Goal: Contribute content

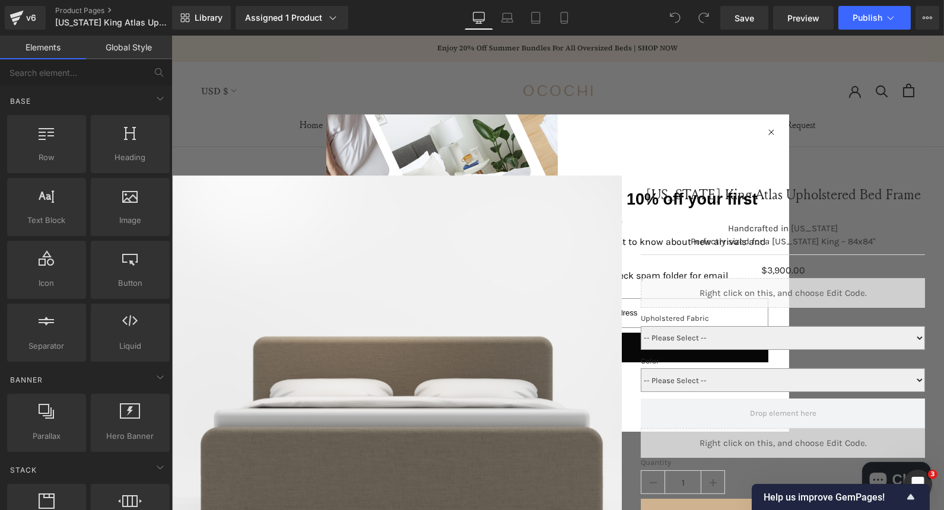
click at [771, 133] on circle "Close dialog" at bounding box center [770, 131] width 11 height 11
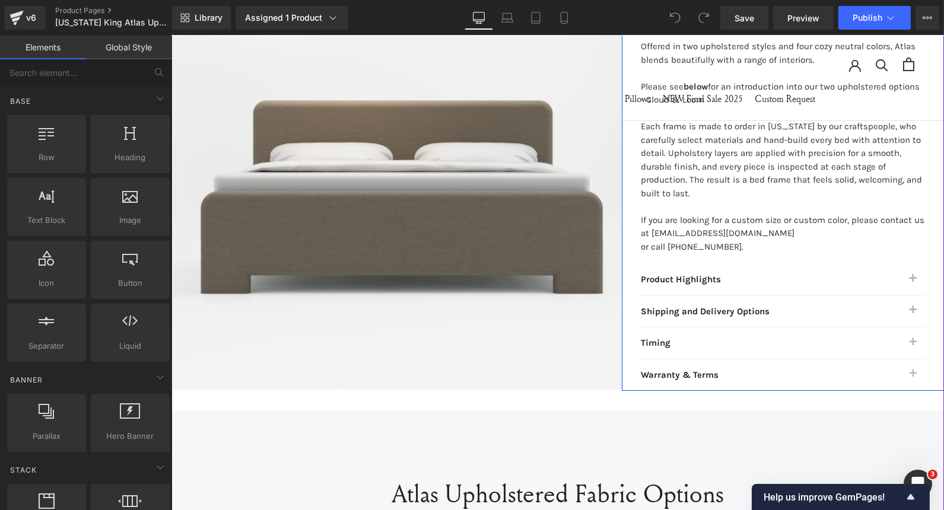
scroll to position [600, 0]
click at [905, 306] on button "button" at bounding box center [912, 310] width 24 height 31
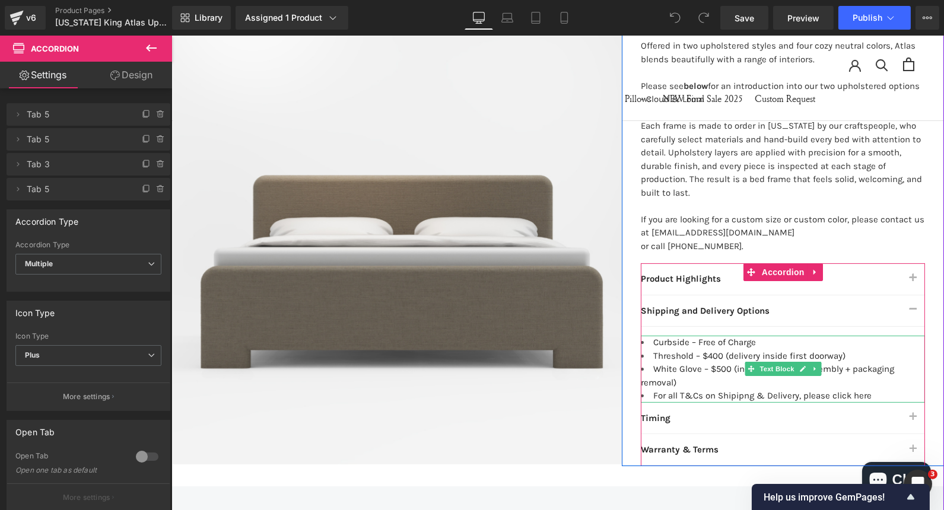
click at [864, 391] on li "For all T&Cs on Shipipng & Delivery, please click here" at bounding box center [782, 396] width 284 height 14
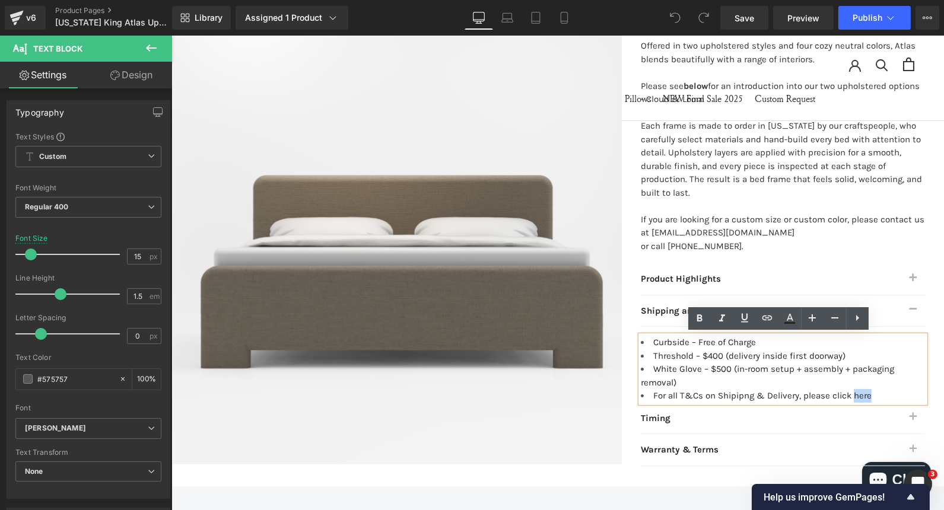
drag, startPoint x: 864, startPoint y: 393, endPoint x: 845, endPoint y: 397, distance: 19.6
click at [845, 397] on li "For all T&Cs on Shipipng & Delivery, please click here" at bounding box center [782, 396] width 284 height 14
click at [762, 315] on icon at bounding box center [767, 318] width 14 height 14
click at [732, 419] on input "text" at bounding box center [774, 419] width 183 height 30
paste input "[URL][DOMAIN_NAME]"
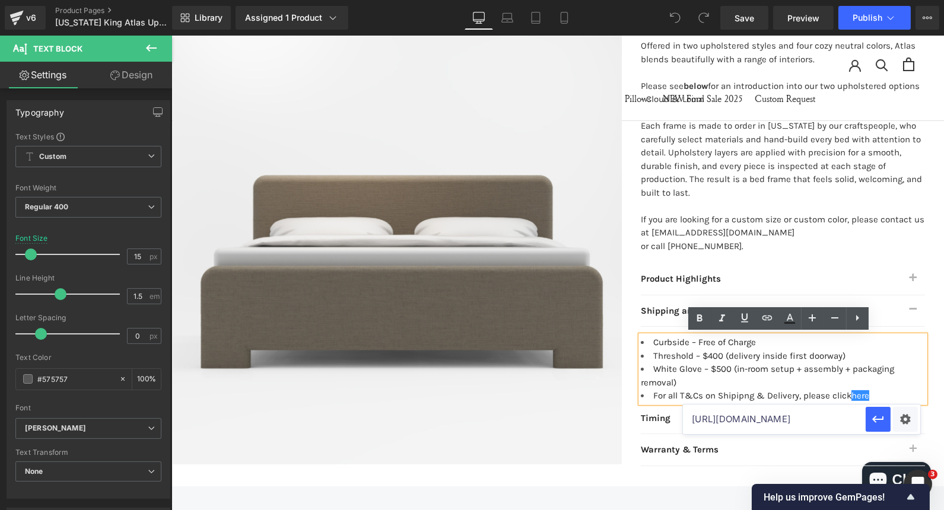
scroll to position [0, 104]
type input "[URL][DOMAIN_NAME]"
click at [875, 423] on icon "button" at bounding box center [878, 419] width 14 height 14
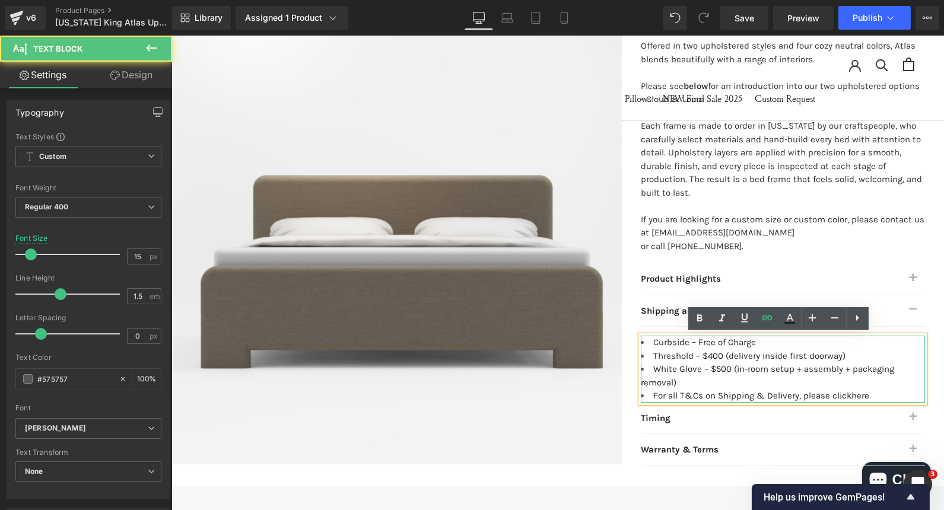
click at [680, 374] on li "White Glove – $500 (in-room setup + assembly + packaging removal)" at bounding box center [782, 375] width 284 height 27
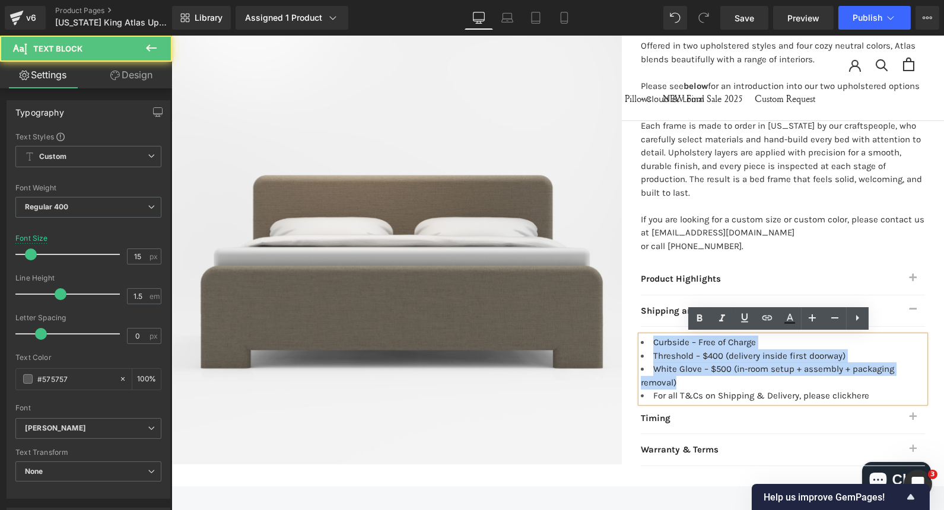
drag, startPoint x: 673, startPoint y: 380, endPoint x: 635, endPoint y: 345, distance: 51.6
click at [640, 345] on ul "Curbside – Free of Charge Threshold – $400 (delivery inside first doorway) Whit…" at bounding box center [782, 369] width 284 height 67
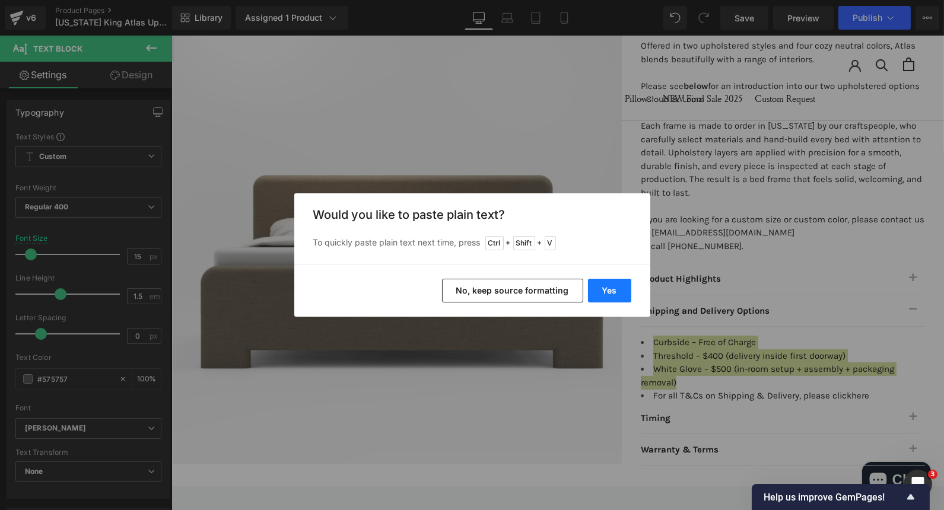
click at [627, 295] on button "Yes" at bounding box center [609, 291] width 43 height 24
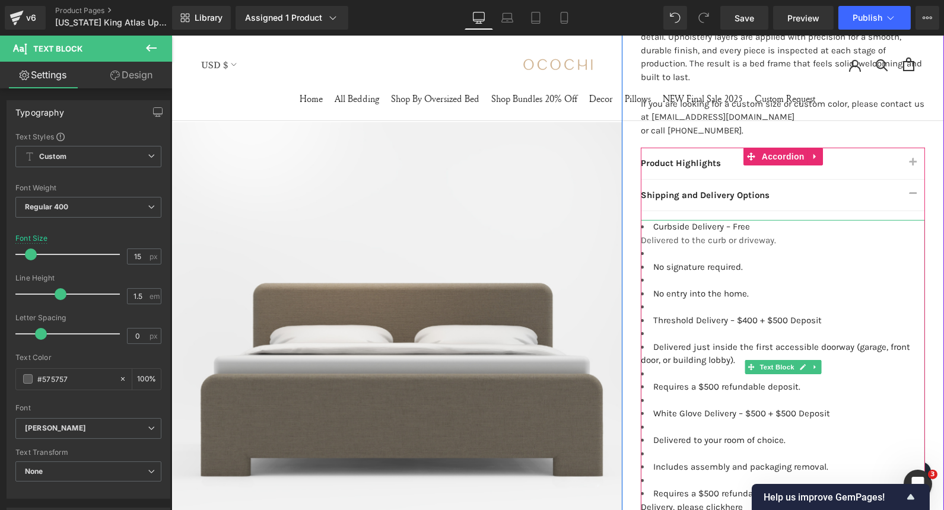
scroll to position [763, 0]
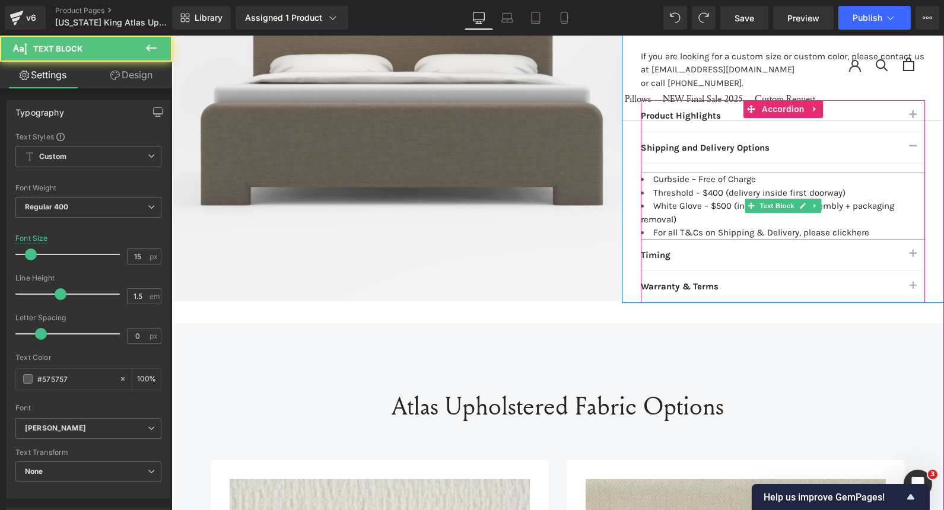
click at [852, 189] on li "Threshold – $400 (delivery inside first doorway)" at bounding box center [782, 193] width 284 height 14
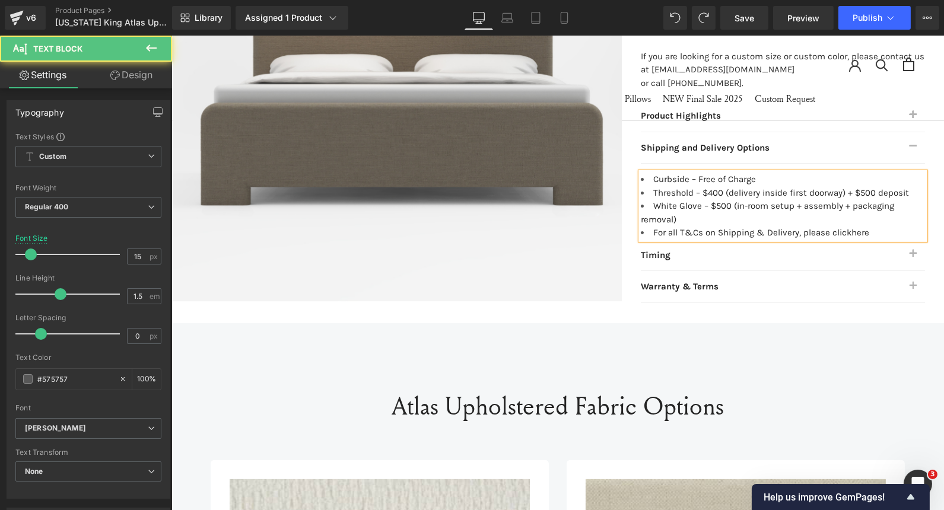
click at [871, 193] on font "Threshold – $400 (delivery inside first doorway) + $500 deposit" at bounding box center [780, 192] width 256 height 11
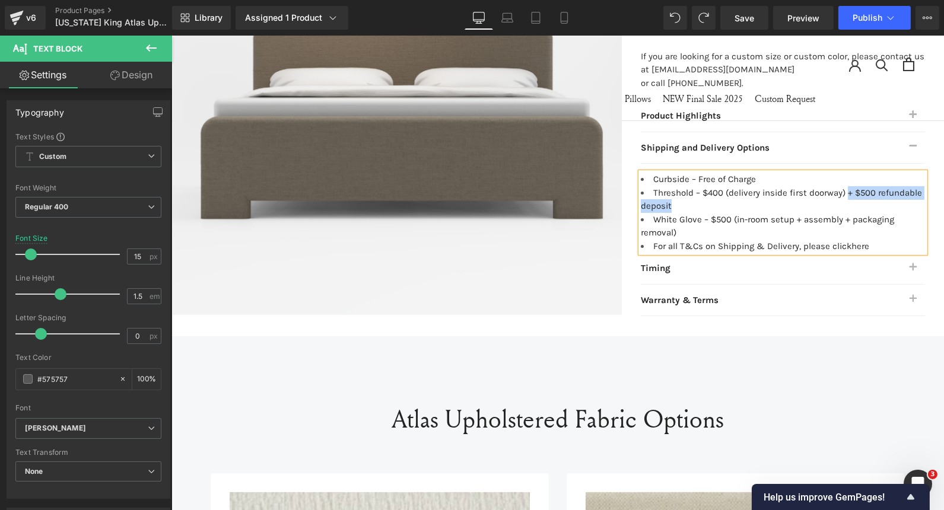
drag, startPoint x: 679, startPoint y: 197, endPoint x: 842, endPoint y: 191, distance: 162.6
click at [842, 191] on li "Threshold – $400 (delivery inside first doorway) + $500 refundable deposit" at bounding box center [782, 199] width 284 height 27
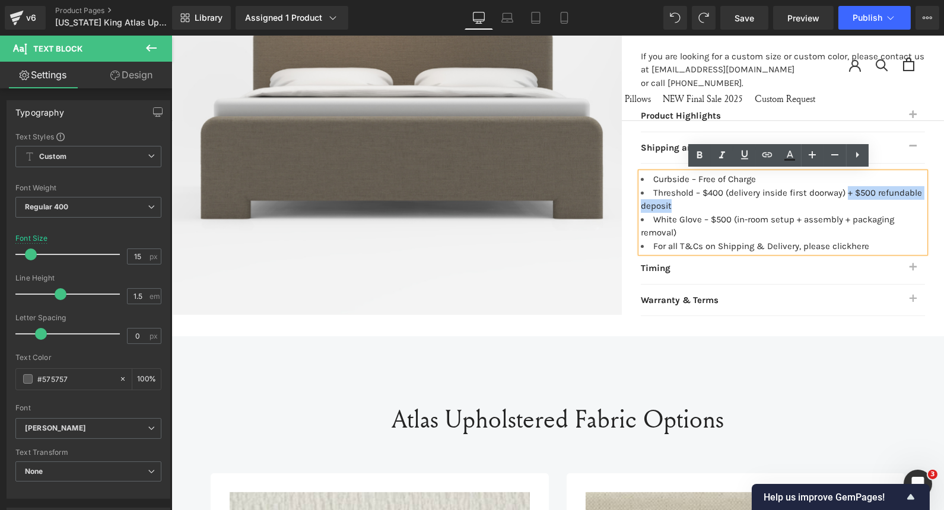
copy font "+ $500 refundable deposit"
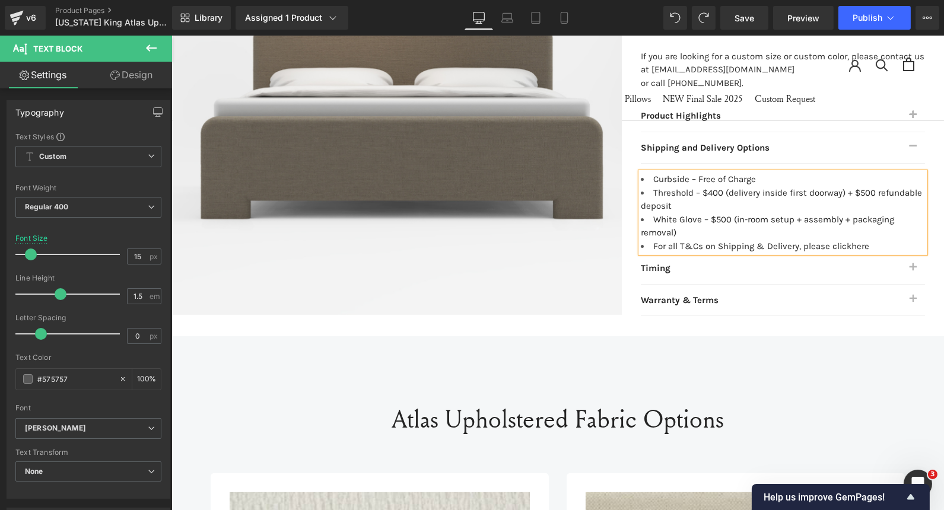
click at [903, 220] on li "White Glove – $500 (in-room setup + assembly + packaging removal)" at bounding box center [782, 226] width 284 height 27
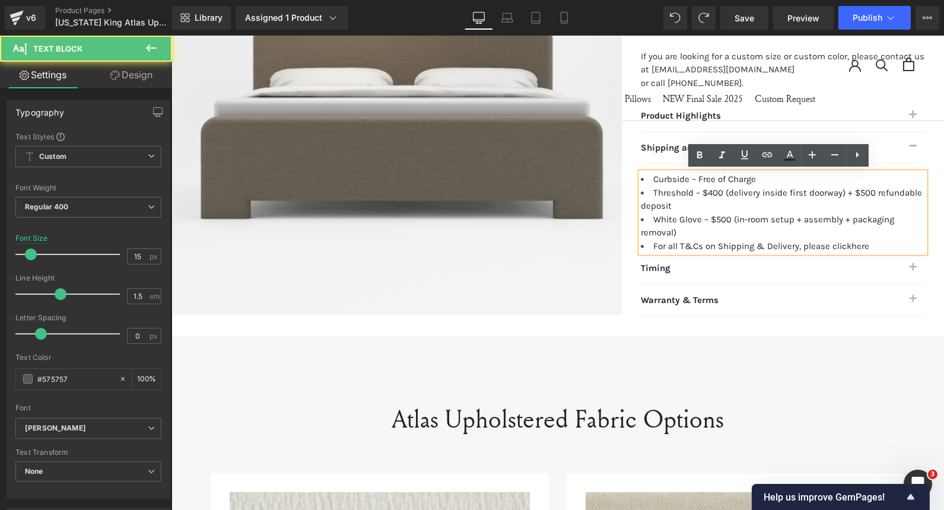
click at [699, 223] on font "White Glove – $500 (in-room setup + assembly + packaging removal)" at bounding box center [766, 226] width 253 height 24
click at [690, 232] on li "White Glove – $500 (in-room setup + assembly + packaging removal)" at bounding box center [782, 226] width 284 height 27
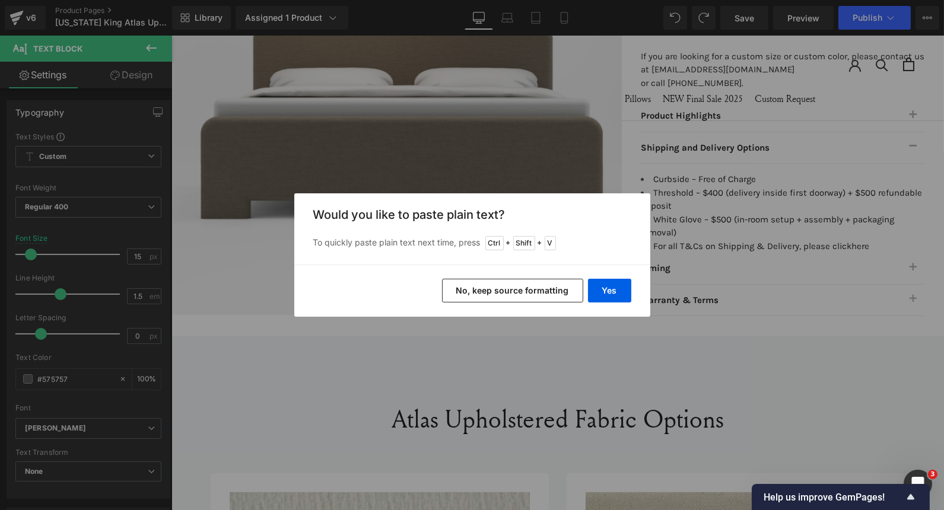
click at [543, 291] on button "No, keep source formatting" at bounding box center [512, 291] width 141 height 24
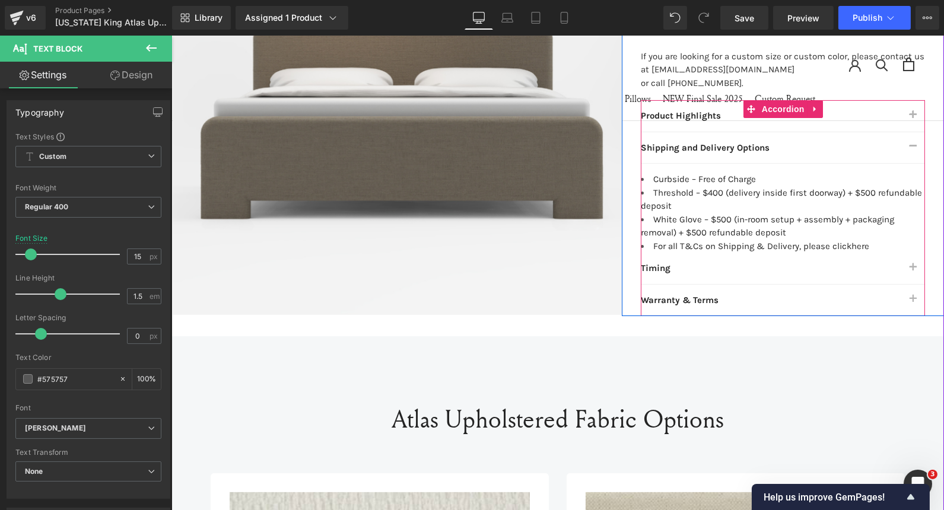
click at [909, 267] on button "button" at bounding box center [912, 268] width 24 height 31
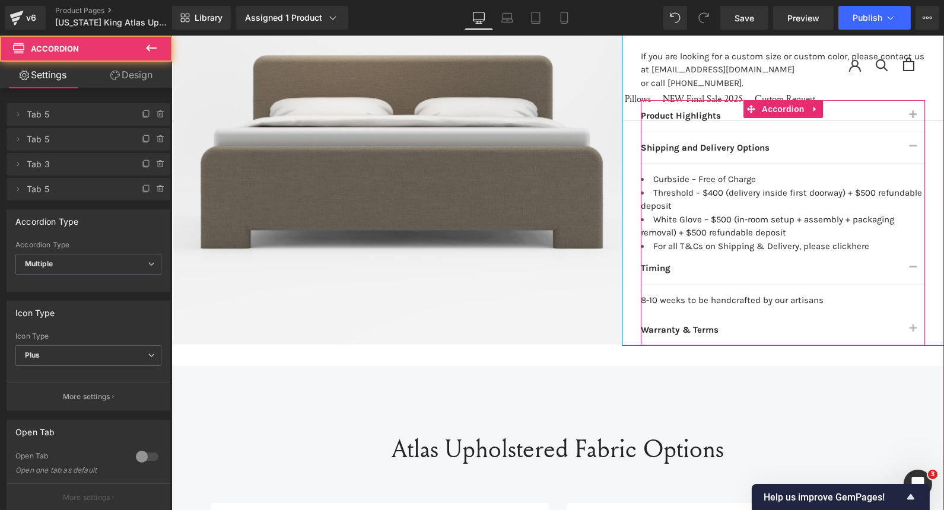
click at [909, 332] on button "button" at bounding box center [912, 329] width 24 height 31
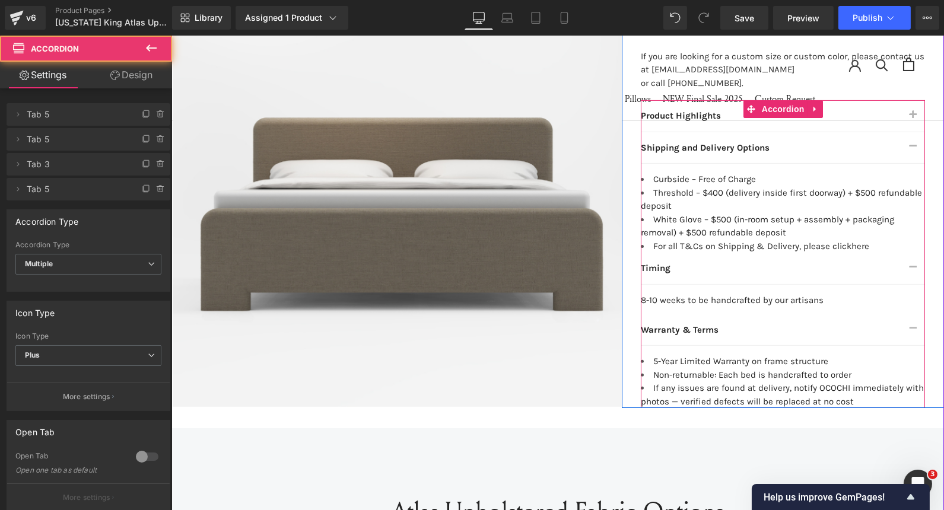
click at [907, 149] on button "button" at bounding box center [912, 147] width 24 height 31
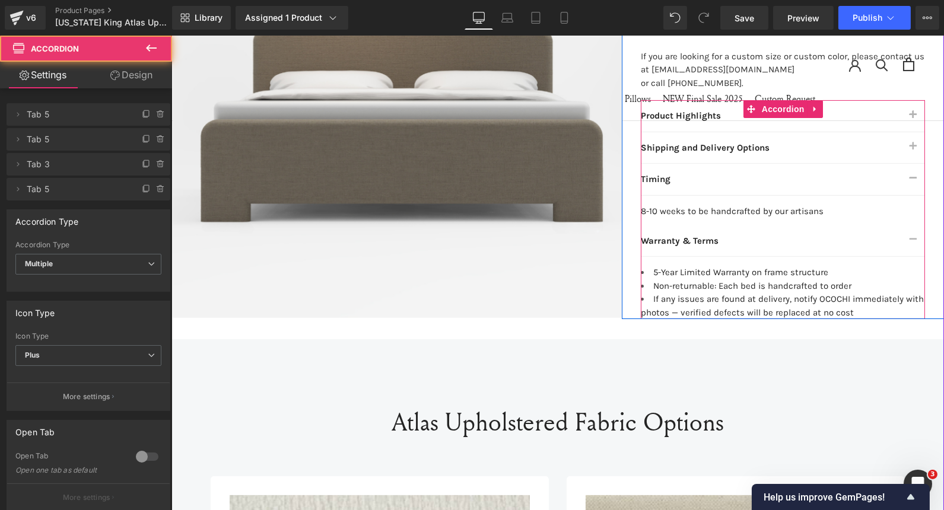
click at [908, 173] on button "button" at bounding box center [912, 179] width 24 height 31
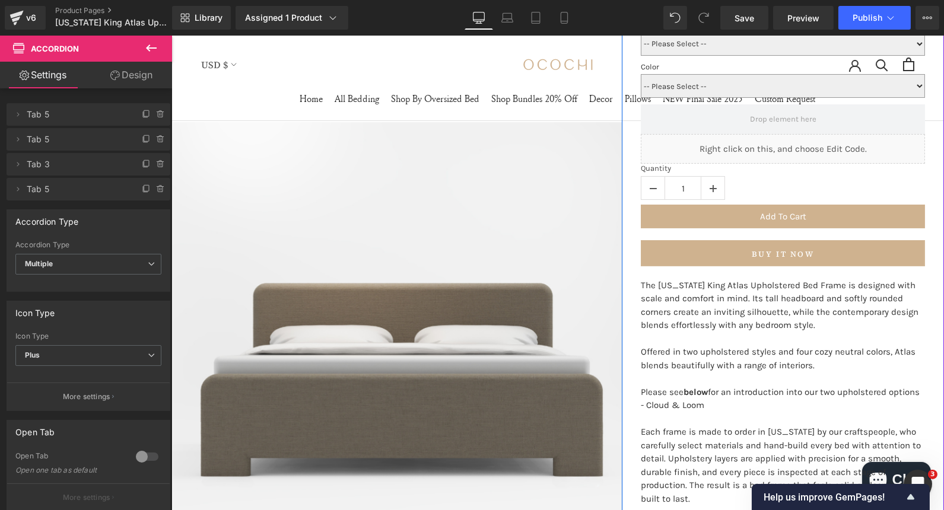
scroll to position [299, 0]
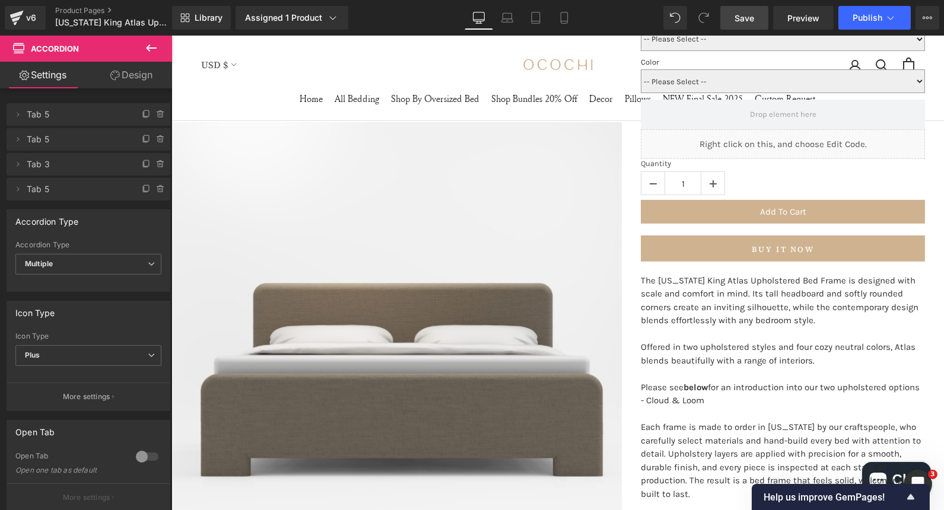
click at [750, 24] on link "Save" at bounding box center [744, 18] width 48 height 24
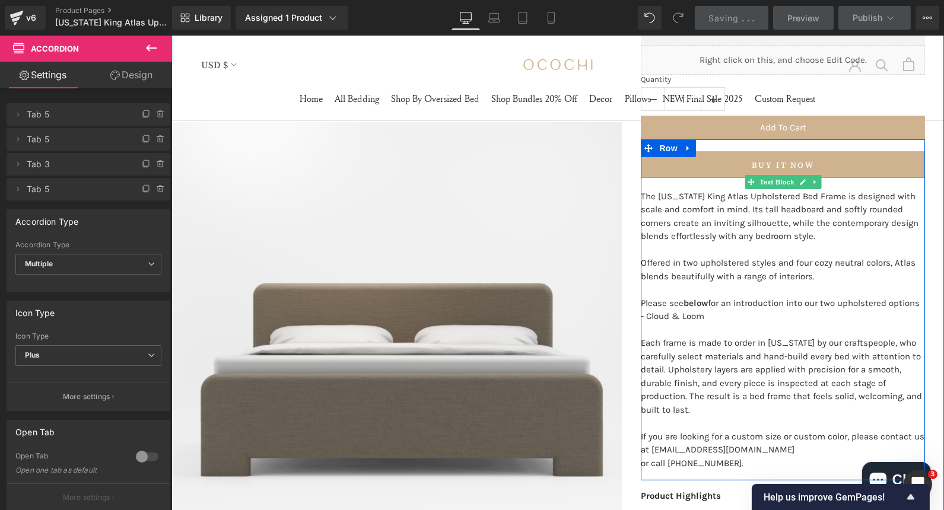
scroll to position [396, 0]
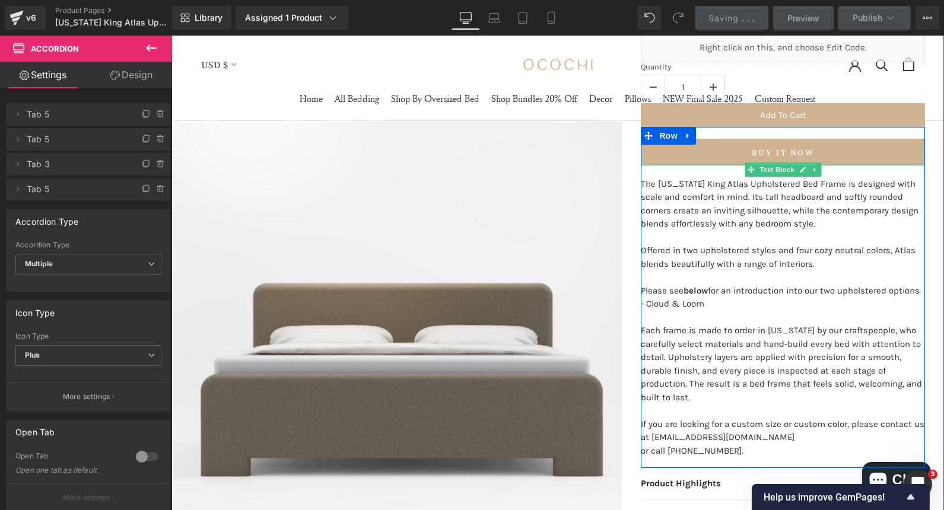
click at [689, 397] on p "Each frame is made to order in [US_STATE] by our craftspeople, who carefully se…" at bounding box center [782, 364] width 284 height 80
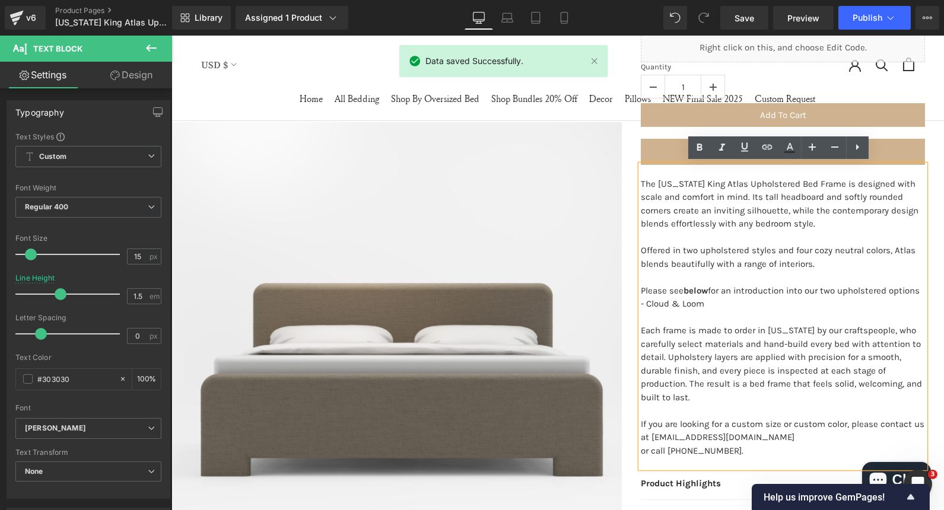
click at [641, 453] on p "or call [PHONE_NUMBER]." at bounding box center [782, 451] width 284 height 14
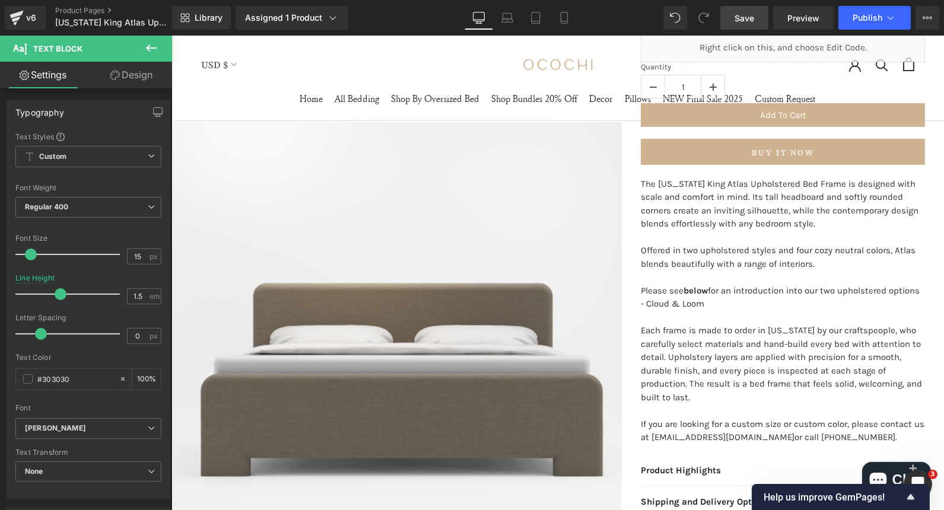
drag, startPoint x: 576, startPoint y: 4, endPoint x: 521, endPoint y: 372, distance: 372.3
click at [751, 24] on link "Save" at bounding box center [744, 18] width 48 height 24
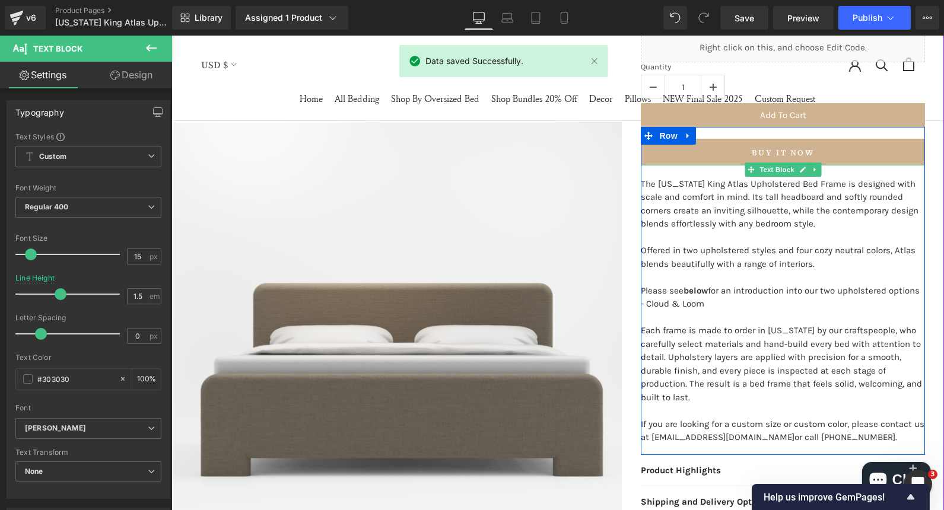
click at [689, 399] on p "Each frame is made to order in [US_STATE] by our craftspeople, who carefully se…" at bounding box center [782, 364] width 284 height 80
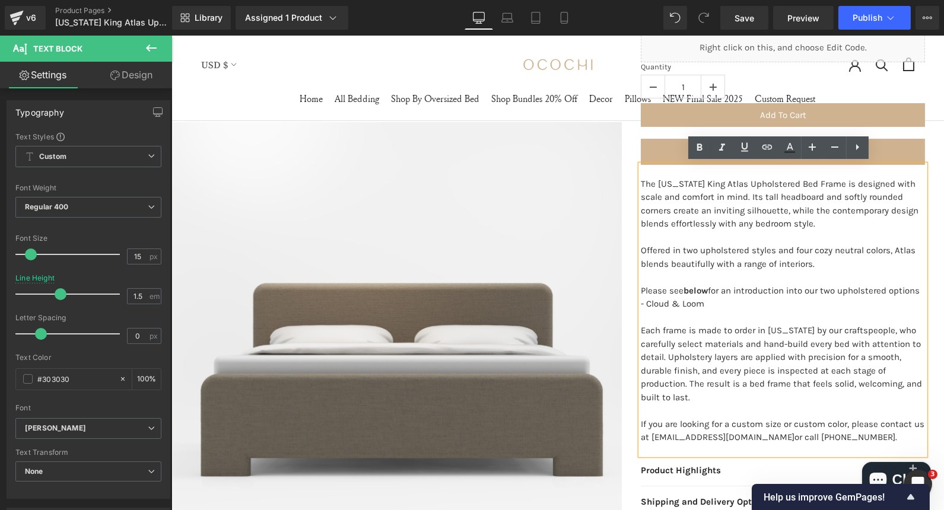
drag, startPoint x: 695, startPoint y: 400, endPoint x: 636, endPoint y: 177, distance: 231.0
click at [640, 177] on div "The [US_STATE] King Atlas Upholstered Bed Frame is designed with scale and comf…" at bounding box center [782, 310] width 284 height 290
copy div "The [US_STATE] King Atlas Upholstered Bed Frame is designed with scale and comf…"
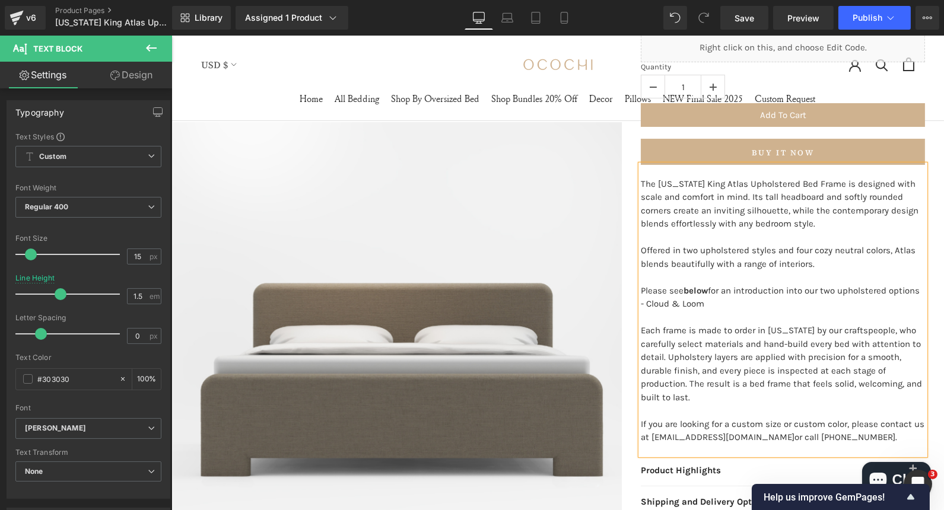
click at [805, 345] on p "Each frame is made to order in [US_STATE] by our craftspeople, who carefully se…" at bounding box center [782, 364] width 284 height 80
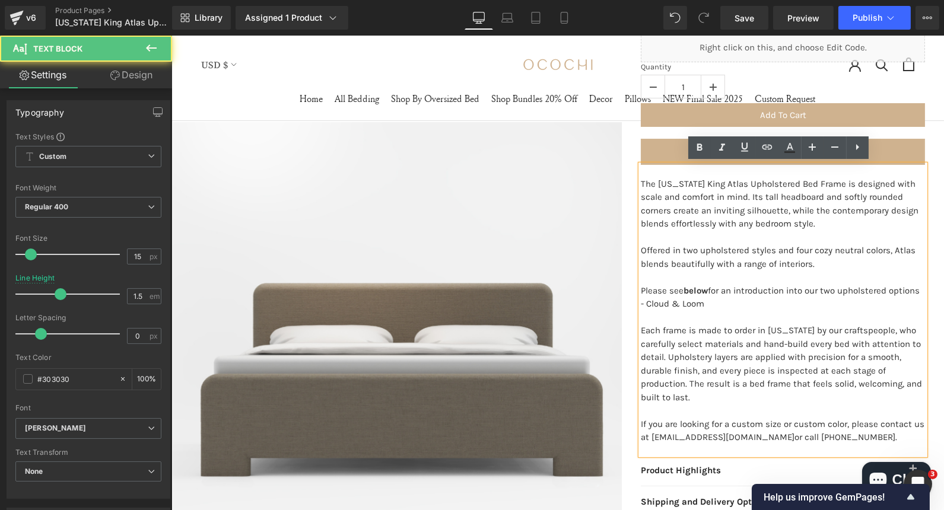
click at [640, 179] on div "The [US_STATE] King Atlas Upholstered Bed Frame is designed with scale and comf…" at bounding box center [782, 310] width 284 height 290
click at [640, 180] on p "The [US_STATE] King Atlas Upholstered Bed Frame is designed with scale and comf…" at bounding box center [782, 203] width 284 height 53
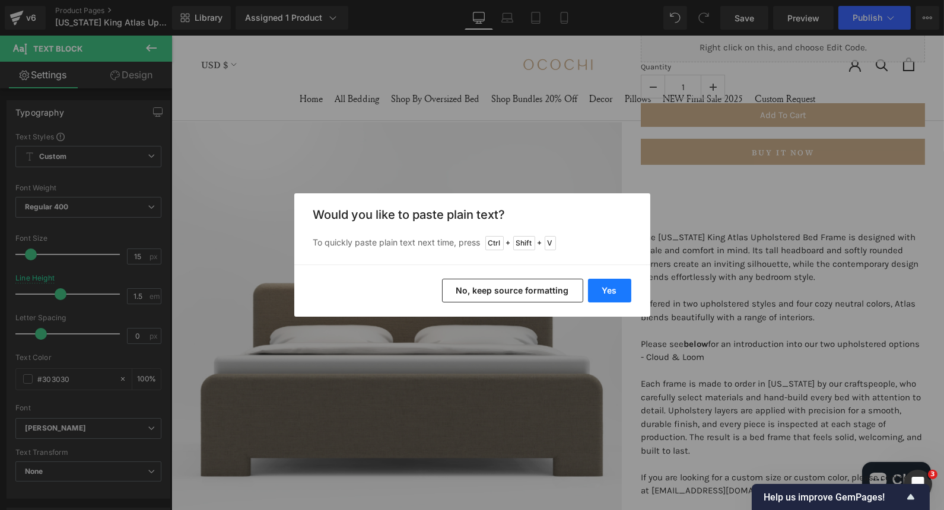
click at [601, 286] on button "Yes" at bounding box center [609, 291] width 43 height 24
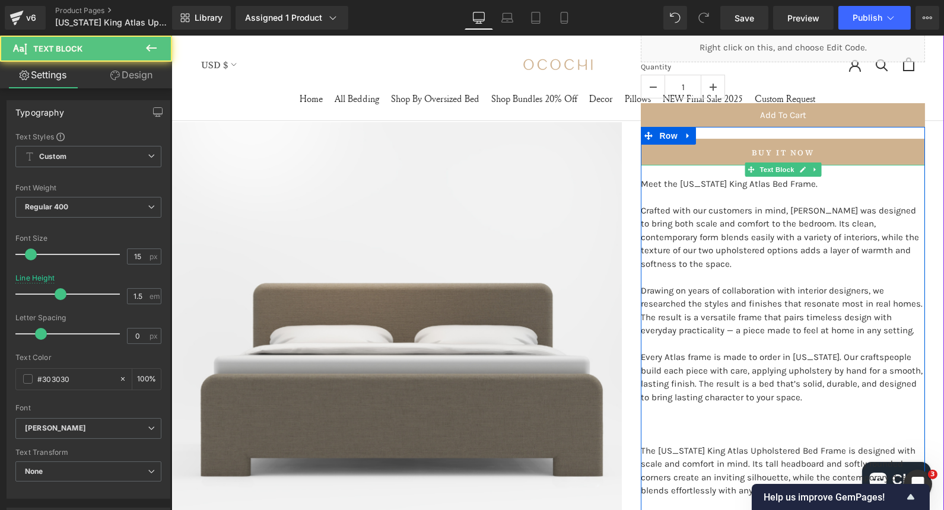
click at [680, 196] on p "To enrich screen reader interactions, please activate Accessibility in Grammarl…" at bounding box center [782, 197] width 284 height 14
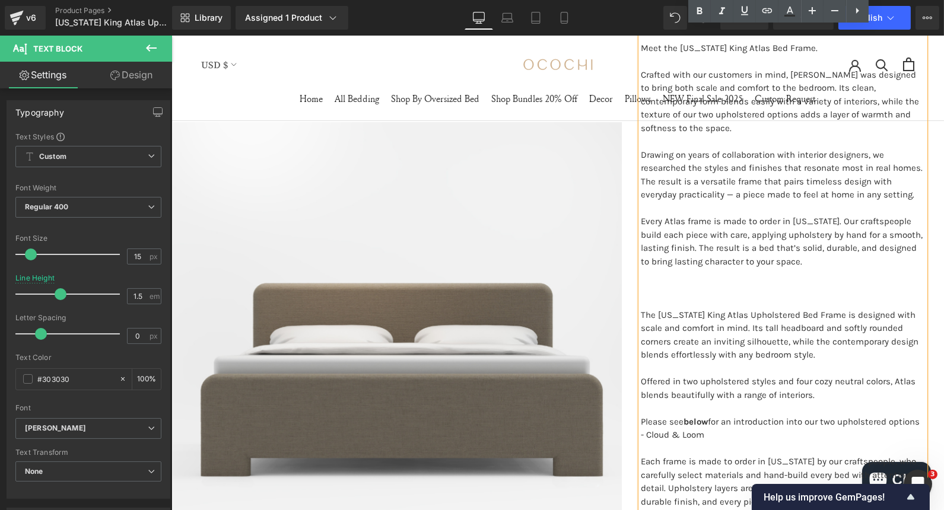
scroll to position [532, 0]
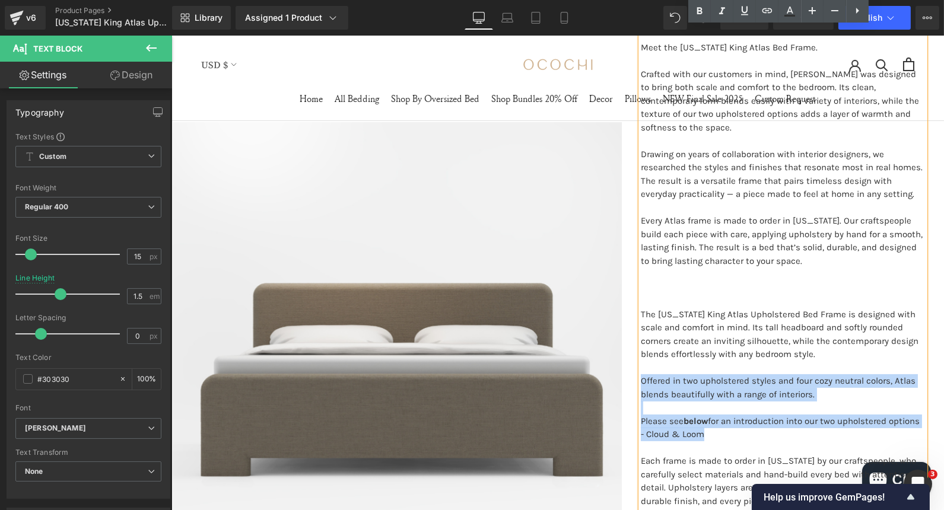
drag, startPoint x: 708, startPoint y: 434, endPoint x: 636, endPoint y: 381, distance: 89.4
click at [640, 381] on div "Meet the [US_STATE] King Atlas Bed Frame. Crafted with our customers in mind, A…" at bounding box center [782, 306] width 284 height 557
copy div "Offered in two upholstered styles and four cozy neutral colors, Atlas blends be…"
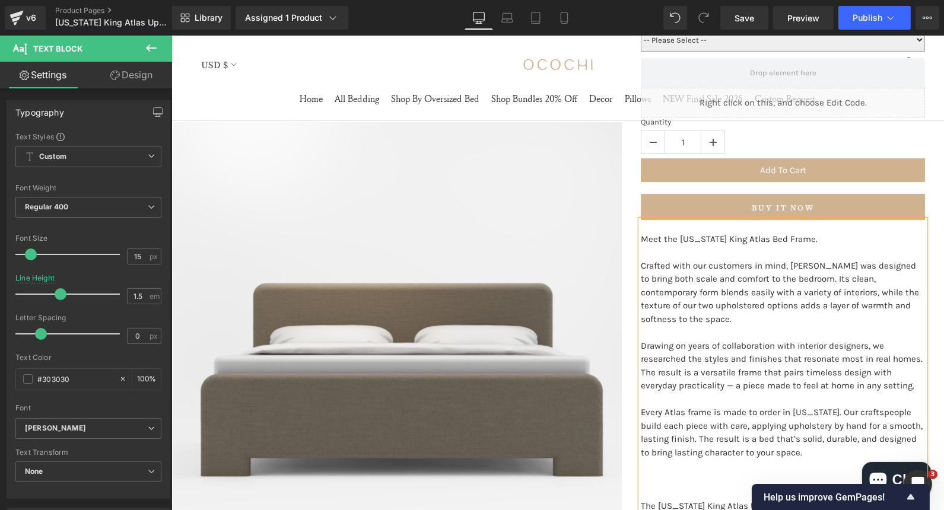
scroll to position [340, 0]
click at [671, 321] on p "Crafted with our customers in mind, [PERSON_NAME] was designed to bring both sc…" at bounding box center [782, 293] width 284 height 67
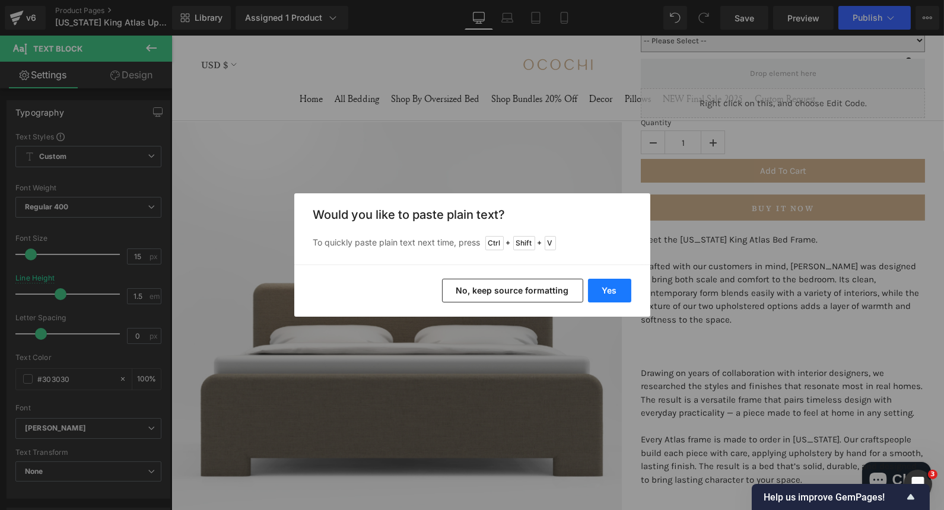
click at [617, 297] on button "Yes" at bounding box center [609, 291] width 43 height 24
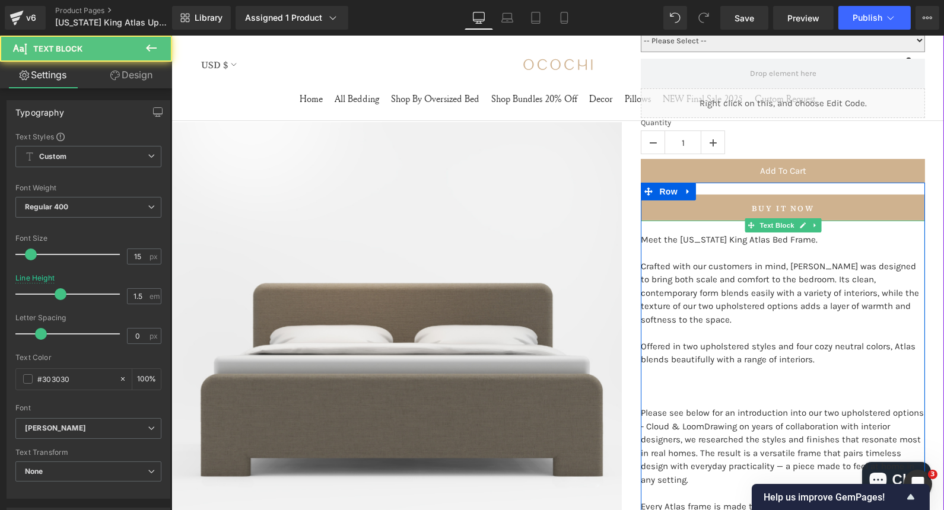
click at [675, 393] on p "To enrich screen reader interactions, please activate Accessibility in Grammarl…" at bounding box center [782, 400] width 284 height 14
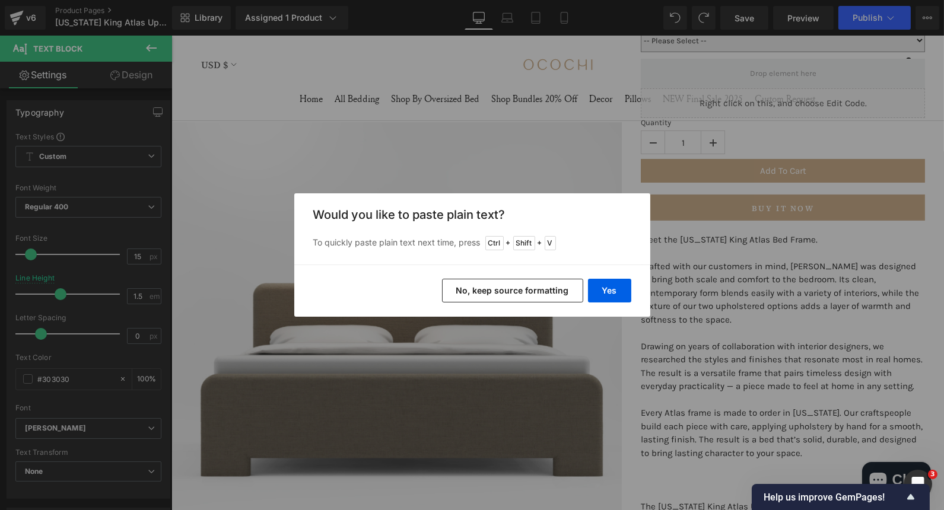
click at [562, 289] on button "No, keep source formatting" at bounding box center [512, 291] width 141 height 24
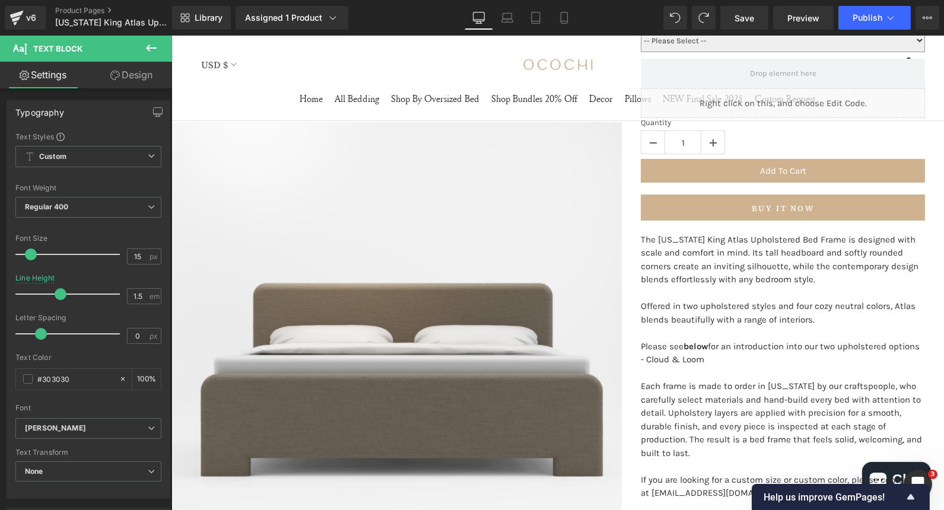
click at [688, 21] on div at bounding box center [689, 18] width 52 height 24
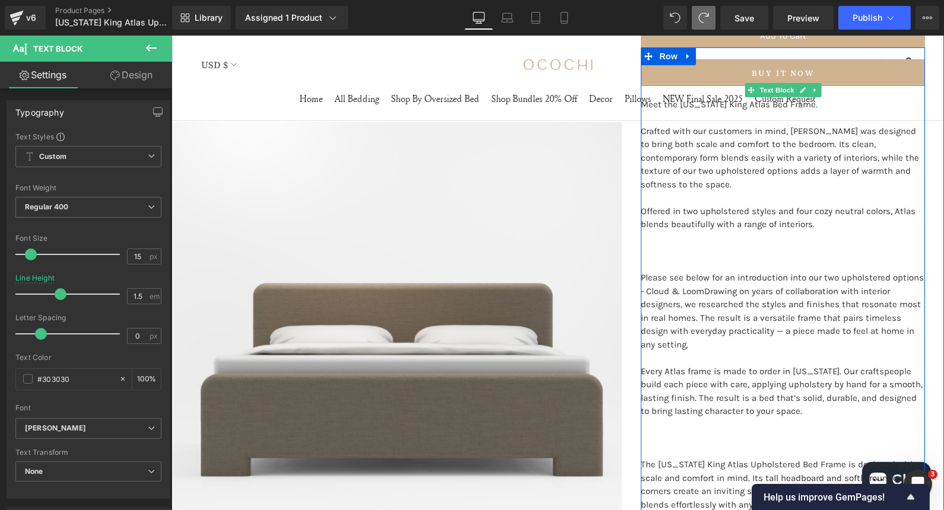
scroll to position [474, 0]
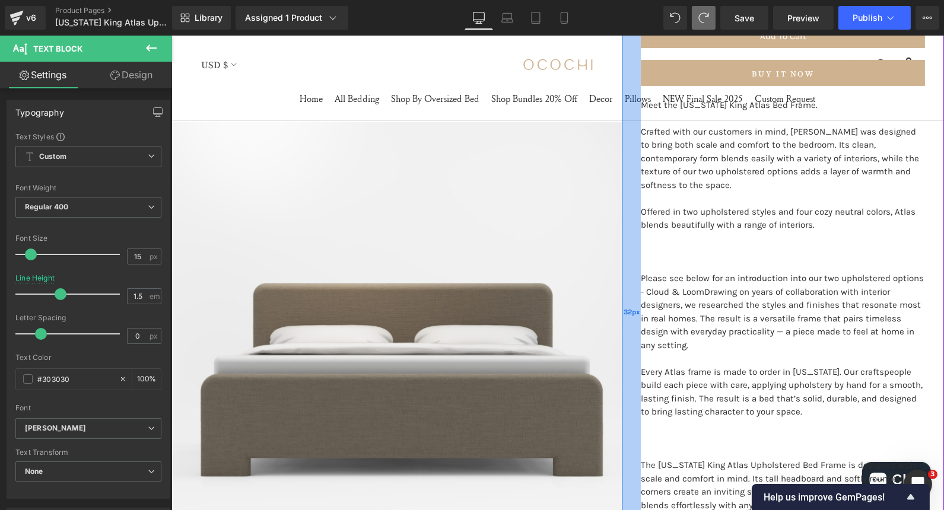
drag, startPoint x: 794, startPoint y: 413, endPoint x: 629, endPoint y: 106, distance: 347.9
click at [629, 106] on div "[US_STATE] King Atlas Upholstered Bed Frame (P) Title Handcrafted in [US_STATE]…" at bounding box center [782, 312] width 322 height 1225
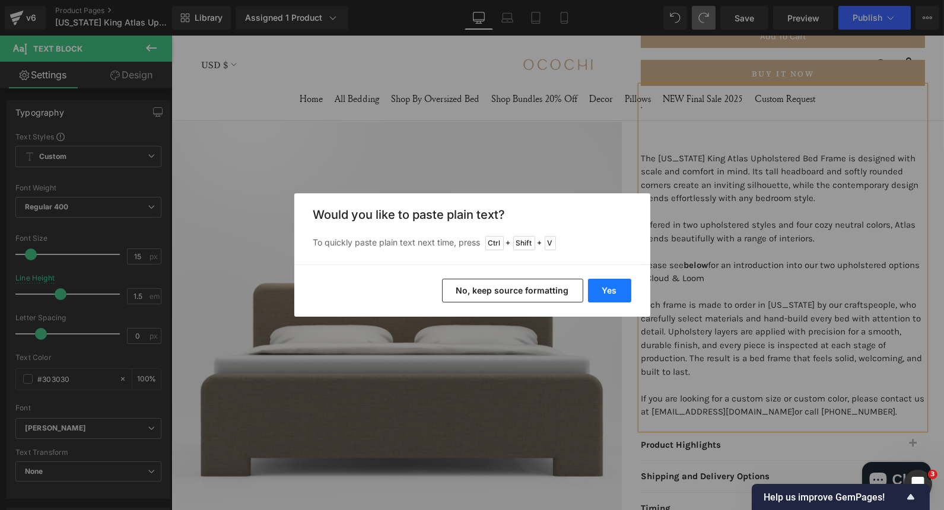
click at [628, 291] on button "Yes" at bounding box center [609, 291] width 43 height 24
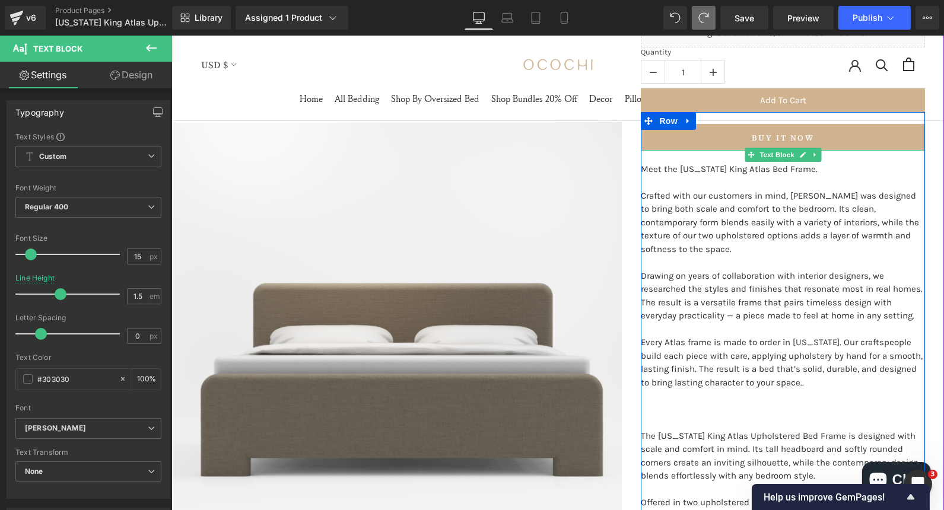
scroll to position [410, 0]
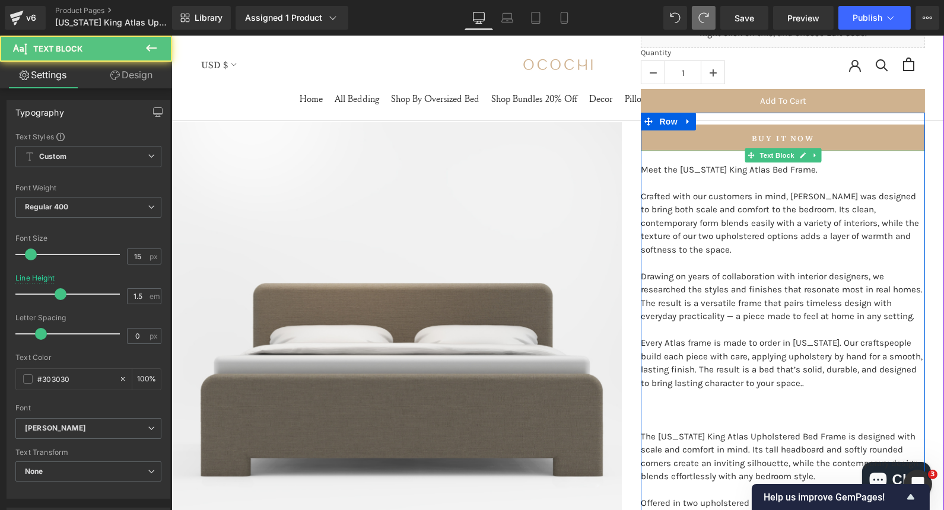
click at [644, 198] on span "Crafted with our customers in mind, [PERSON_NAME] was designed to bring both sc…" at bounding box center [779, 223] width 278 height 64
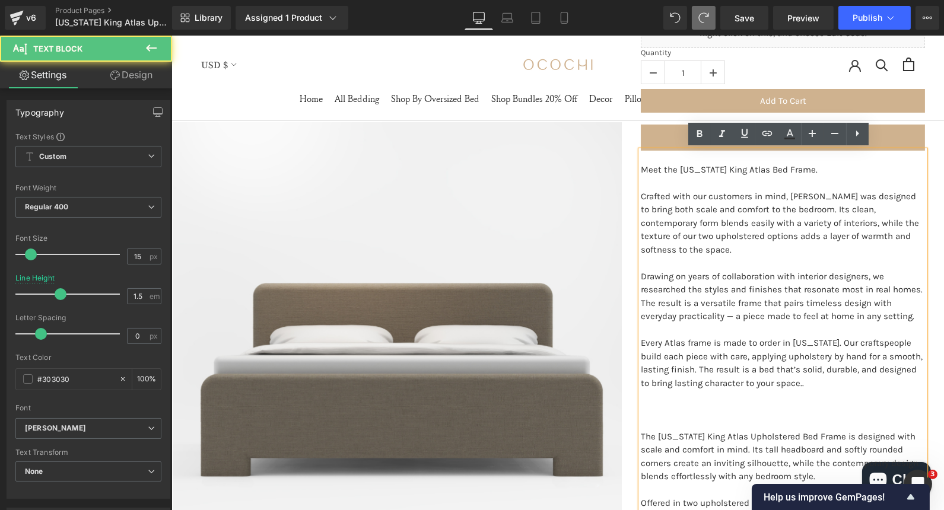
click at [916, 291] on p "Drawing on years of collaboration with interior designers, we researched the st…" at bounding box center [782, 296] width 284 height 53
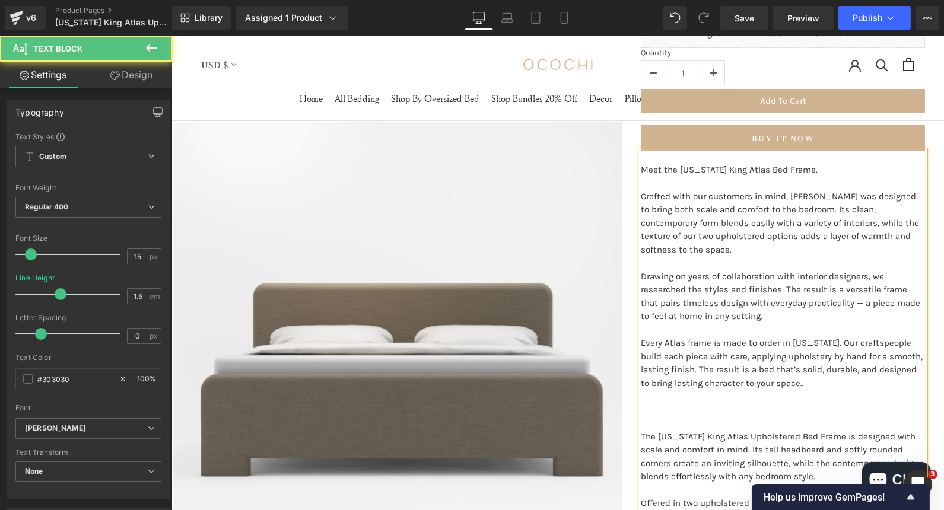
click at [681, 289] on span "Drawing on years of collaboration with interior designers, we researched the st…" at bounding box center [779, 296] width 279 height 51
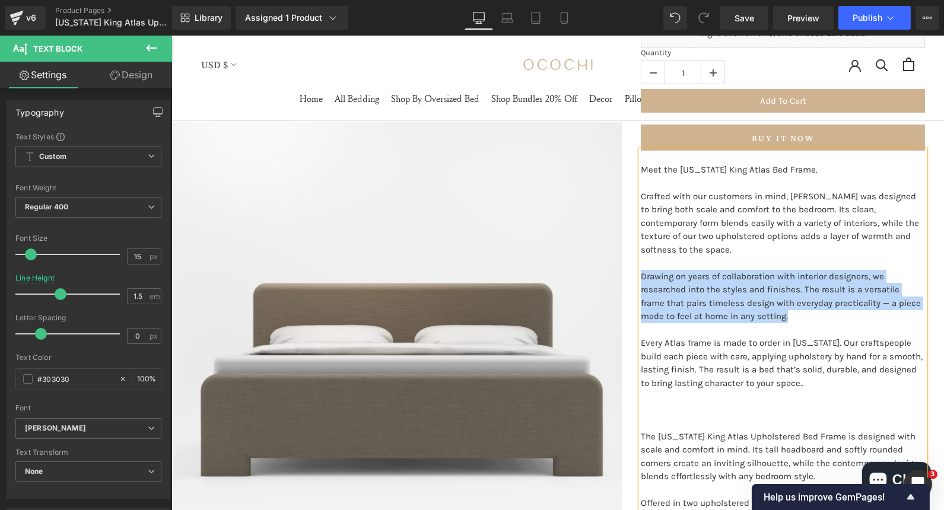
drag, startPoint x: 767, startPoint y: 316, endPoint x: 635, endPoint y: 275, distance: 138.1
click at [640, 275] on p "Drawing on years of collaboration with interior designers, we researched into t…" at bounding box center [782, 296] width 284 height 53
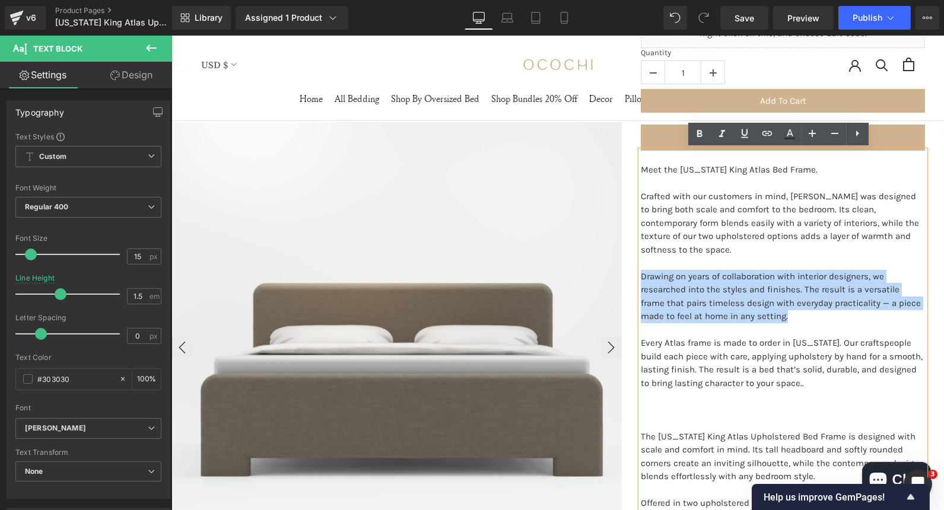
copy span "Drawing on years of collaboration with interior designers, we researched into t…"
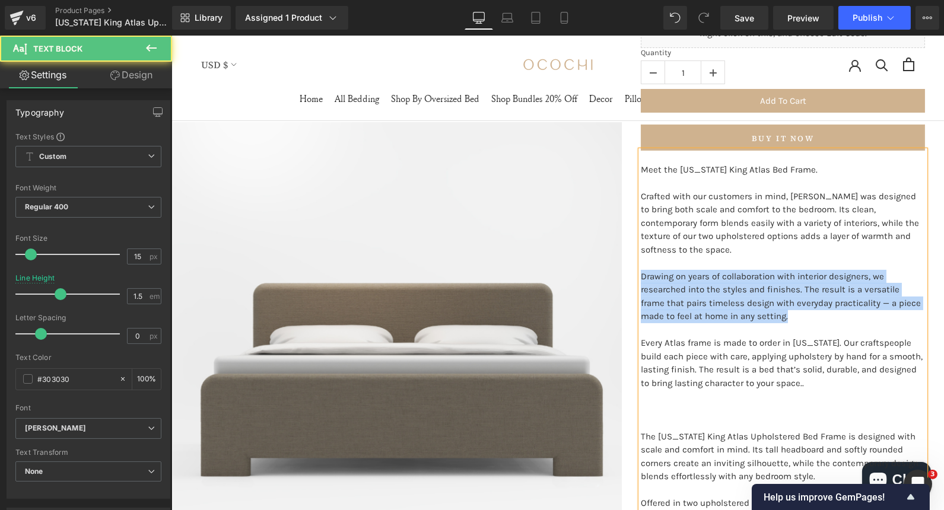
click at [743, 305] on span "Drawing on years of collaboration with interior designers, we researched into t…" at bounding box center [780, 296] width 280 height 51
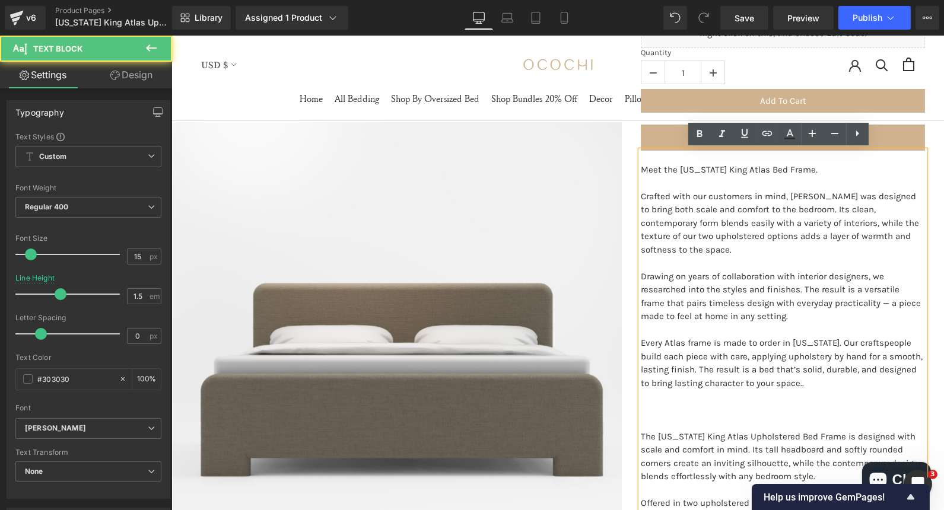
drag, startPoint x: 763, startPoint y: 317, endPoint x: 633, endPoint y: 279, distance: 136.1
click at [640, 279] on div "Meet the [US_STATE] King Atlas Bed Frame. Crafted with our customers in mind, A…" at bounding box center [782, 429] width 284 height 557
click at [687, 299] on span "Drawing on years of collaboration with interior designers, we researched into t…" at bounding box center [780, 296] width 280 height 51
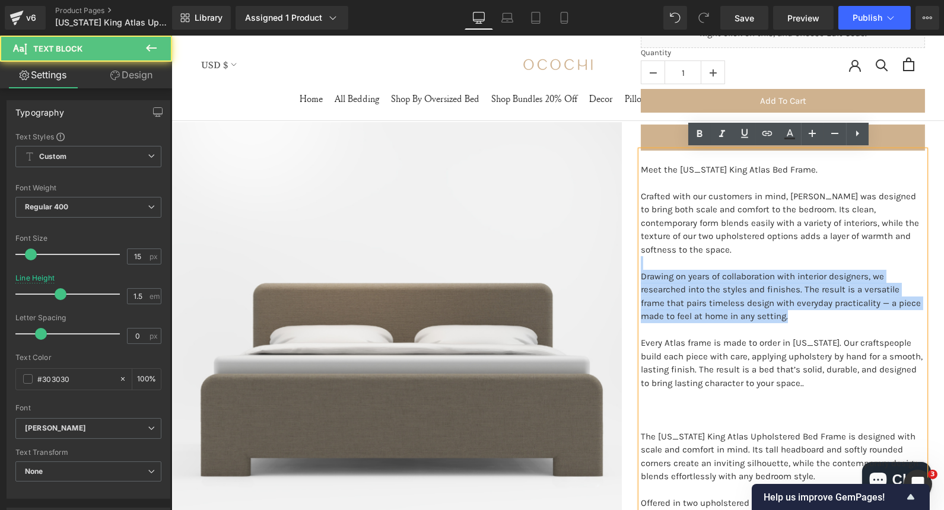
drag, startPoint x: 766, startPoint y: 313, endPoint x: 635, endPoint y: 268, distance: 138.4
click at [640, 268] on div "Meet the [US_STATE] King Atlas Bed Frame. Crafted with our customers in mind, A…" at bounding box center [782, 429] width 284 height 557
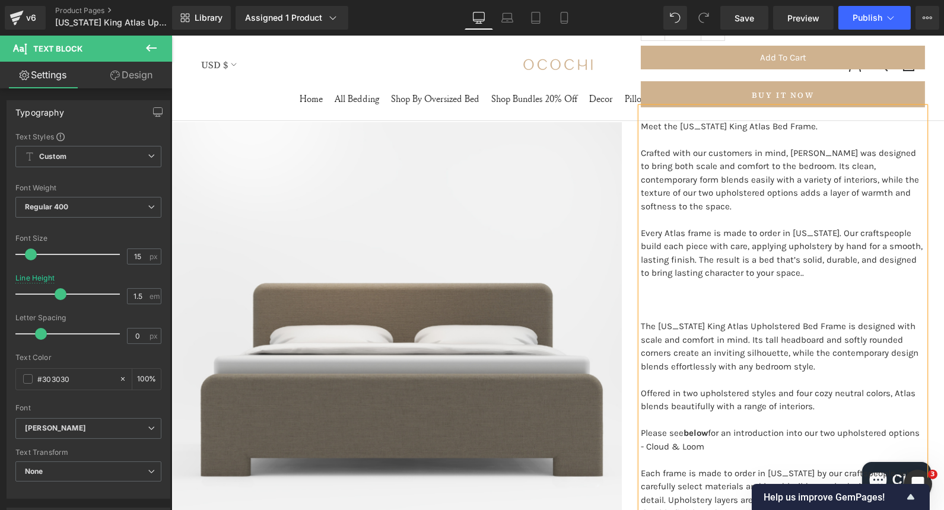
scroll to position [467, 0]
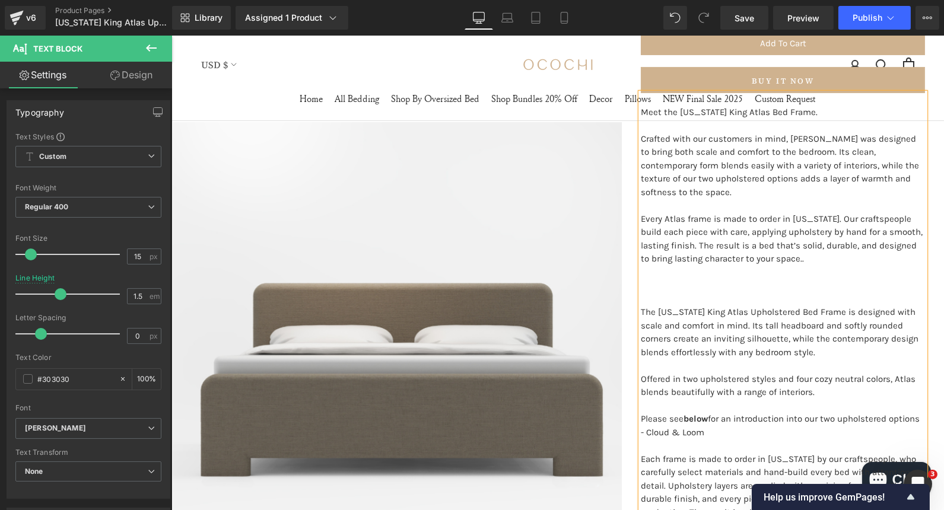
click at [734, 417] on p "Please see below for an introduction into our two upholstered options - Cloud &…" at bounding box center [782, 425] width 284 height 27
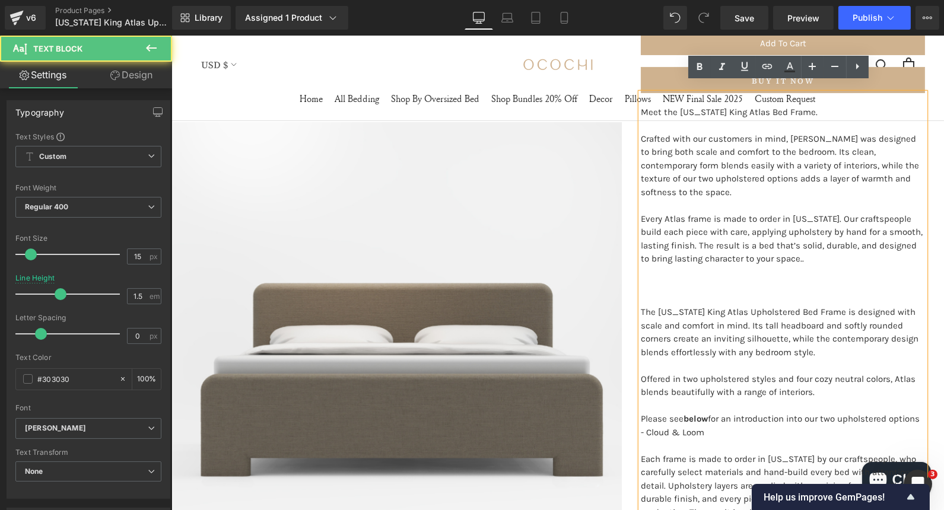
scroll to position [482, 0]
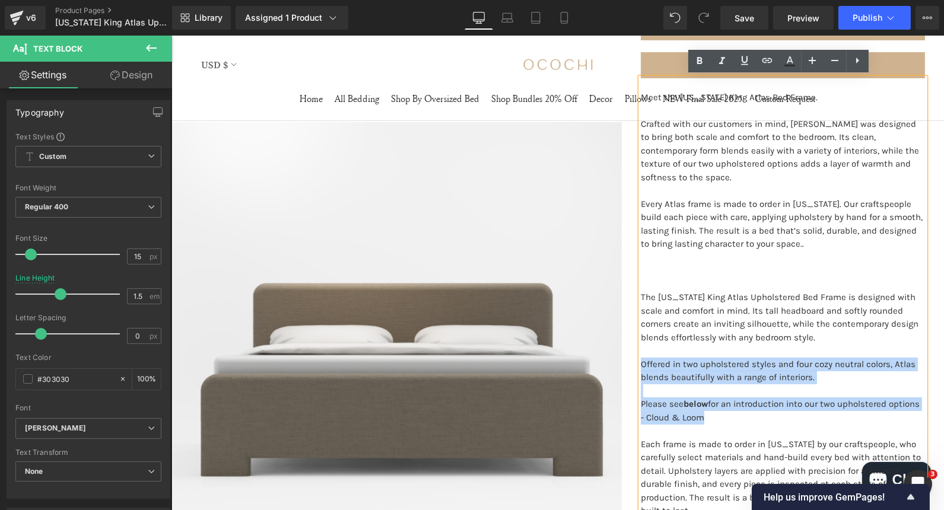
drag, startPoint x: 703, startPoint y: 423, endPoint x: 636, endPoint y: 367, distance: 87.6
click at [640, 367] on div "Meet the [US_STATE] King Atlas Bed Frame. Crafted with our customers in mind, A…" at bounding box center [782, 323] width 284 height 490
copy div "Offered in two upholstered styles and four cozy neutral colors, Atlas blends be…"
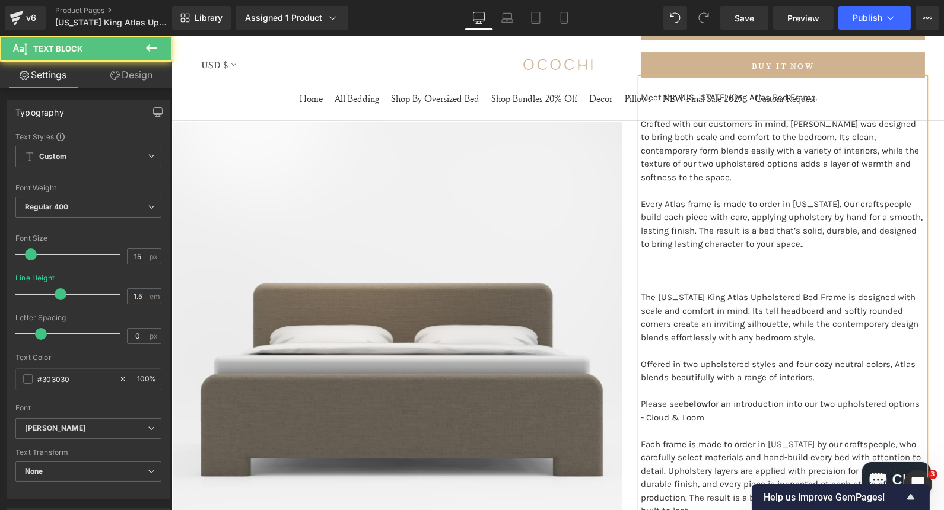
click at [667, 170] on p "Crafted with our customers in mind, [PERSON_NAME] was designed to bring both sc…" at bounding box center [782, 150] width 284 height 67
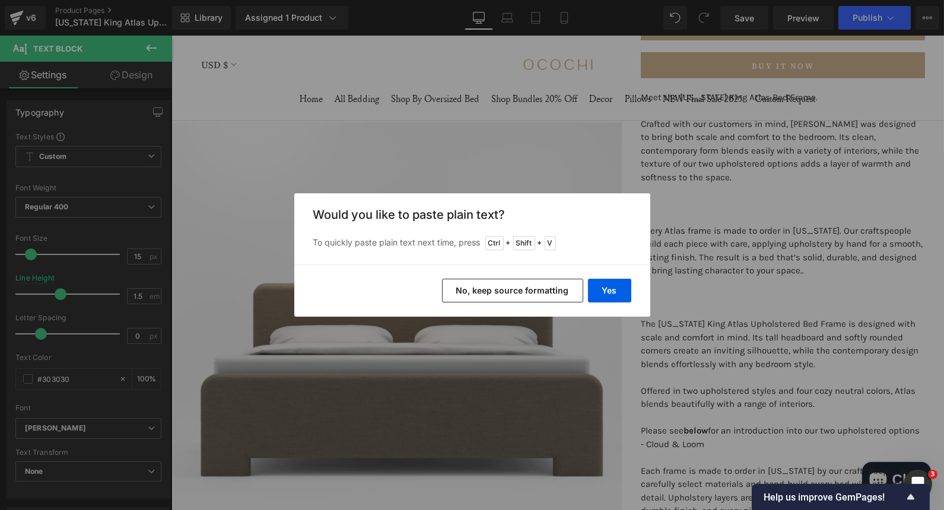
click at [550, 286] on button "No, keep source formatting" at bounding box center [512, 291] width 141 height 24
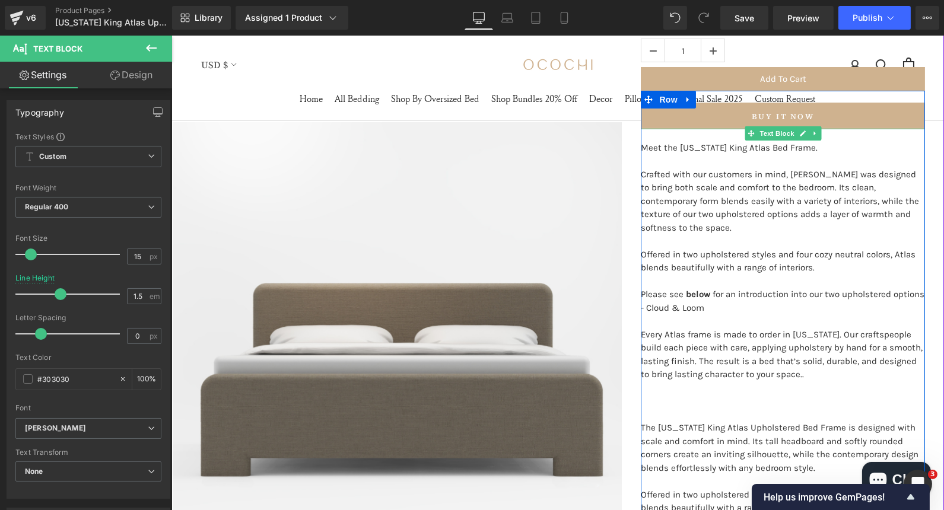
scroll to position [419, 0]
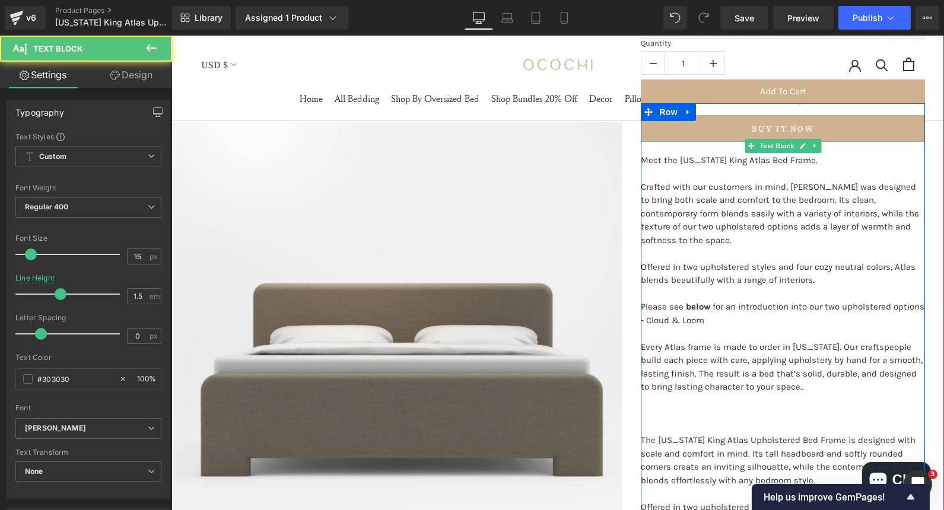
click at [897, 193] on p "Crafted with our customers in mind, [PERSON_NAME] was designed to bring both sc…" at bounding box center [782, 213] width 284 height 67
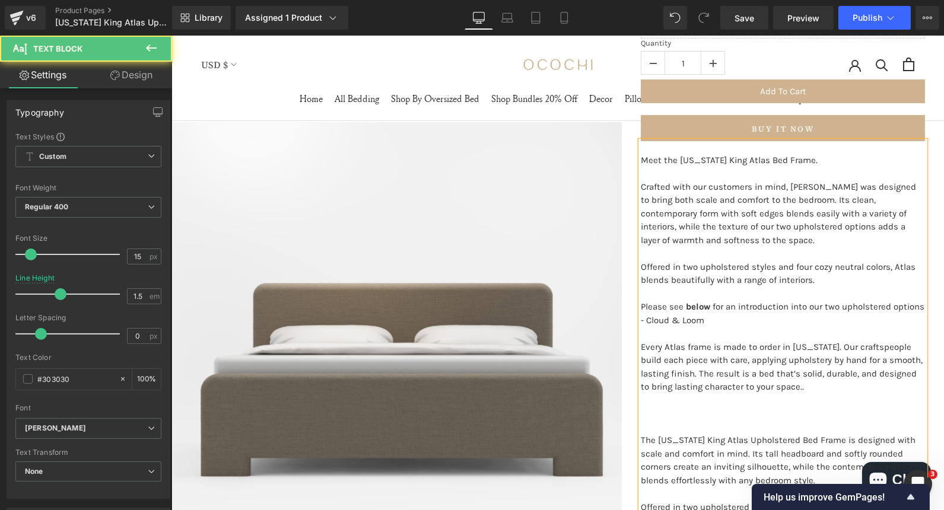
click at [730, 212] on span "Crafted with our customers in mind, [PERSON_NAME] was designed to bring both sc…" at bounding box center [777, 213] width 275 height 64
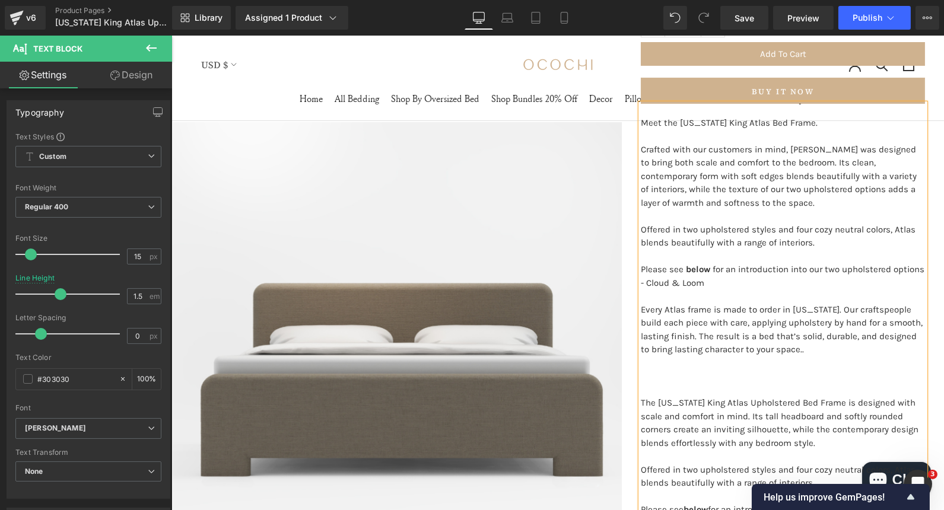
scroll to position [457, 0]
click at [640, 269] on p "Please see below for an introduction into our two upholstered options - Cloud &…" at bounding box center [782, 275] width 284 height 27
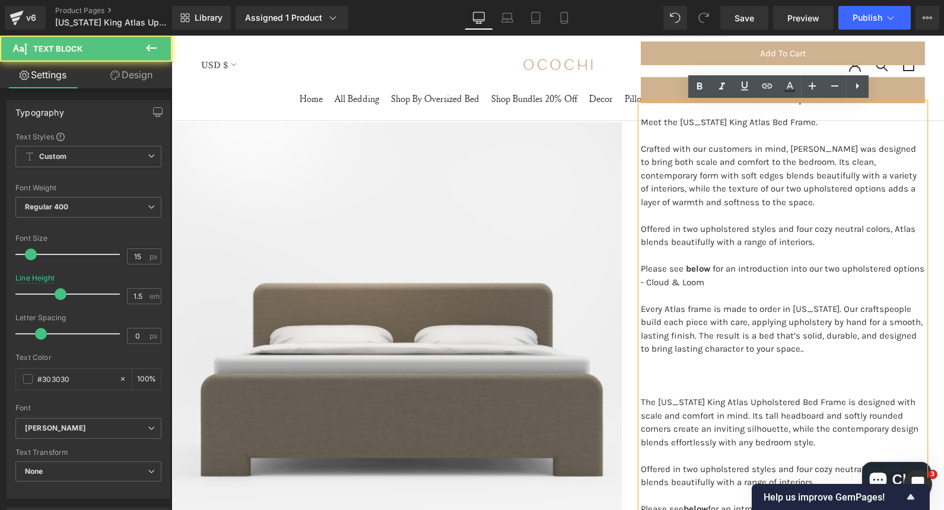
click at [640, 269] on p "Please see below for an introduction into our two upholstered options - Cloud &…" at bounding box center [782, 275] width 284 height 27
drag, startPoint x: 633, startPoint y: 268, endPoint x: 880, endPoint y: 231, distance: 249.4
click at [880, 231] on div "Meet the [US_STATE] King Atlas Bed Frame. Crafted with our customers in mind, A…" at bounding box center [782, 388] width 284 height 571
click at [786, 255] on p "To enrich screen reader interactions, please activate Accessibility in Grammarl…" at bounding box center [782, 256] width 284 height 14
click at [640, 264] on p "Please see below for an introduction into our two upholstered options - Cloud &…" at bounding box center [782, 275] width 284 height 27
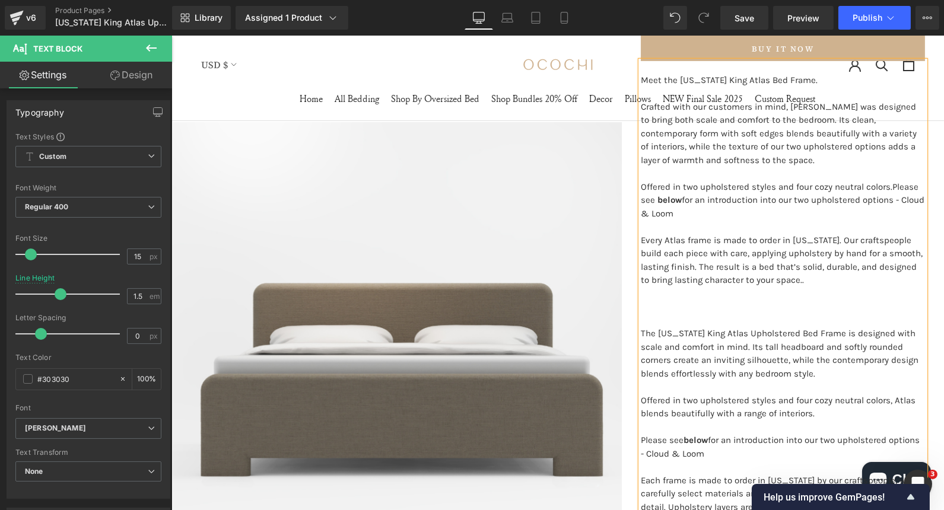
scroll to position [514, 0]
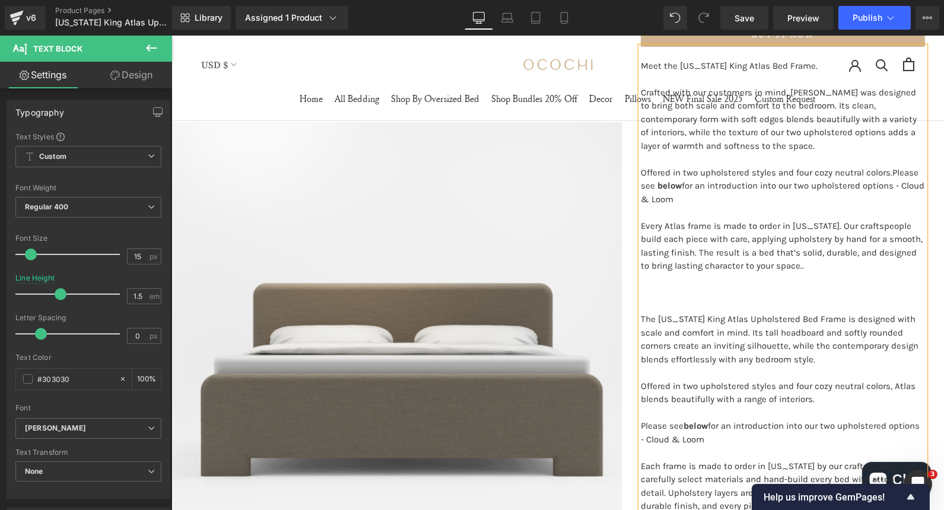
drag, startPoint x: 800, startPoint y: 266, endPoint x: 695, endPoint y: 248, distance: 106.5
click at [695, 248] on p "Every Atlas frame is made to order in [US_STATE]. Our craftspeople build each p…" at bounding box center [782, 245] width 284 height 53
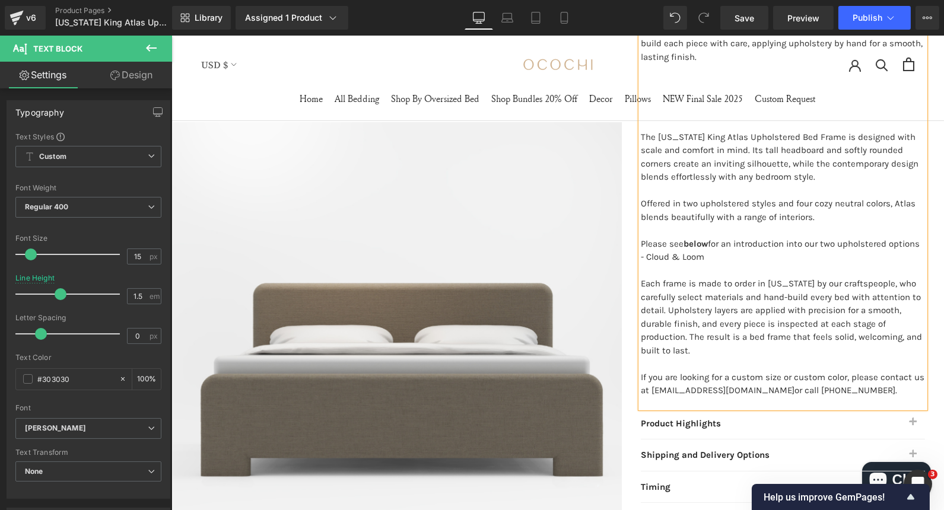
scroll to position [710, 0]
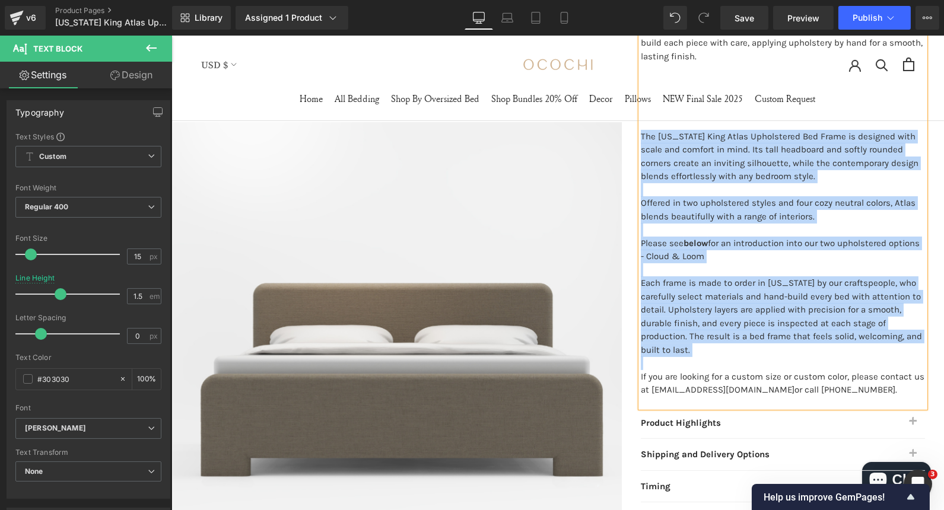
drag, startPoint x: 731, startPoint y: 361, endPoint x: 636, endPoint y: 139, distance: 241.5
click at [640, 139] on div "Meet the [US_STATE] King Atlas Bed Frame. Crafted with our customers in mind, A…" at bounding box center [782, 129] width 284 height 557
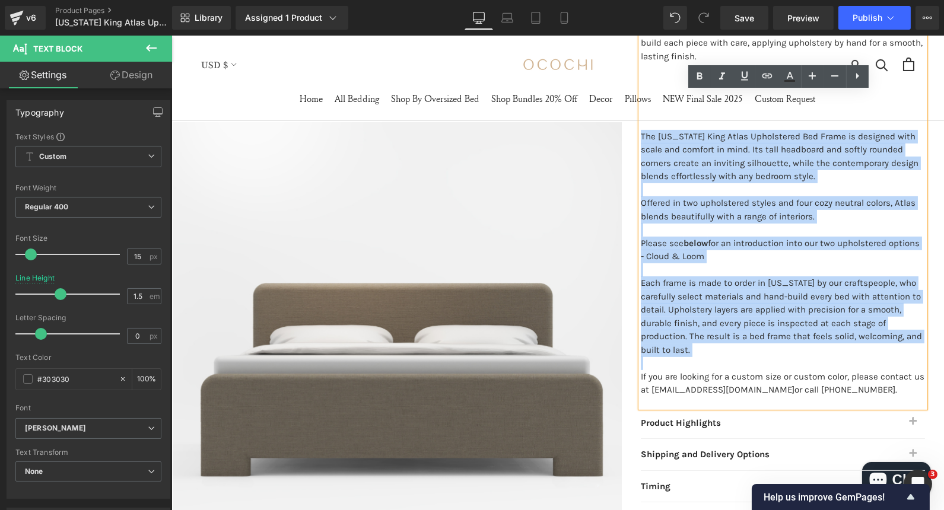
copy div "The [US_STATE] King Atlas Upholstered Bed Frame is designed with scale and comf…"
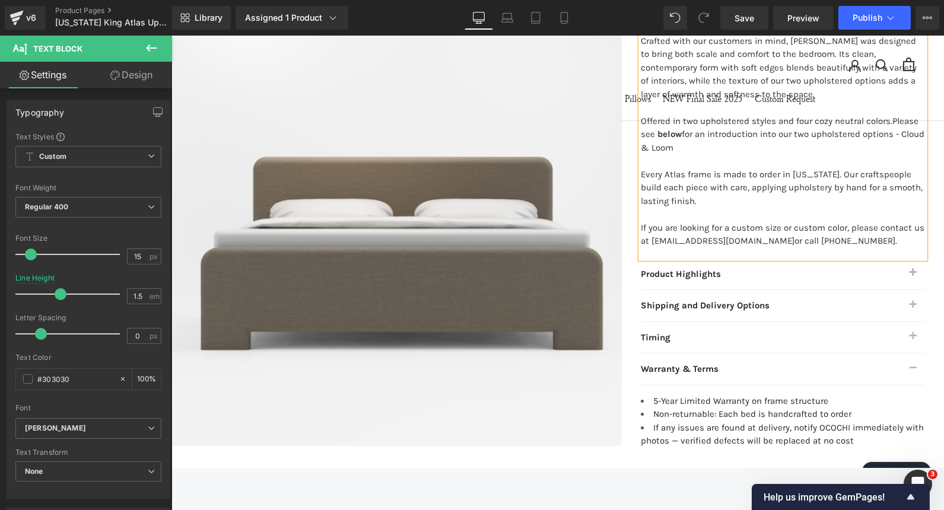
scroll to position [415, 0]
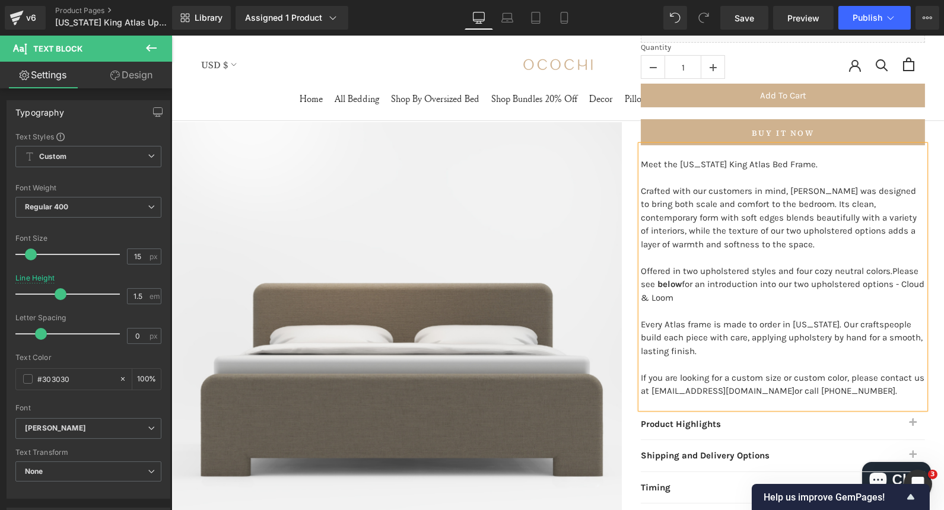
click at [932, 248] on div "[US_STATE] King Atlas Upholstered Bed Frame (P) Title Handcrafted in [US_STATE]…" at bounding box center [782, 178] width 322 height 839
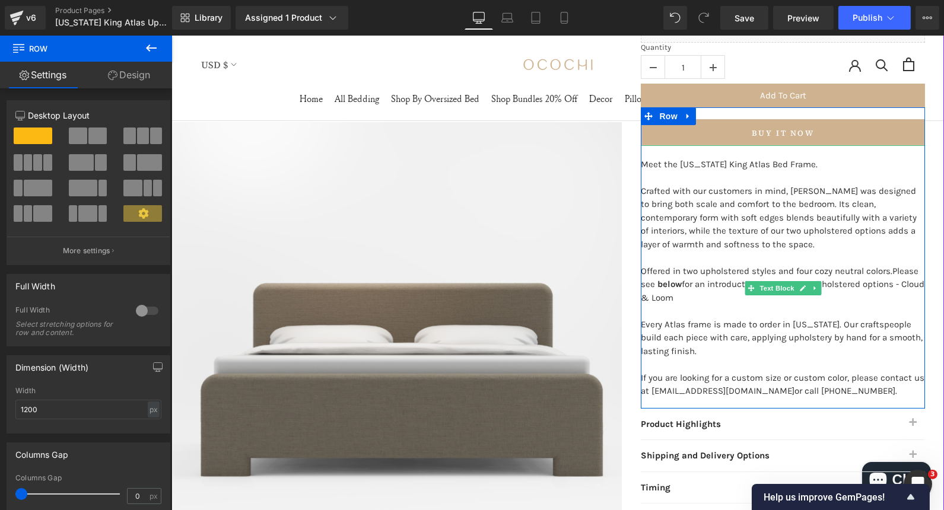
click at [658, 240] on span "Crafted with our customers in mind, [PERSON_NAME] was designed to bring both sc…" at bounding box center [778, 218] width 276 height 64
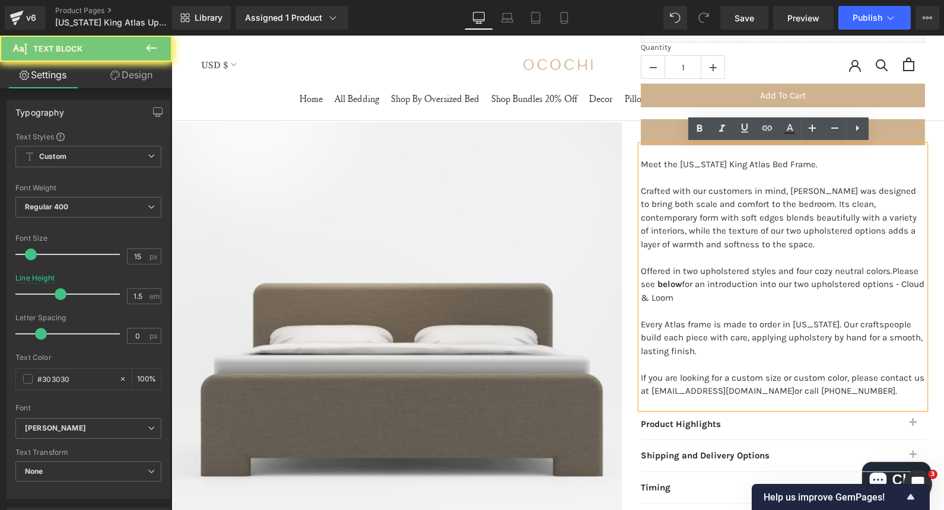
click at [658, 240] on span "Crafted with our customers in mind, [PERSON_NAME] was designed to bring both sc…" at bounding box center [778, 218] width 276 height 64
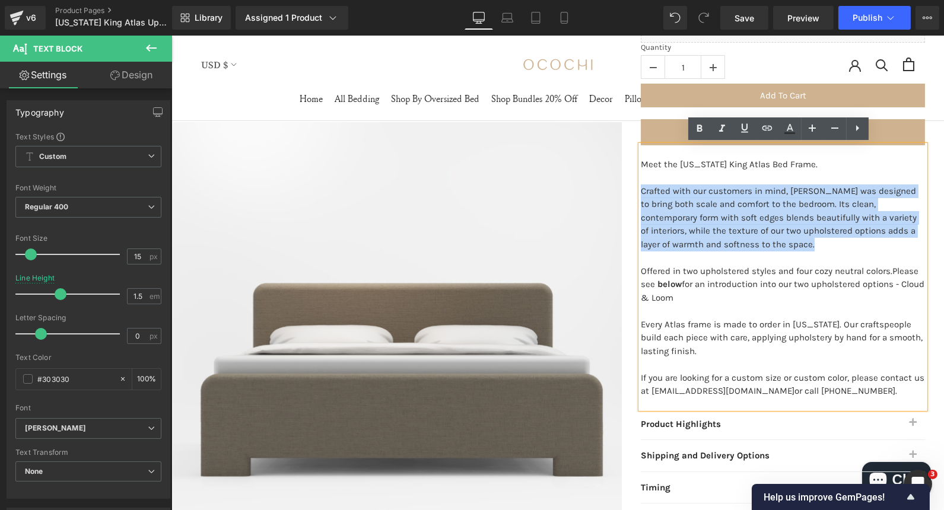
click at [658, 240] on span "Crafted with our customers in mind, [PERSON_NAME] was designed to bring both sc…" at bounding box center [778, 218] width 276 height 64
click at [668, 245] on span "Crafted with our customers in mind, [PERSON_NAME] was designed to bring both sc…" at bounding box center [778, 218] width 276 height 64
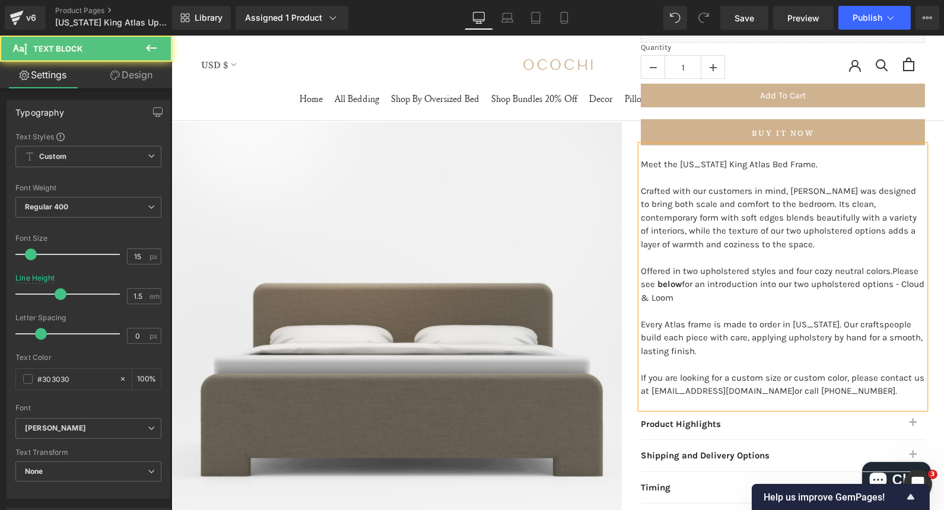
click at [727, 238] on p "Crafted with our customers in mind, [PERSON_NAME] was designed to bring both sc…" at bounding box center [782, 217] width 284 height 67
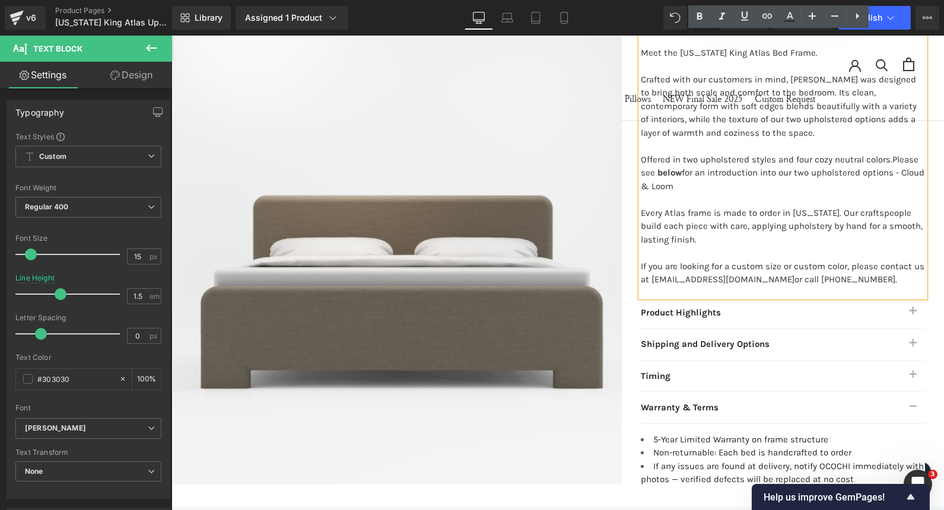
scroll to position [534, 0]
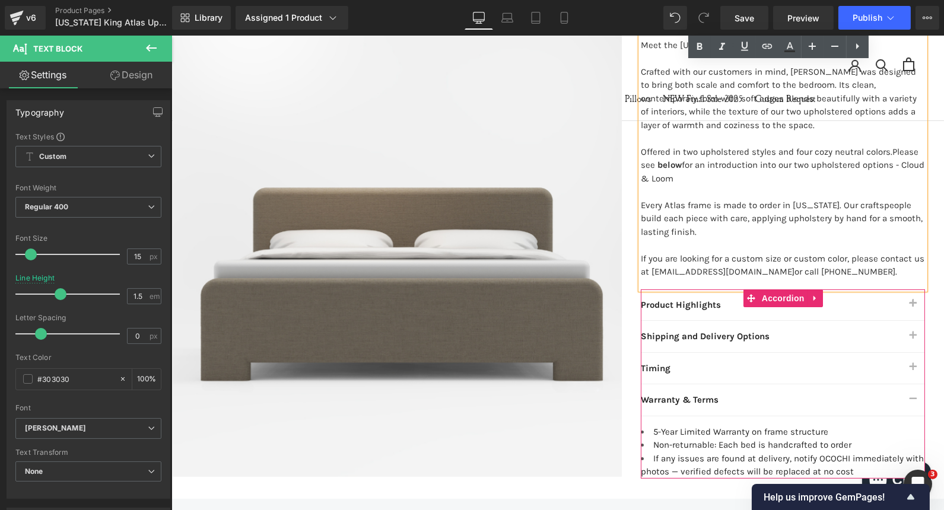
click at [913, 300] on button "button" at bounding box center [912, 304] width 24 height 31
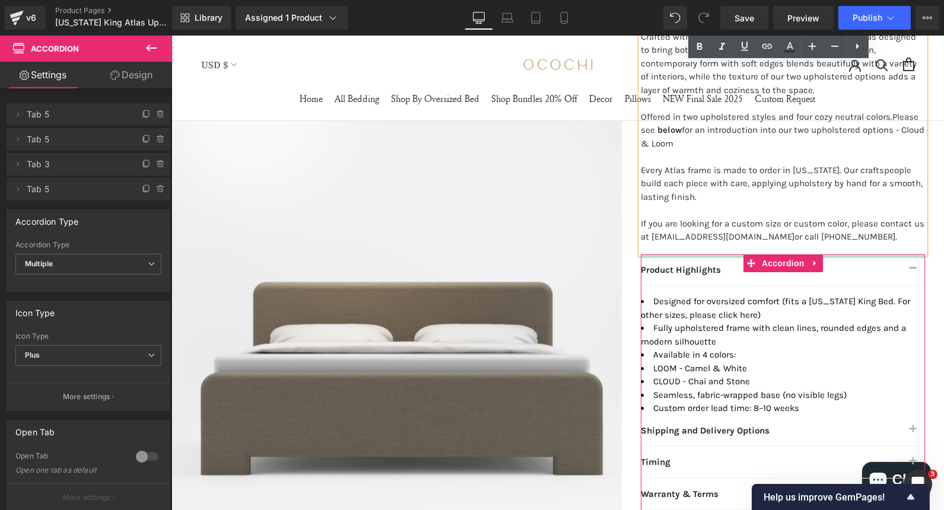
scroll to position [579, 0]
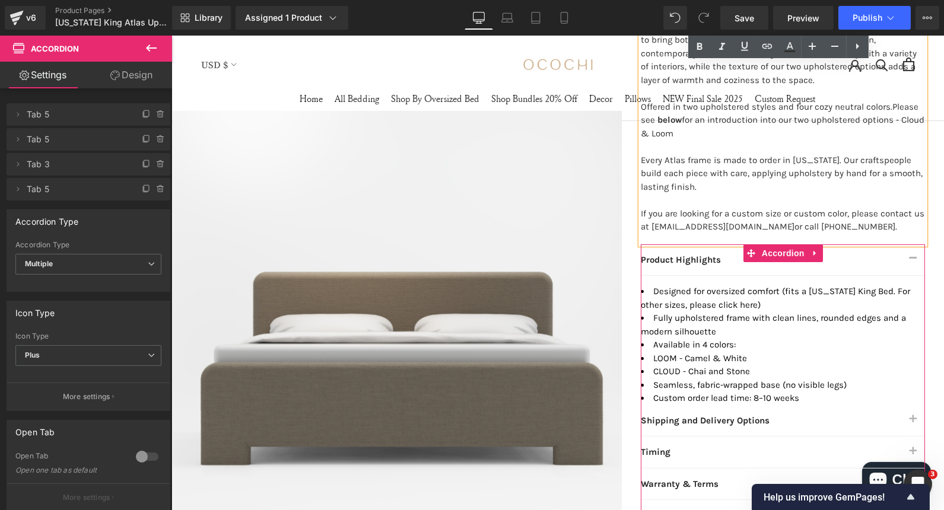
click at [824, 380] on li "Seamless, fabric-wrapped base (no visible legs)" at bounding box center [782, 385] width 284 height 14
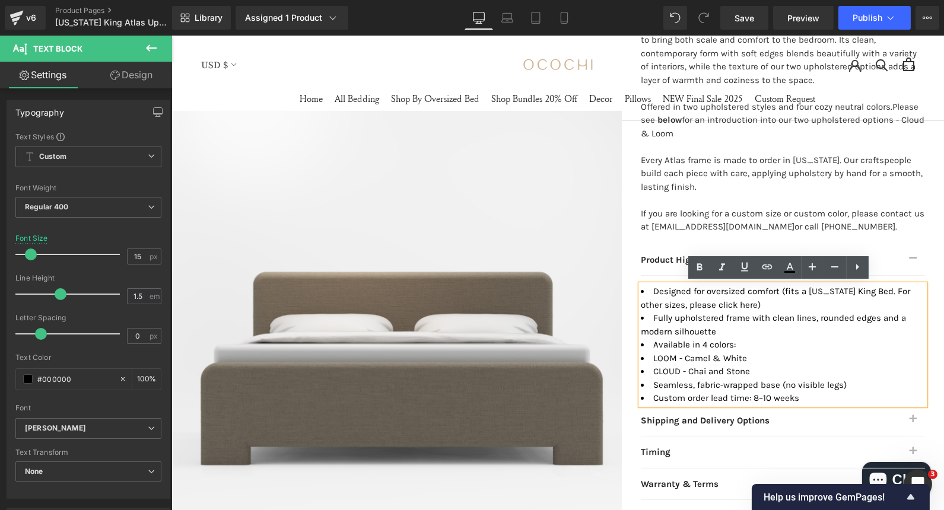
drag, startPoint x: 849, startPoint y: 377, endPoint x: 637, endPoint y: 390, distance: 212.1
click at [640, 390] on ul "Designed for oversized comfort (fits a [US_STATE] King Bed. For other sizes, pl…" at bounding box center [782, 345] width 284 height 120
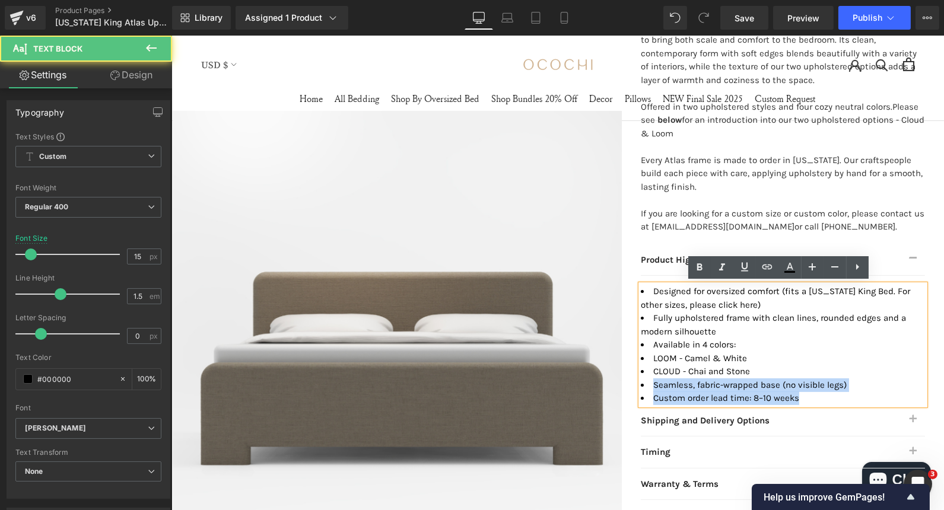
drag, startPoint x: 794, startPoint y: 393, endPoint x: 643, endPoint y: 382, distance: 151.1
click at [643, 382] on ul "Designed for oversized comfort (fits a [US_STATE] King Bed. For other sizes, pl…" at bounding box center [782, 345] width 284 height 120
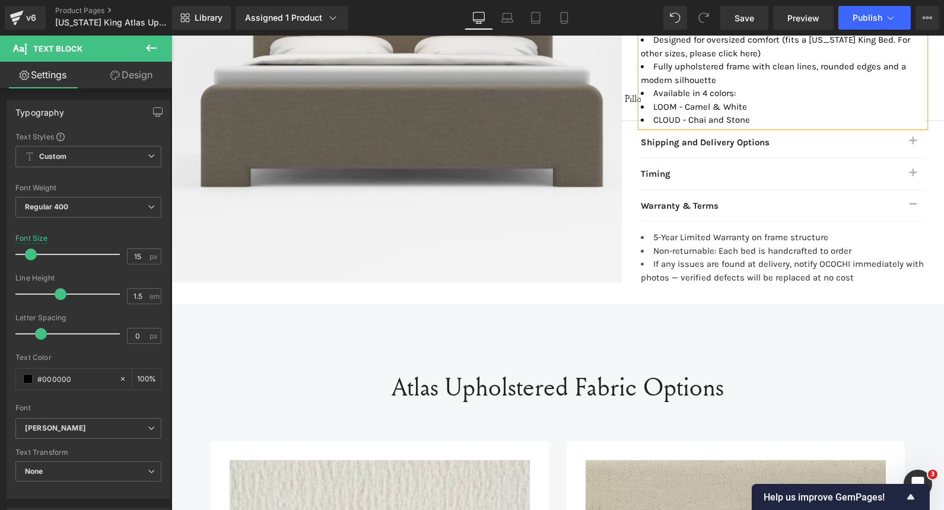
scroll to position [829, 0]
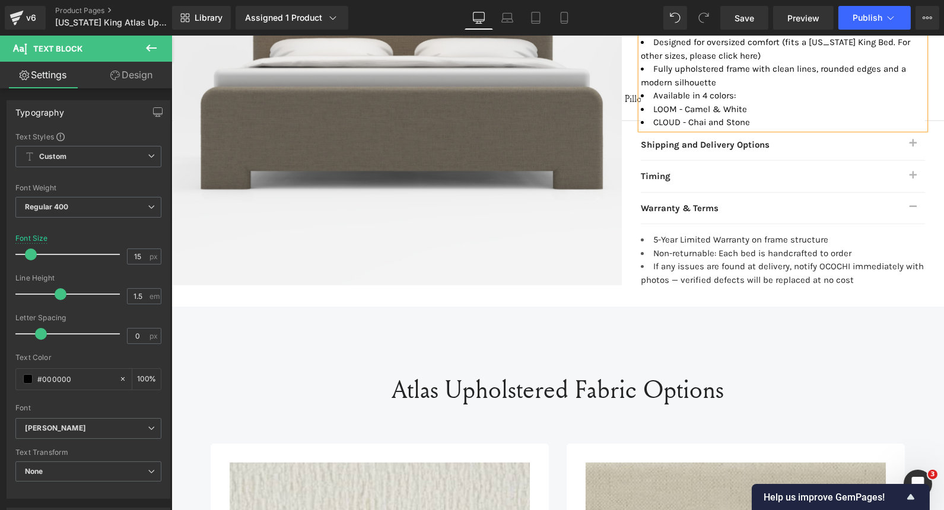
click at [912, 147] on span "button" at bounding box center [912, 147] width 0 height 0
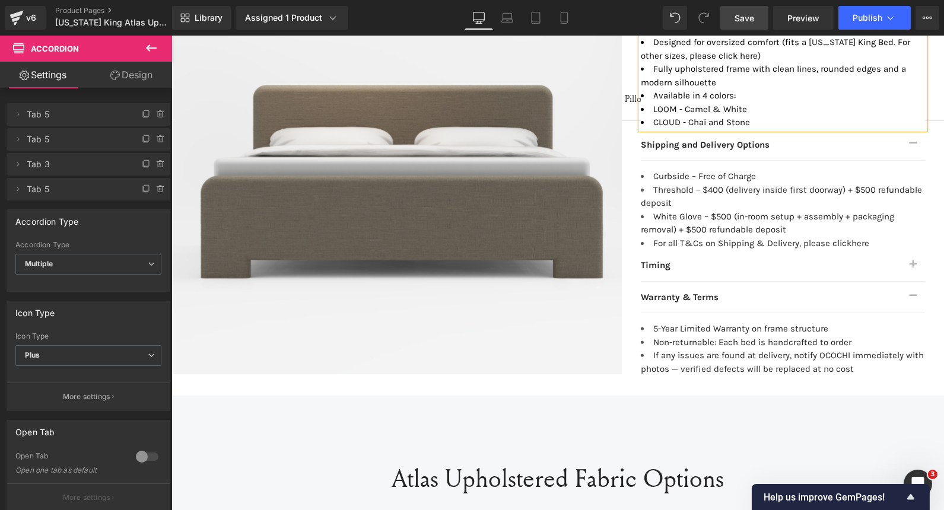
click at [756, 17] on link "Save" at bounding box center [744, 18] width 48 height 24
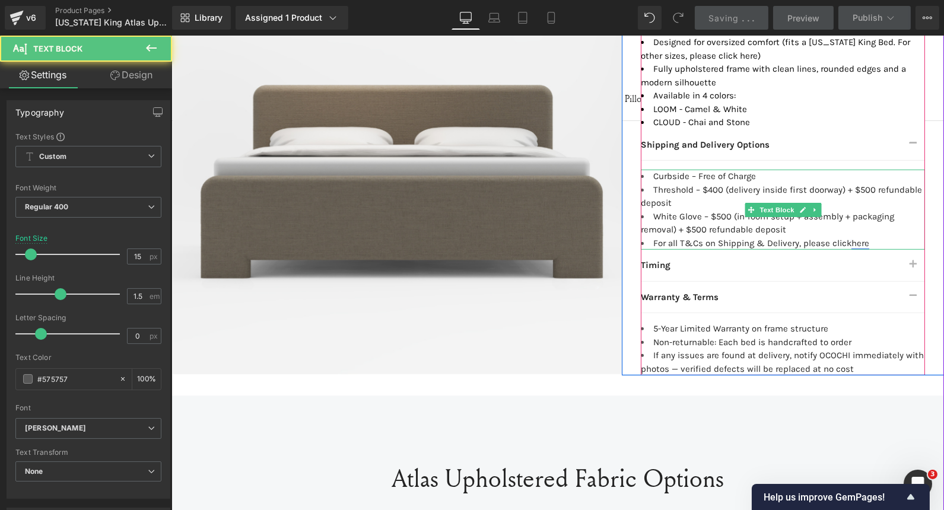
drag, startPoint x: 871, startPoint y: 241, endPoint x: 847, endPoint y: 239, distance: 24.4
click at [847, 239] on li "For all T&Cs on Shipping & Delivery, please click here" at bounding box center [782, 244] width 284 height 14
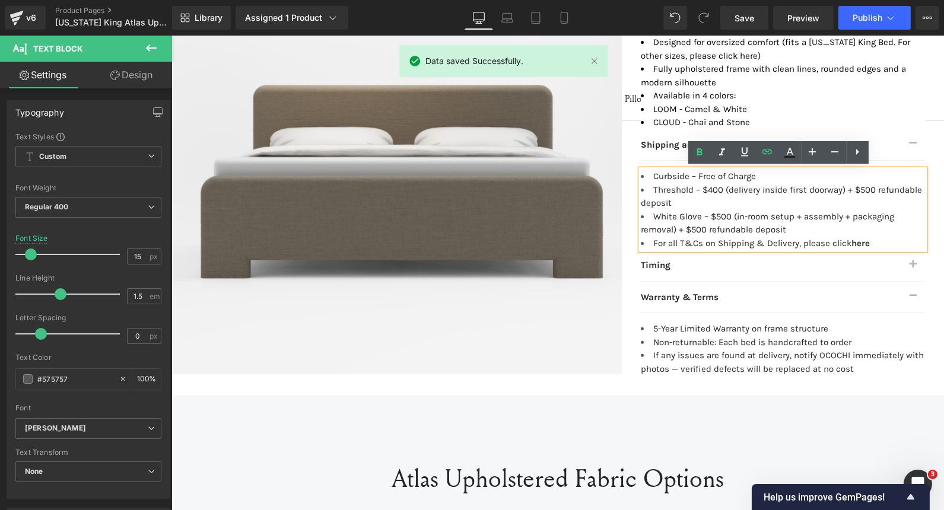
click at [868, 30] on div "Library Assigned 1 Product Product Preview [US_STATE] King Atlas Upholstered Be…" at bounding box center [558, 18] width 772 height 36
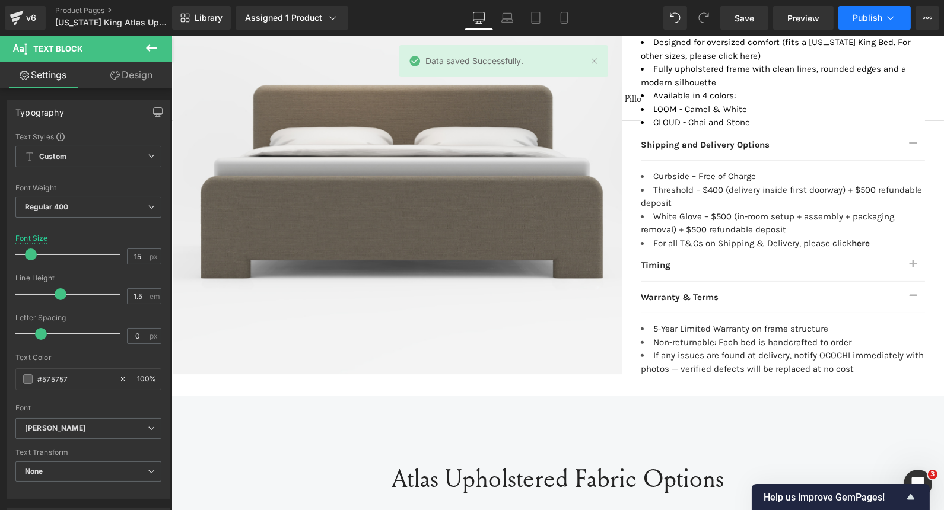
click at [872, 21] on span "Publish" at bounding box center [867, 17] width 30 height 9
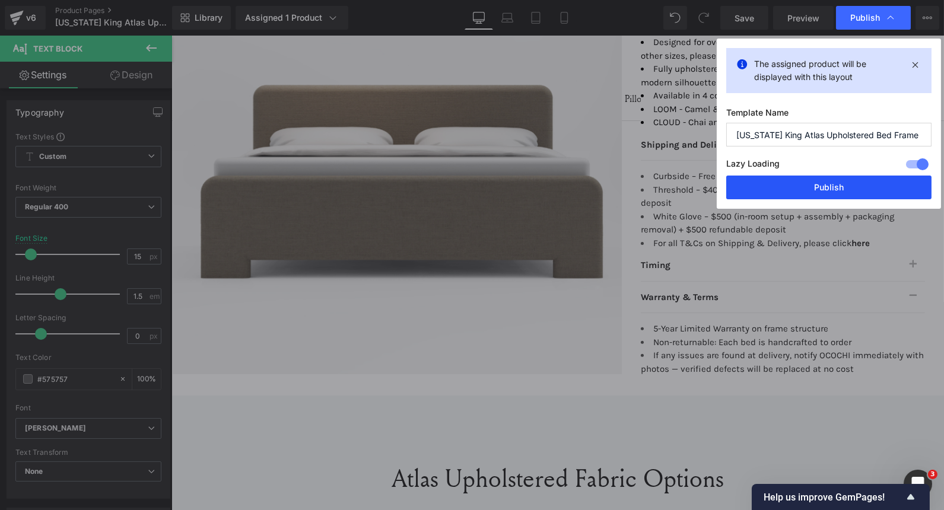
click at [820, 187] on button "Publish" at bounding box center [828, 188] width 205 height 24
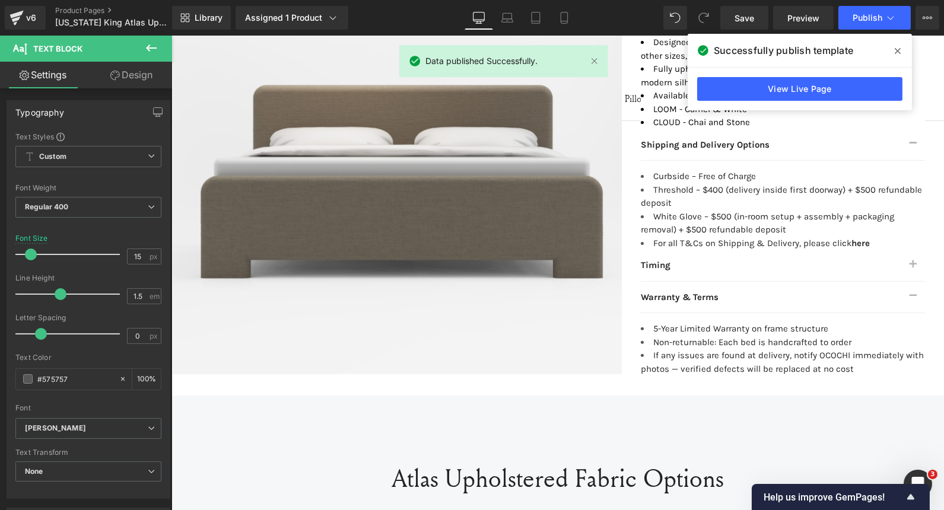
click at [821, 75] on div "View Live Page" at bounding box center [799, 89] width 224 height 43
click at [817, 86] on link "View Live Page" at bounding box center [799, 89] width 205 height 24
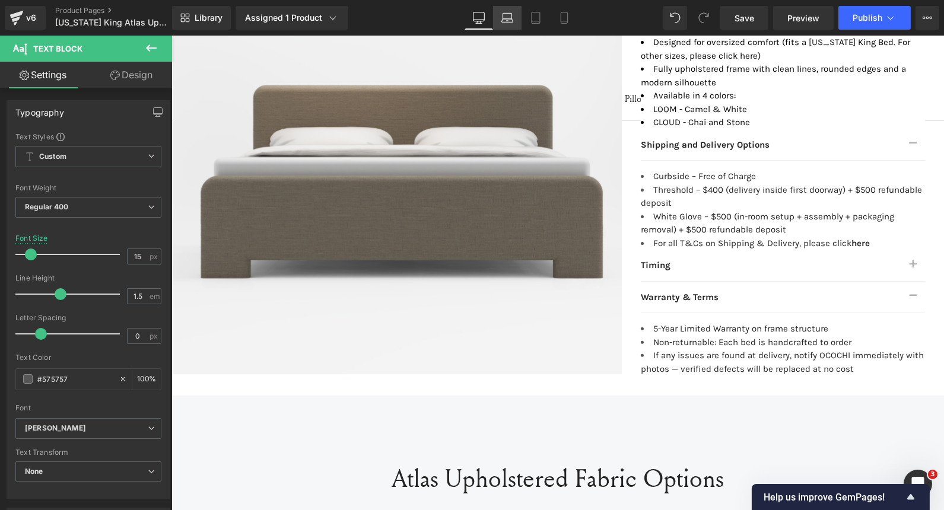
click at [511, 17] on icon at bounding box center [507, 18] width 12 height 12
type input "100"
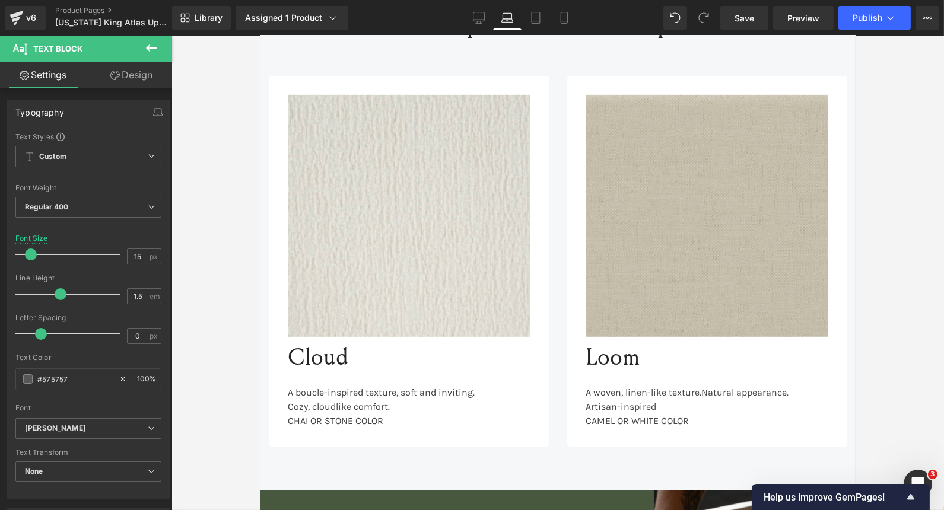
scroll to position [1294, 0]
click at [536, 15] on icon at bounding box center [536, 18] width 12 height 12
type input "14"
type input "100"
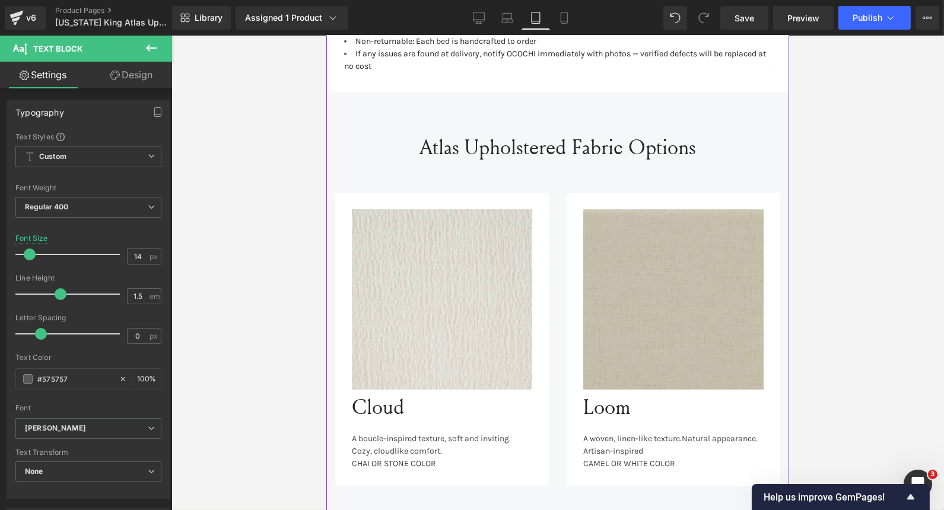
scroll to position [1517, 0]
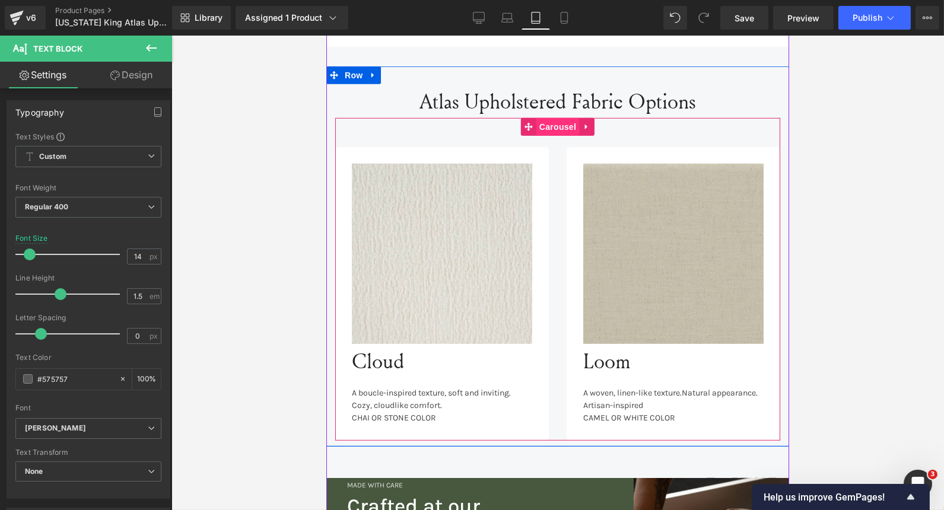
click at [538, 130] on span "Carousel" at bounding box center [557, 127] width 43 height 18
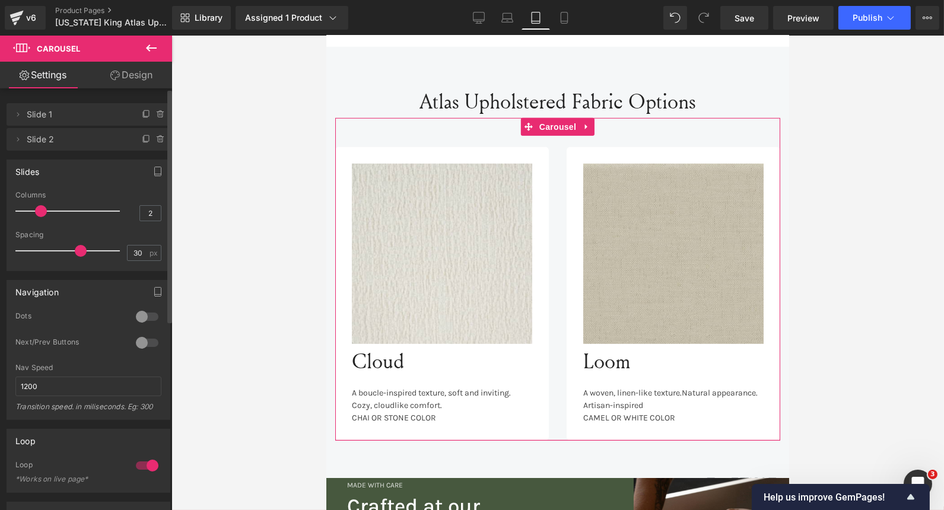
click at [141, 469] on div at bounding box center [147, 465] width 28 height 19
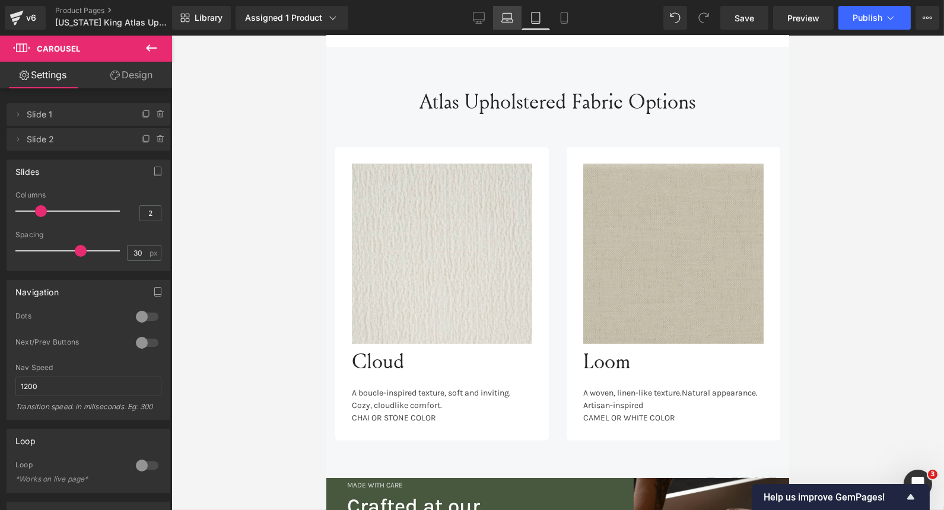
click at [517, 19] on link "Laptop" at bounding box center [507, 18] width 28 height 24
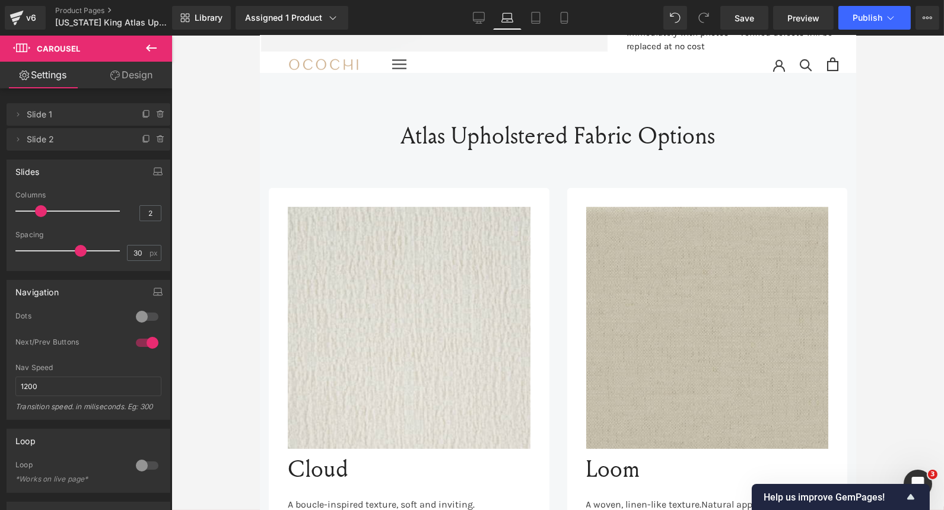
scroll to position [1181, 0]
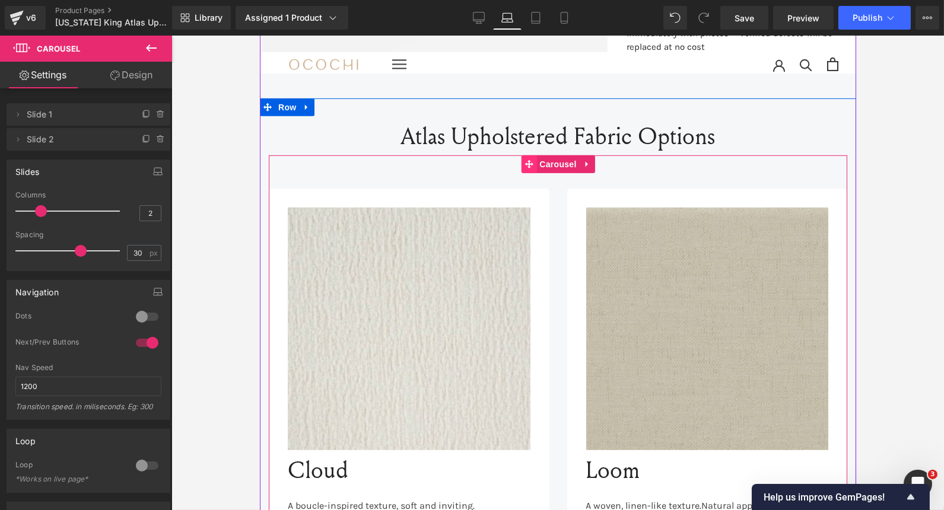
click at [524, 160] on icon at bounding box center [528, 164] width 8 height 8
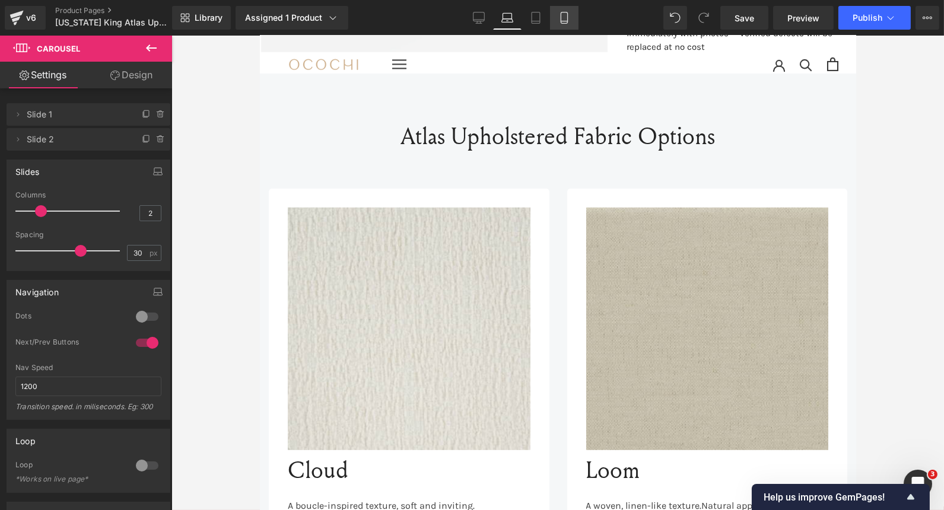
click at [567, 25] on link "Mobile" at bounding box center [564, 18] width 28 height 24
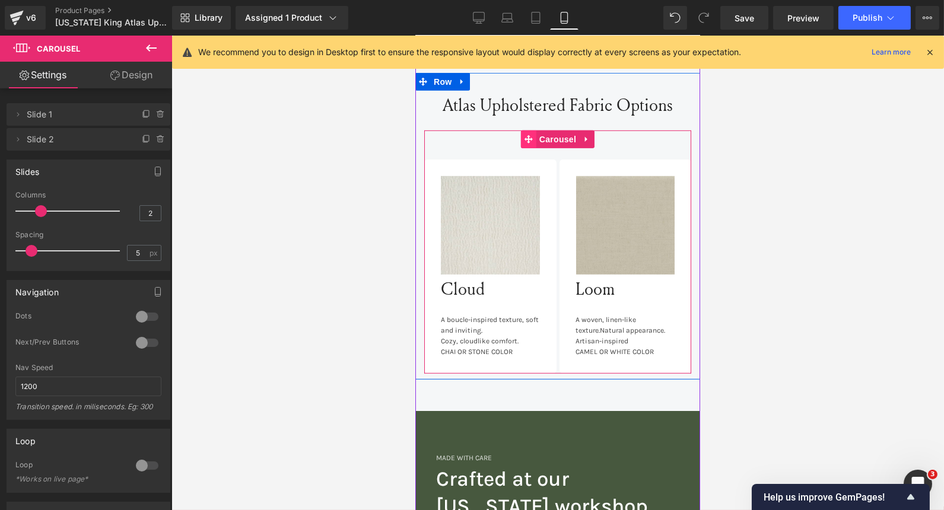
scroll to position [1442, 0]
click at [528, 131] on span at bounding box center [527, 140] width 15 height 18
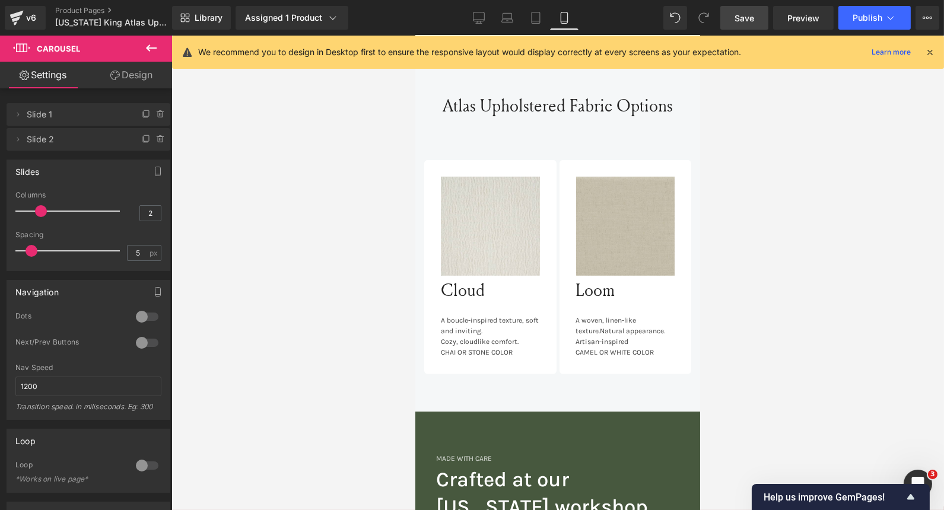
click at [756, 26] on link "Save" at bounding box center [744, 18] width 48 height 24
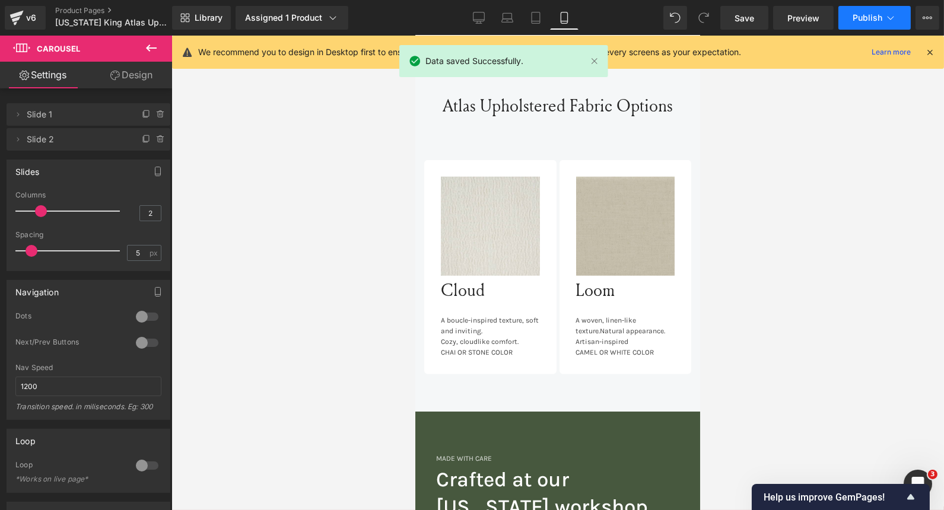
click at [871, 16] on span "Publish" at bounding box center [867, 17] width 30 height 9
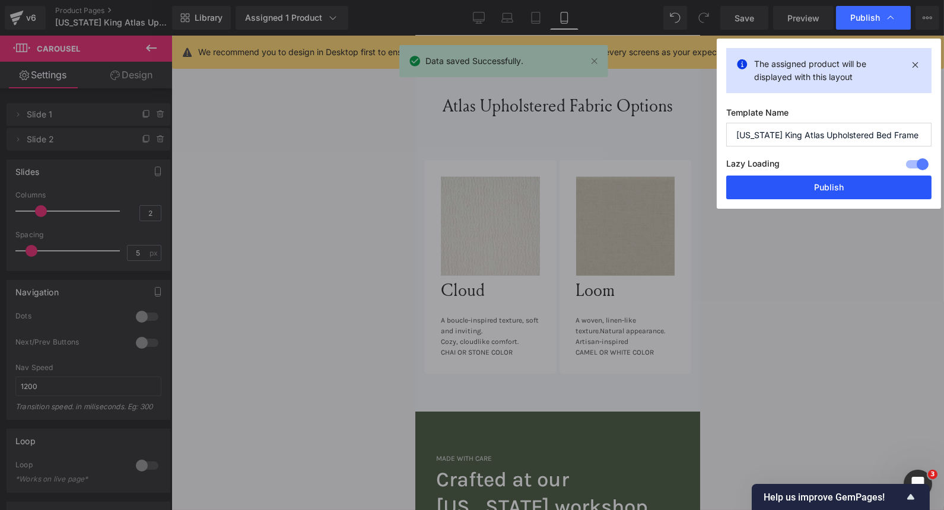
click at [815, 183] on button "Publish" at bounding box center [828, 188] width 205 height 24
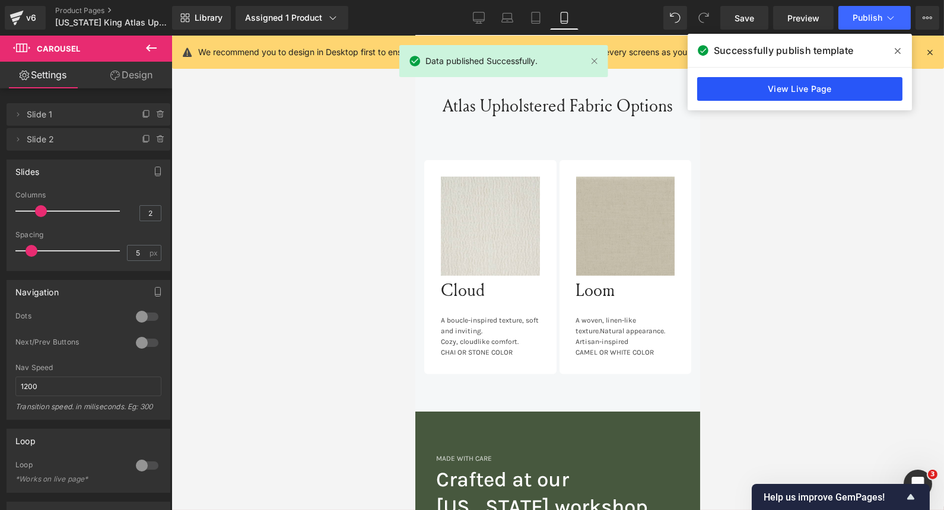
click at [799, 77] on link "View Live Page" at bounding box center [799, 89] width 205 height 24
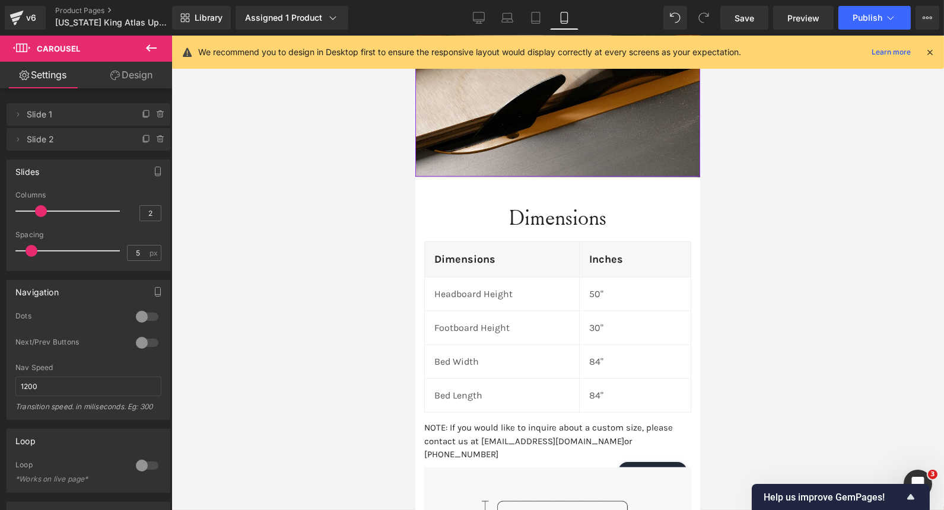
scroll to position [2219, 0]
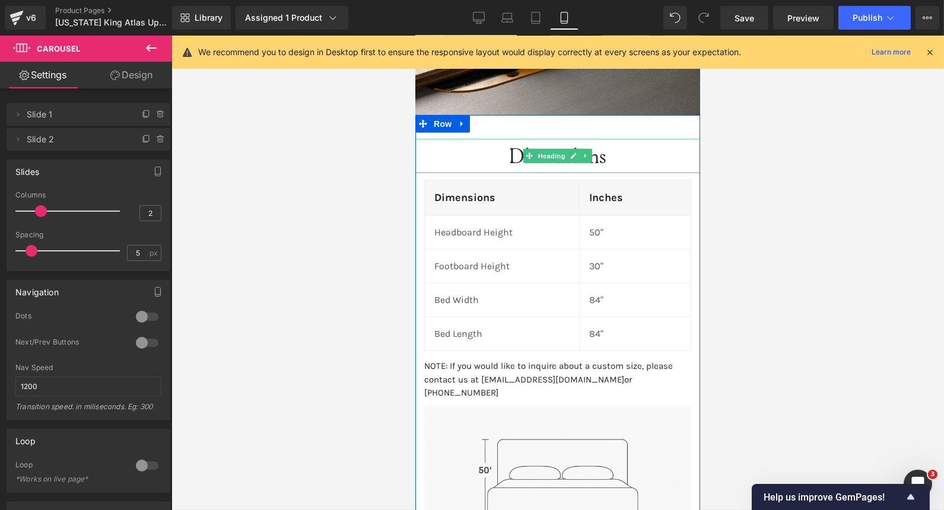
click at [508, 139] on h2 "Dimensions" at bounding box center [557, 156] width 285 height 34
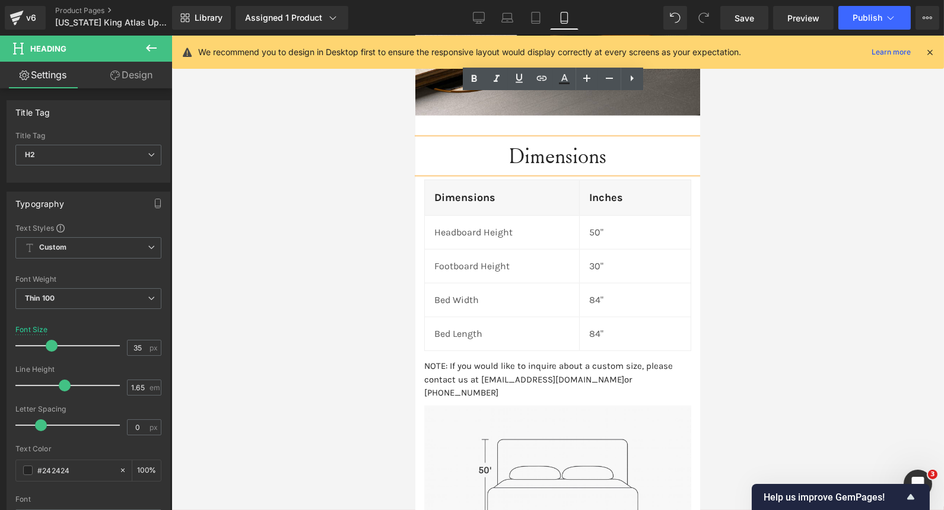
click at [508, 139] on h2 "Dimensions" at bounding box center [557, 156] width 285 height 34
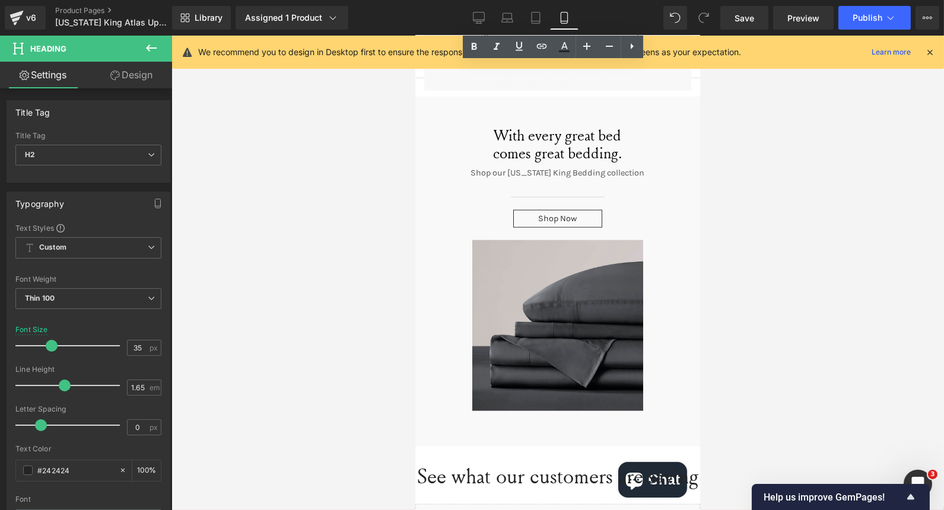
scroll to position [2687, 0]
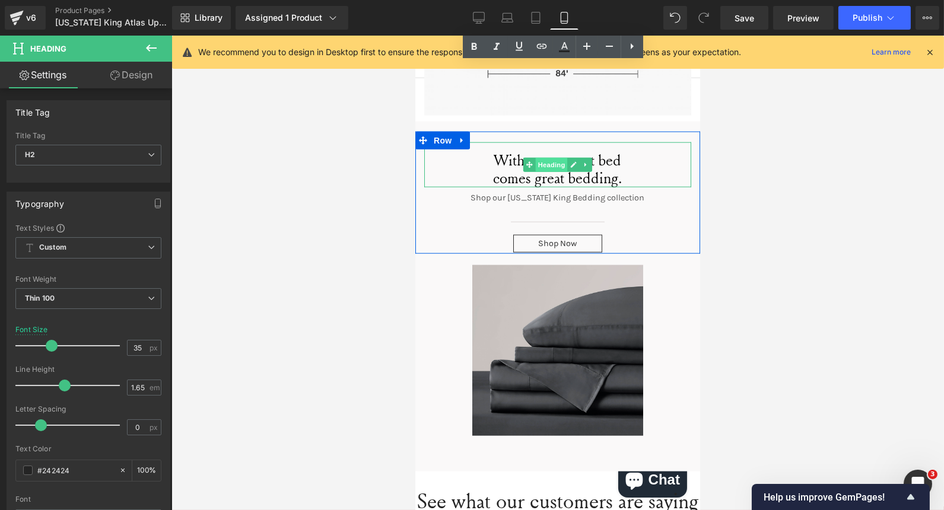
click at [540, 158] on span "Heading" at bounding box center [551, 165] width 32 height 14
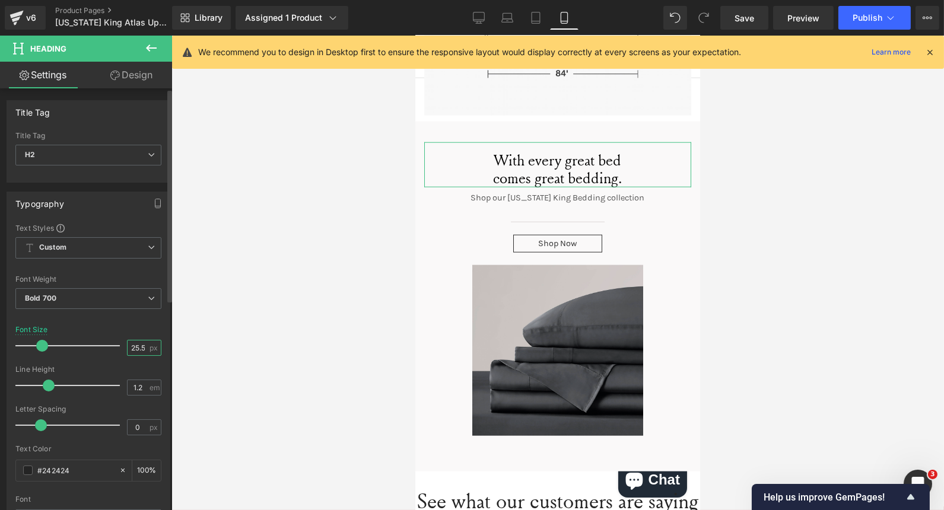
click at [136, 349] on input "25.56" at bounding box center [138, 347] width 21 height 15
type input "35"
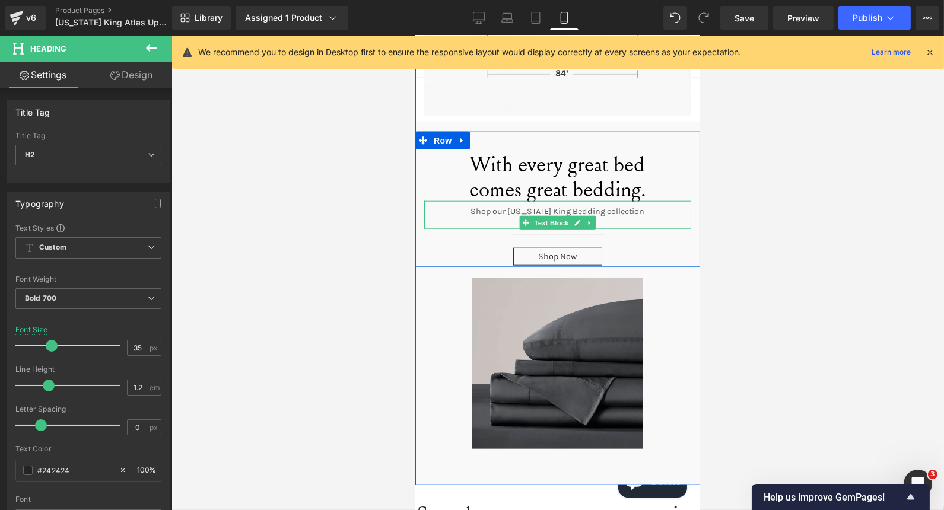
click at [502, 201] on div "Shop our [US_STATE] King Bedding collection" at bounding box center [556, 215] width 267 height 28
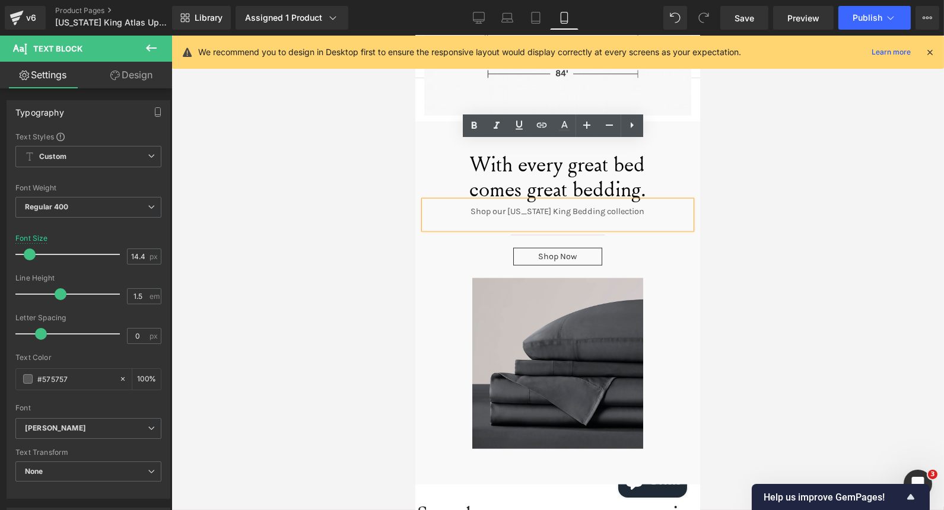
click at [525, 205] on p "Shop our [US_STATE] King Bedding collection" at bounding box center [556, 211] width 267 height 13
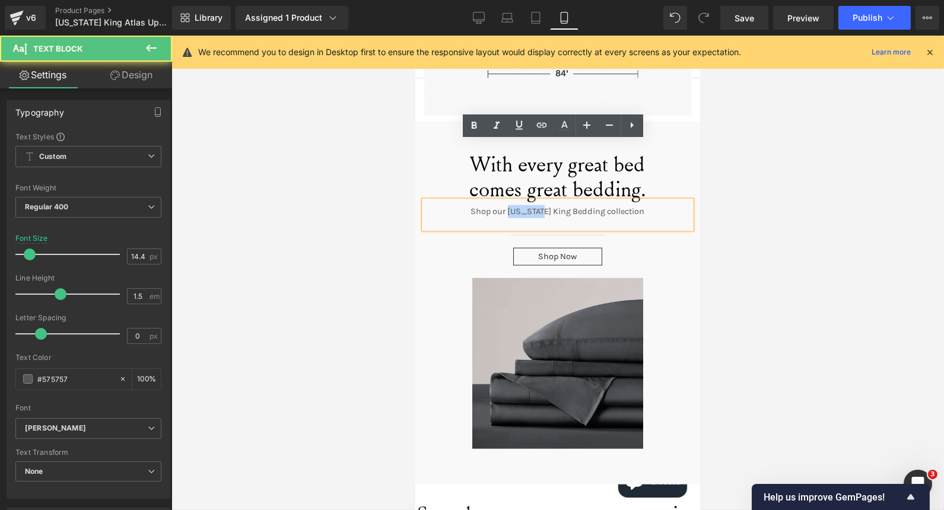
click at [525, 205] on p "Shop our [US_STATE] King Bedding collection" at bounding box center [556, 211] width 267 height 13
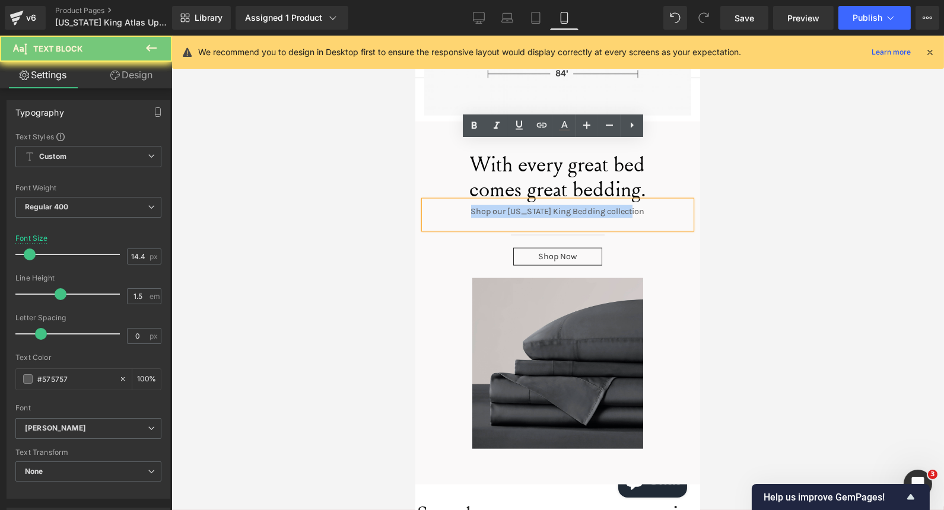
click at [525, 205] on p "Shop our [US_STATE] King Bedding collection" at bounding box center [556, 211] width 267 height 13
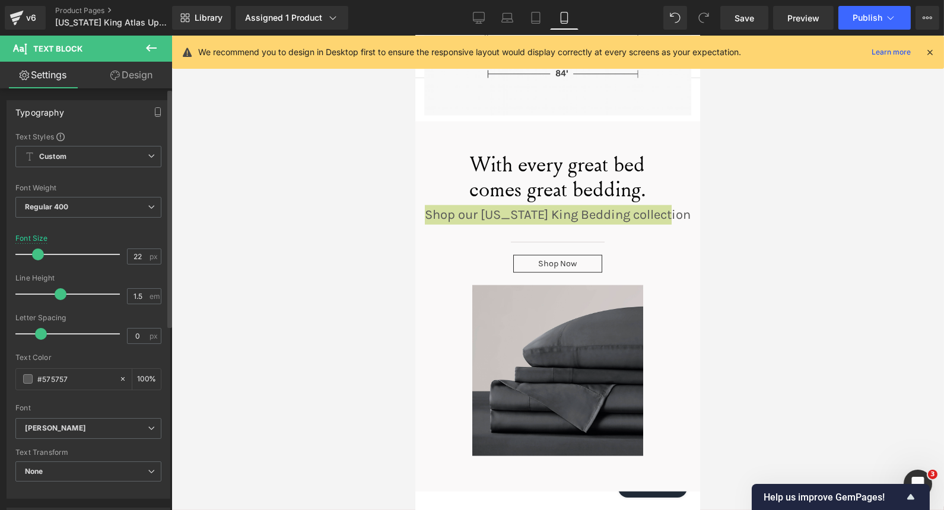
click at [37, 254] on div at bounding box center [70, 255] width 98 height 24
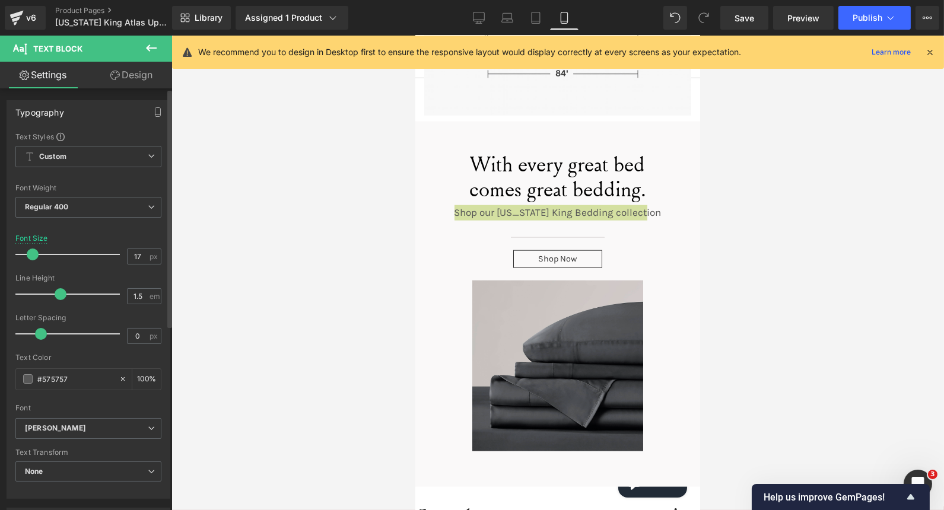
click at [31, 254] on span at bounding box center [33, 255] width 12 height 12
click at [492, 15] on link "Desktop" at bounding box center [478, 18] width 28 height 24
type input "18"
type input "100"
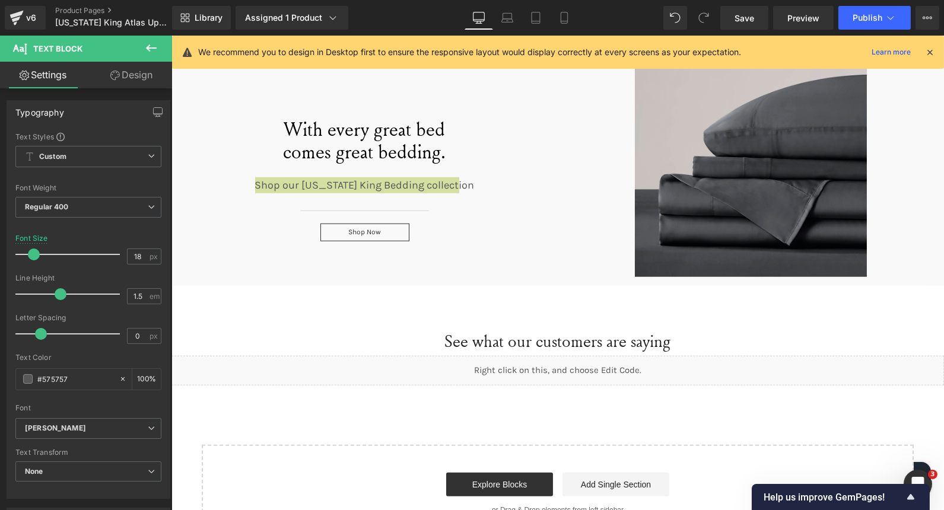
scroll to position [2436, 0]
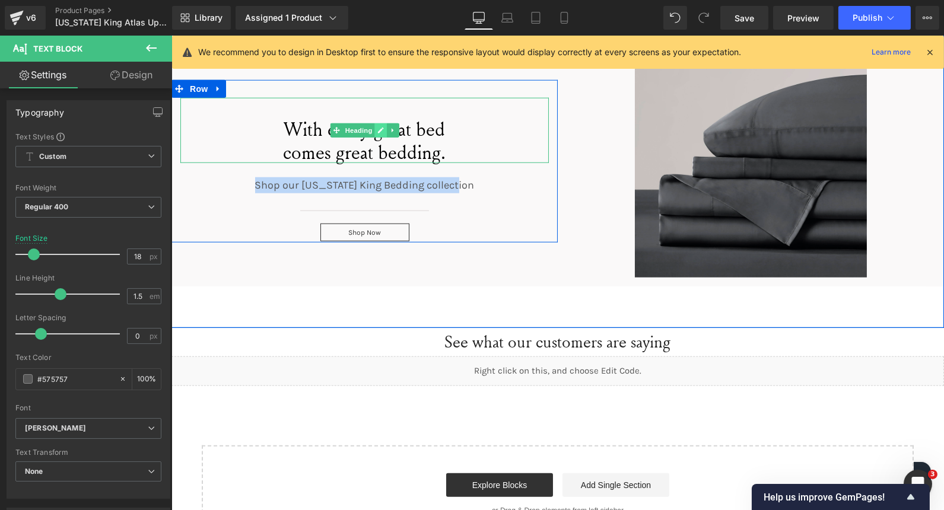
click at [374, 125] on link at bounding box center [380, 130] width 12 height 14
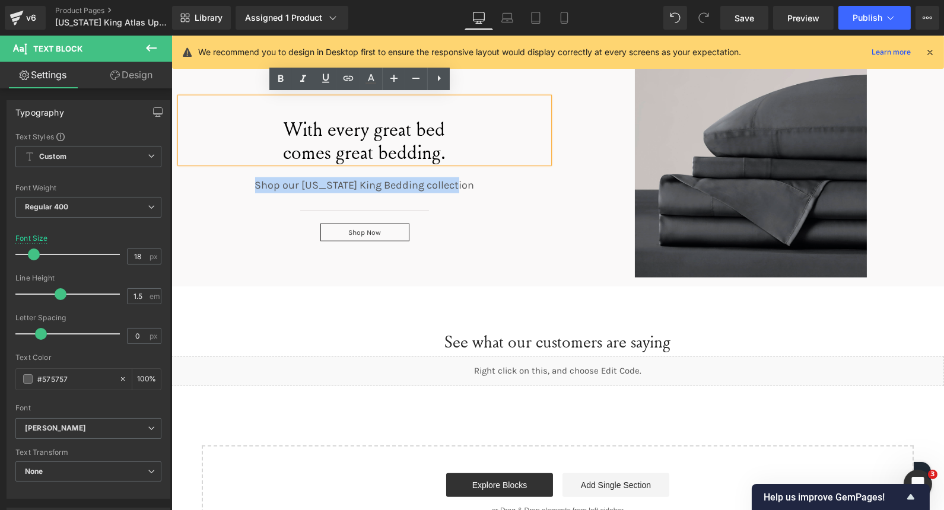
click at [369, 129] on span "With every great bed" at bounding box center [363, 129] width 161 height 26
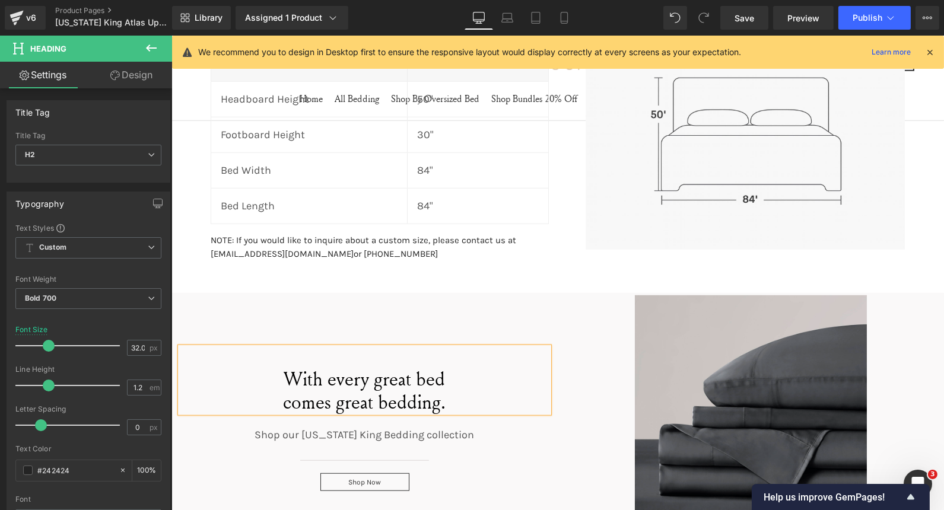
scroll to position [1970, 0]
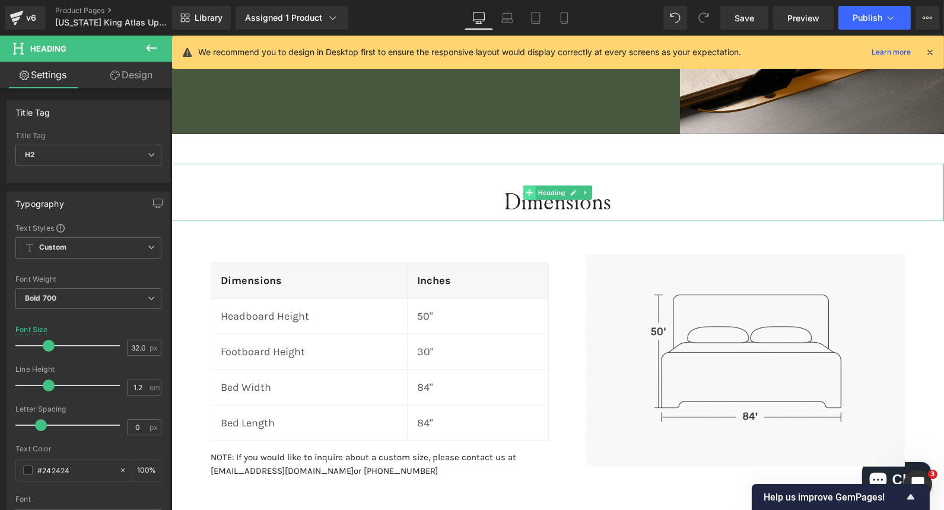
click at [525, 192] on icon at bounding box center [528, 192] width 7 height 7
click at [506, 198] on h2 "Dimensions" at bounding box center [557, 201] width 772 height 37
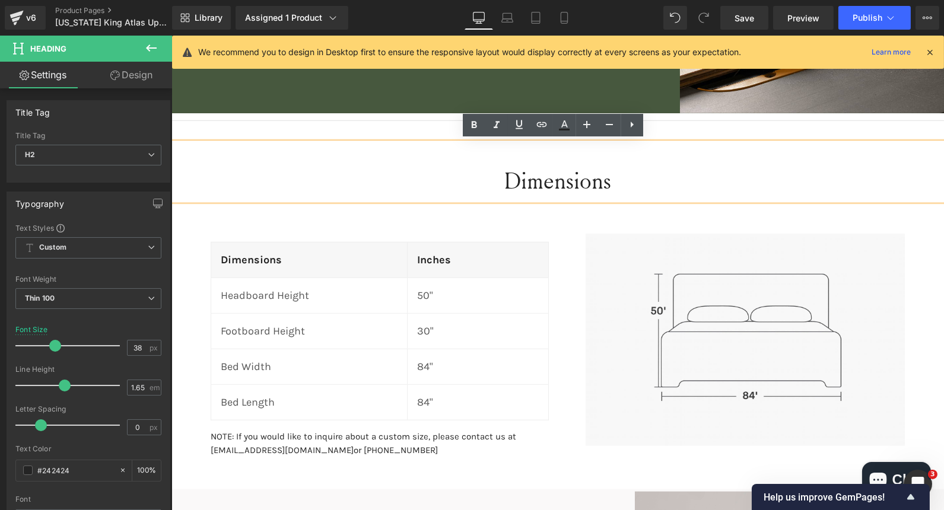
scroll to position [1991, 0]
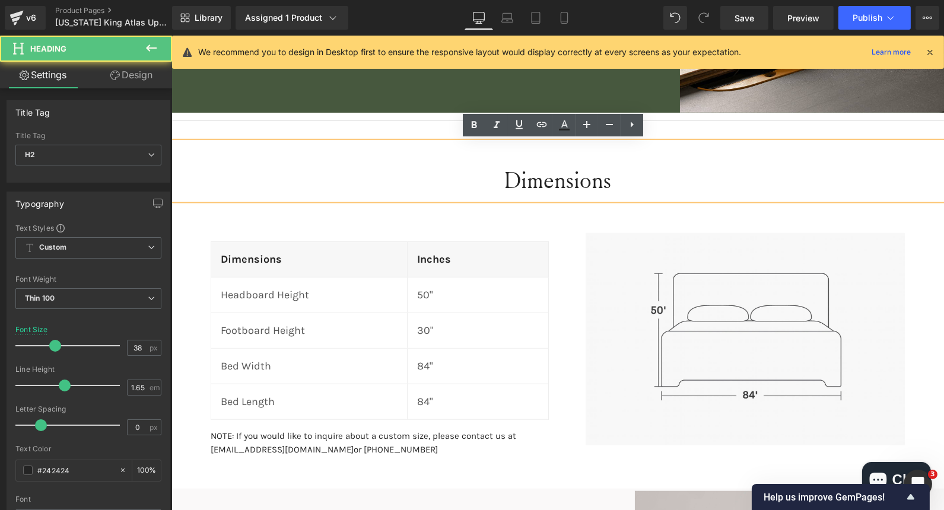
click at [516, 185] on h2 "Dimensions" at bounding box center [557, 179] width 772 height 37
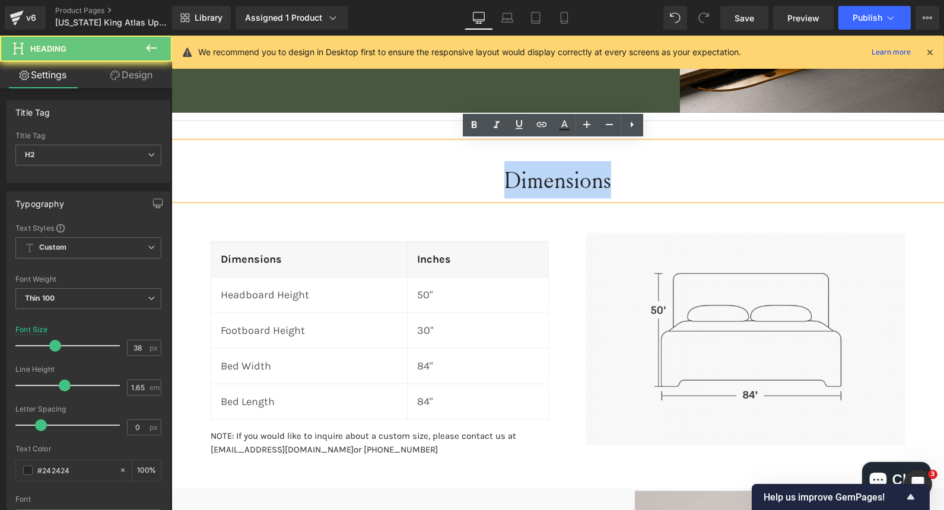
click at [516, 185] on h2 "Dimensions" at bounding box center [557, 179] width 772 height 37
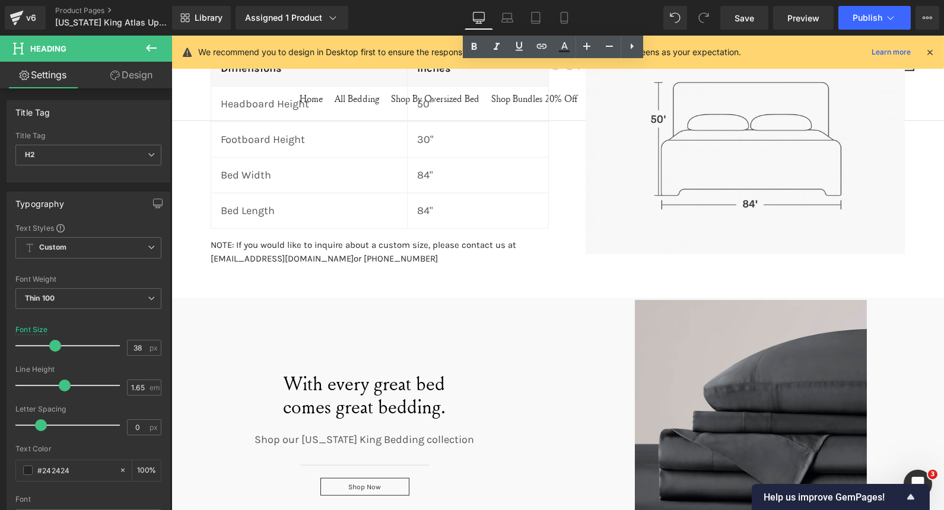
scroll to position [2187, 0]
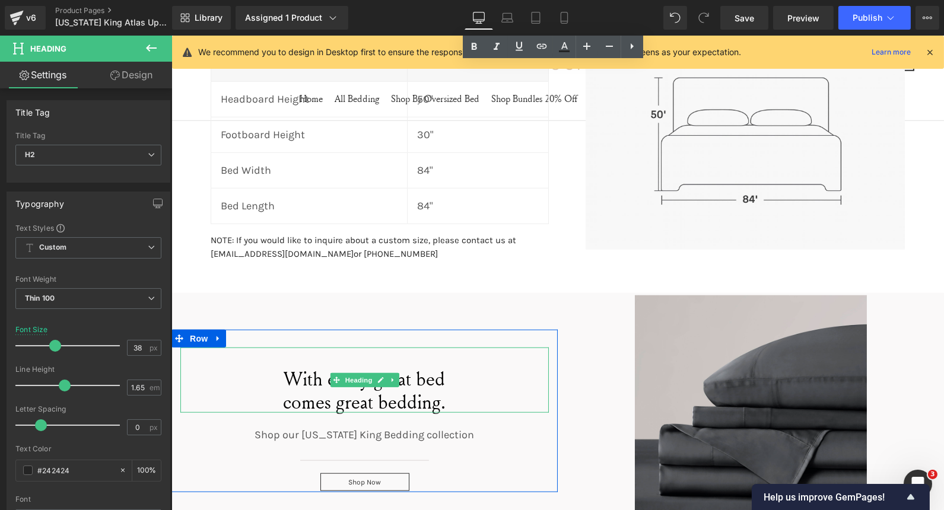
click at [314, 406] on span "comes great bedding." at bounding box center [364, 401] width 163 height 26
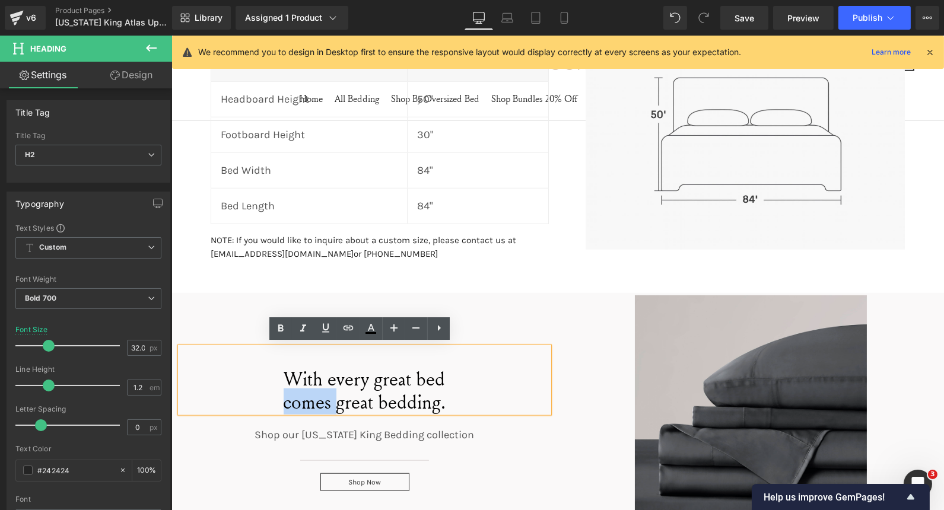
click at [315, 393] on span "comes great bedding." at bounding box center [364, 401] width 163 height 26
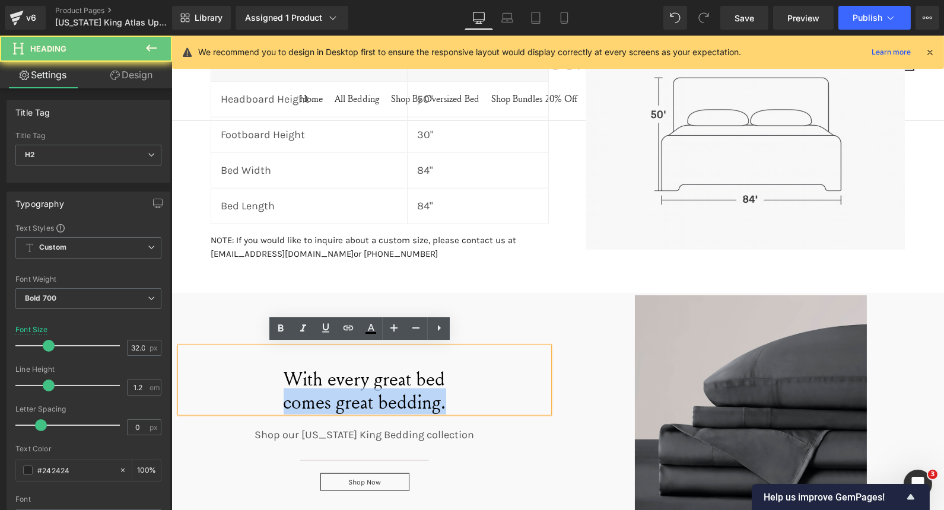
click at [315, 393] on span "comes great bedding." at bounding box center [364, 401] width 163 height 26
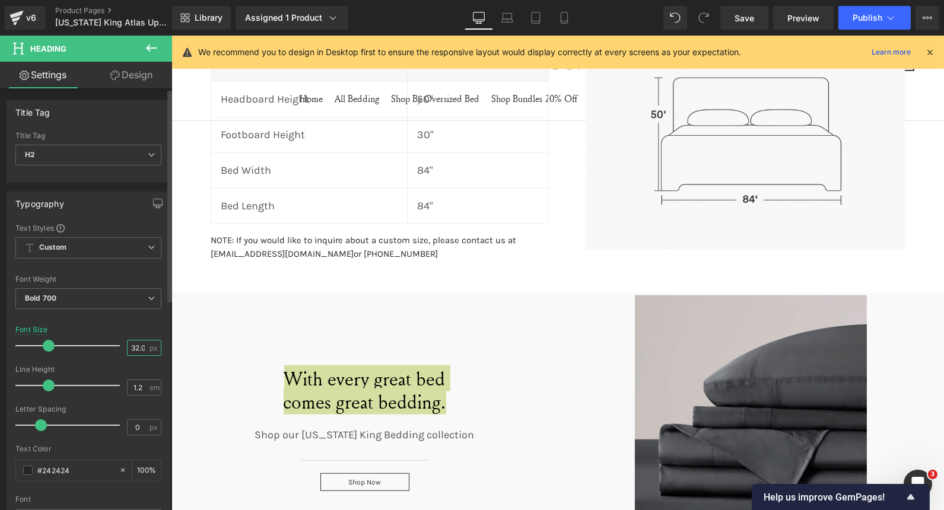
click at [136, 341] on input "32.04" at bounding box center [138, 347] width 21 height 15
type input "38"
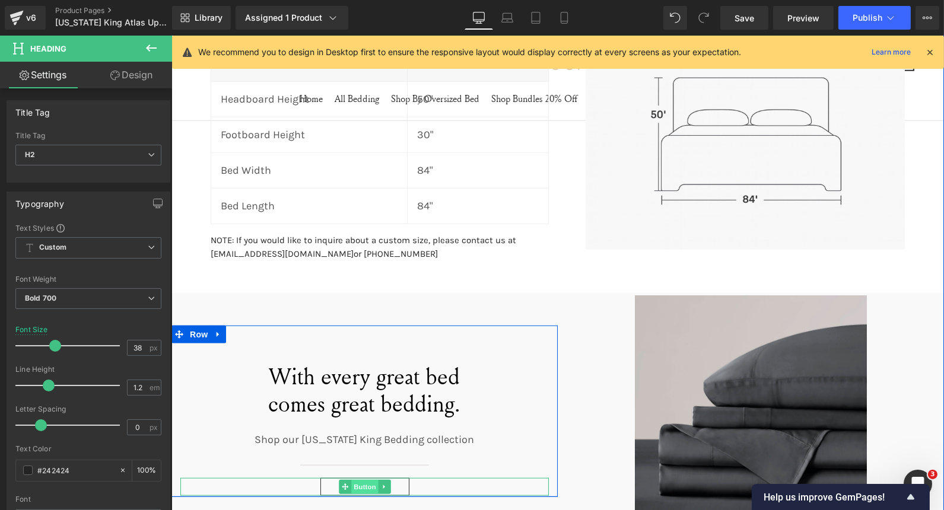
click at [355, 490] on span "Button" at bounding box center [364, 487] width 27 height 14
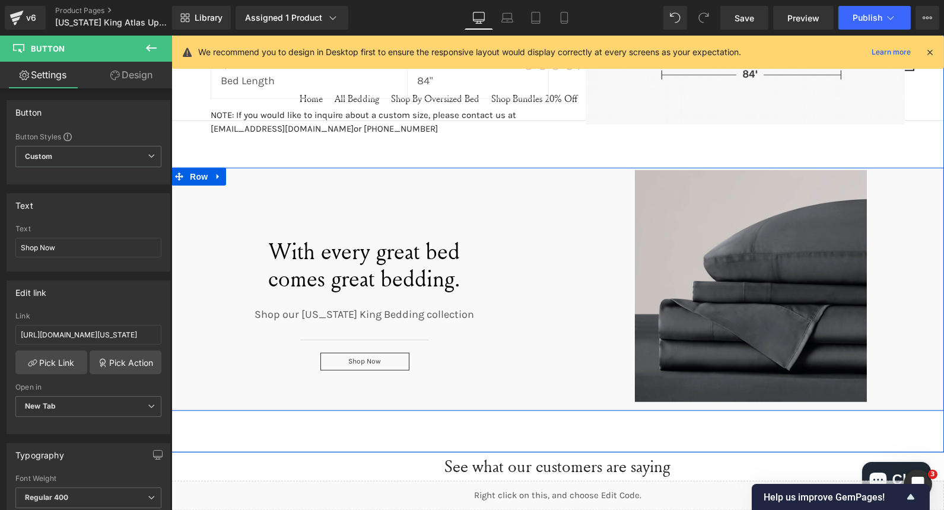
scroll to position [2349, 0]
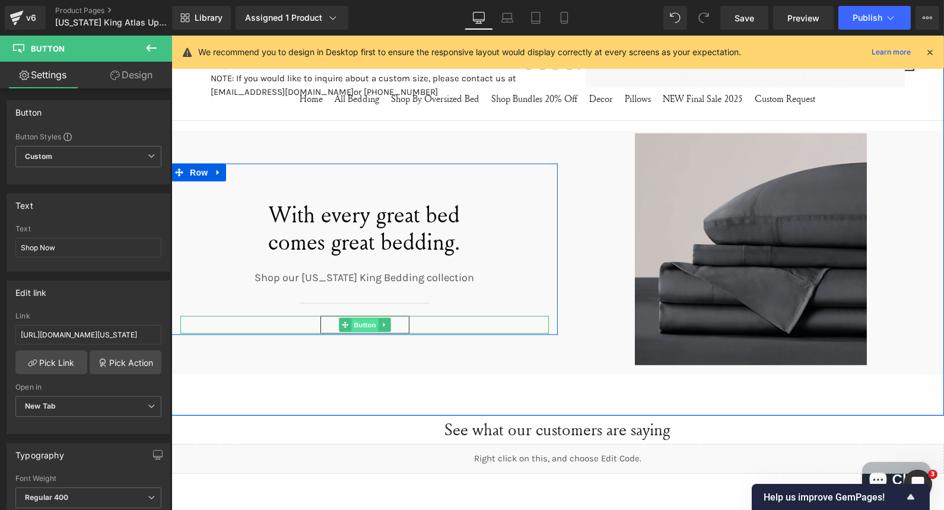
click at [357, 325] on span "Button" at bounding box center [364, 325] width 27 height 14
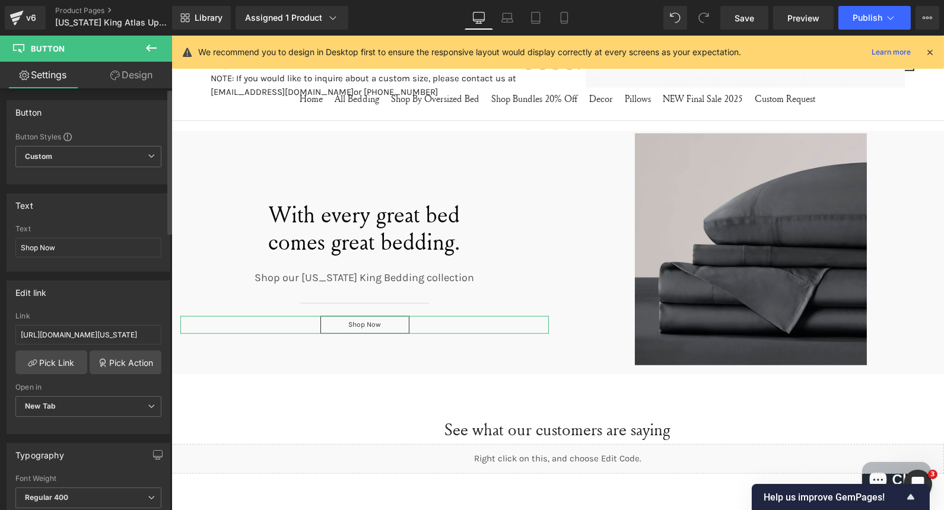
scroll to position [170, 0]
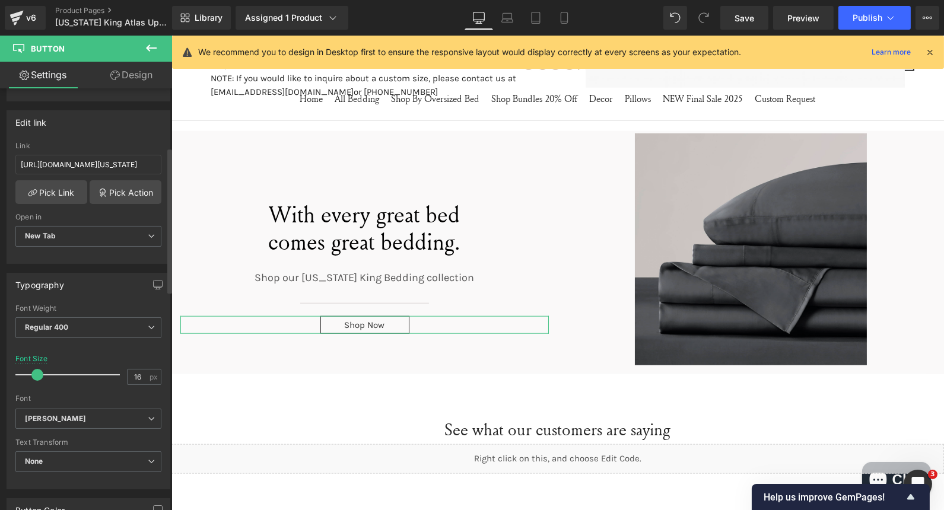
click at [36, 372] on span at bounding box center [37, 375] width 12 height 12
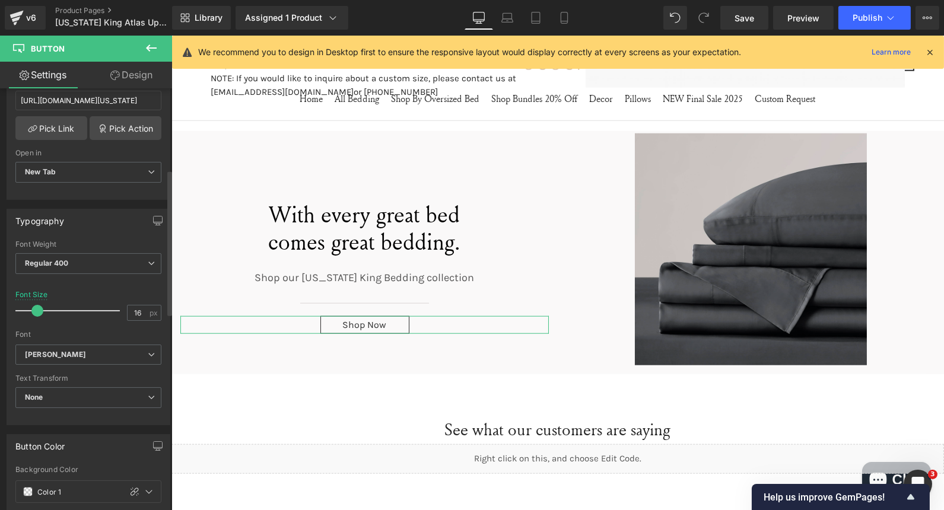
scroll to position [235, 0]
click at [52, 380] on div "Text Transform None None Uppercase Lowercase Capitalize" at bounding box center [88, 397] width 146 height 47
click at [56, 387] on span "None" at bounding box center [88, 397] width 146 height 21
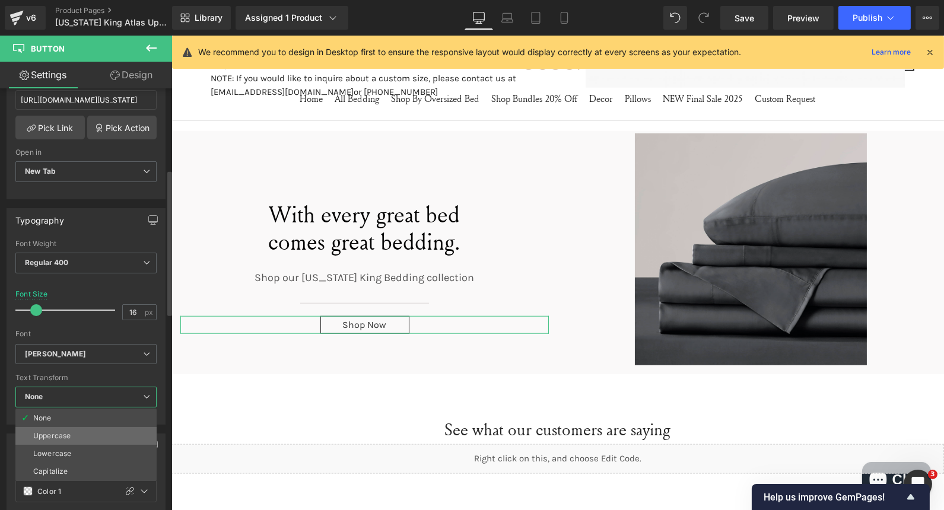
click at [60, 432] on div "Uppercase" at bounding box center [51, 436] width 37 height 8
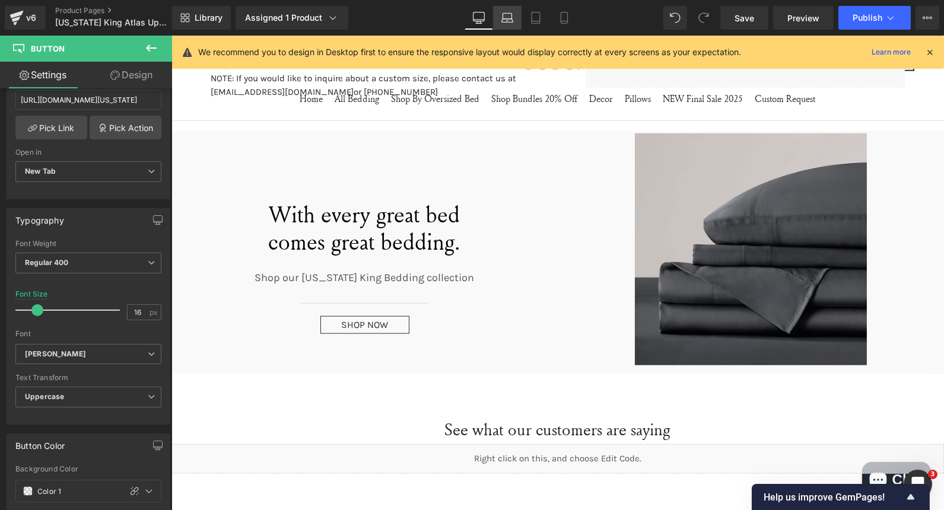
click at [510, 22] on icon at bounding box center [506, 21] width 11 height 4
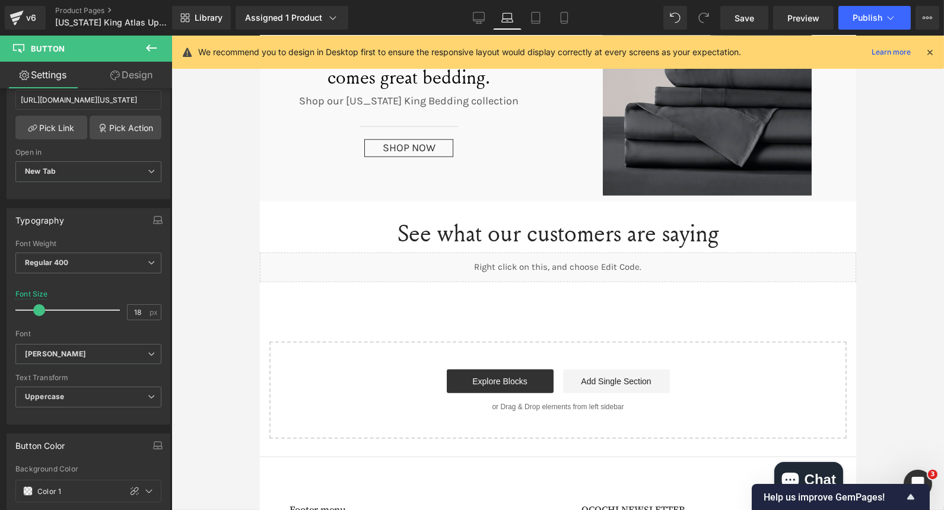
scroll to position [2106, 0]
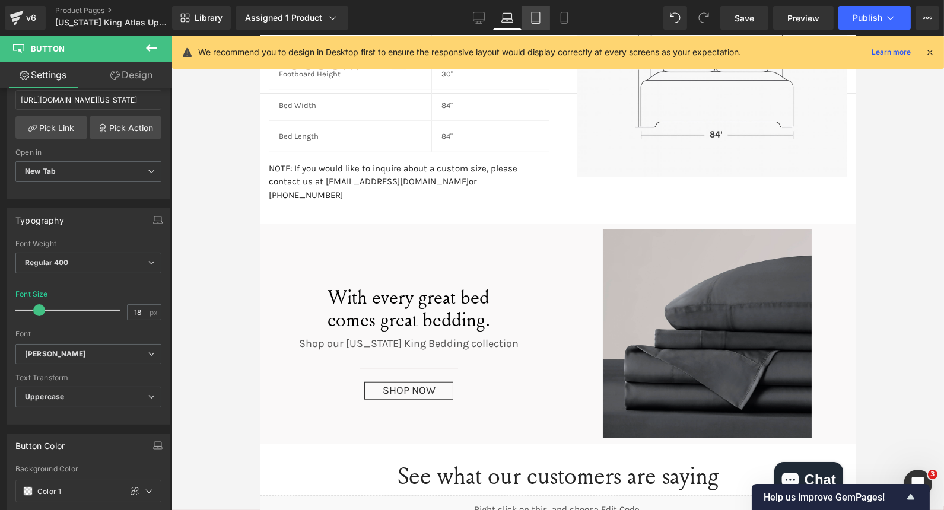
click at [531, 18] on icon at bounding box center [536, 18] width 12 height 12
type input "14.4"
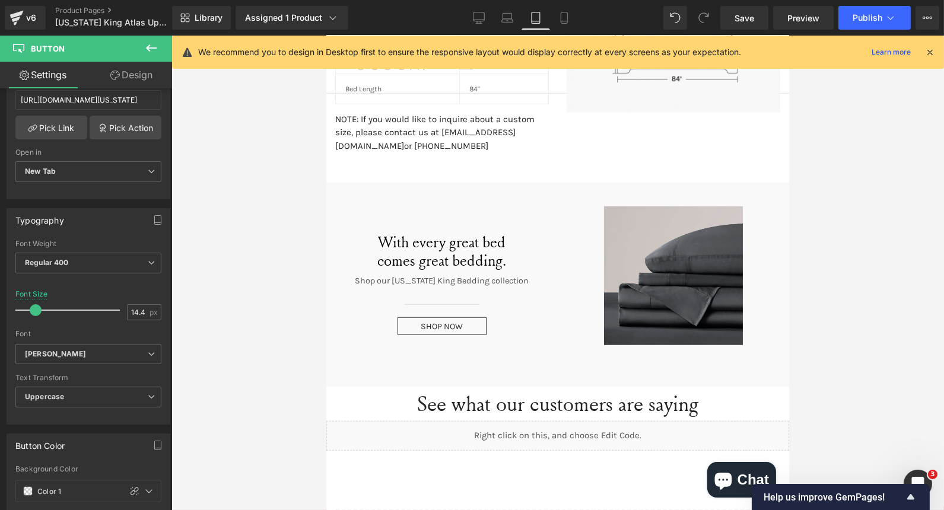
scroll to position [2305, 0]
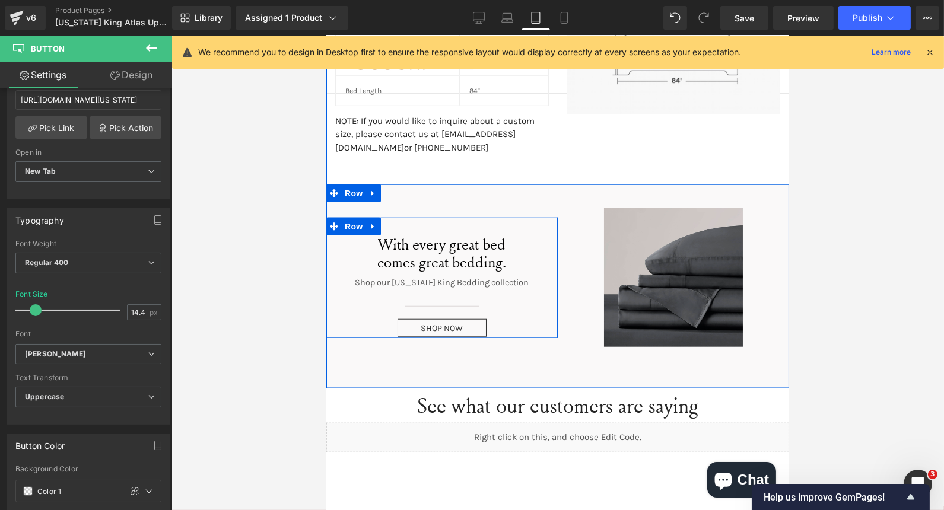
click at [496, 249] on span "Heading" at bounding box center [512, 253] width 32 height 14
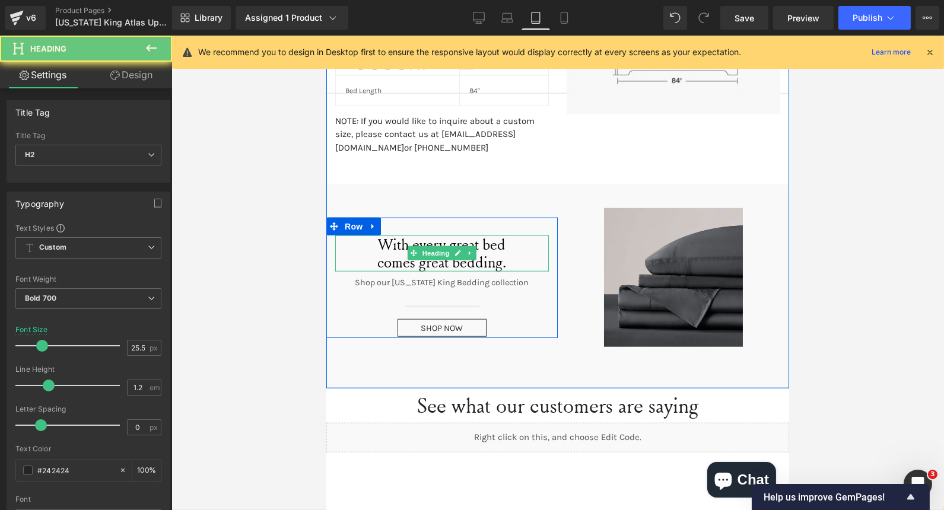
click at [433, 240] on span "With every great bed" at bounding box center [442, 244] width 128 height 21
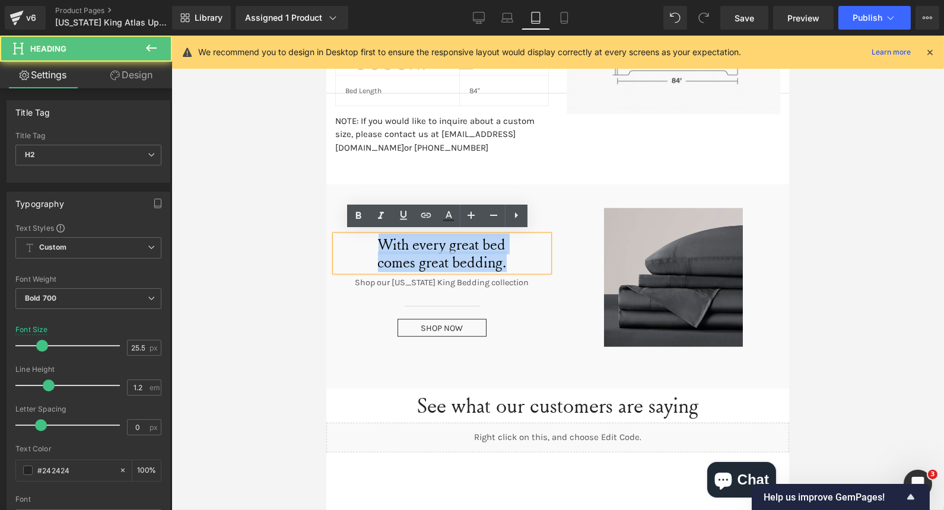
drag, startPoint x: 503, startPoint y: 257, endPoint x: 372, endPoint y: 241, distance: 131.4
click at [372, 241] on div "With every great bed comes great bedding." at bounding box center [441, 253] width 214 height 36
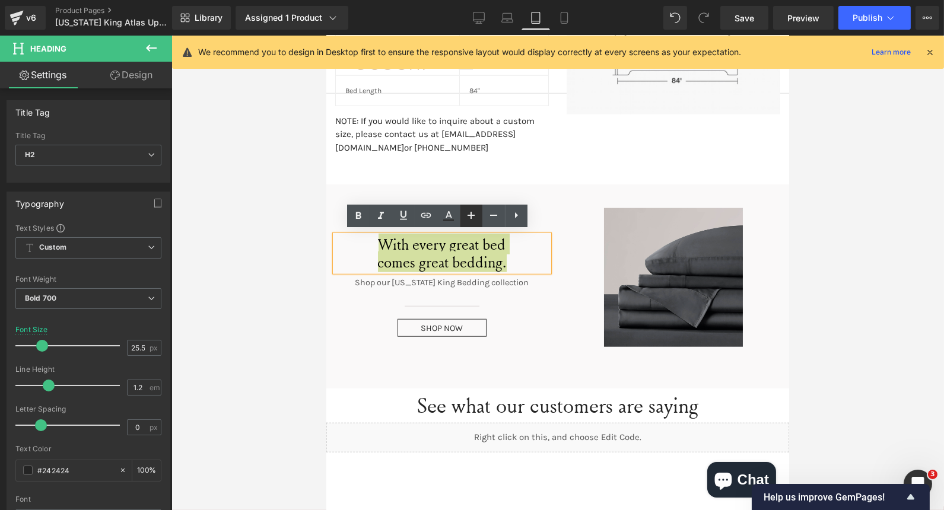
click at [469, 218] on icon at bounding box center [471, 215] width 14 height 14
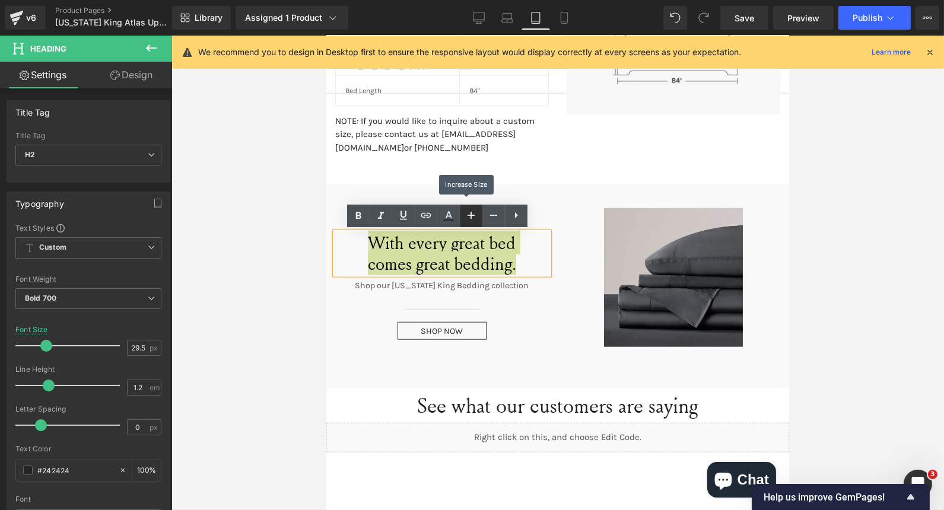
click at [469, 218] on icon at bounding box center [471, 215] width 14 height 14
click at [471, 216] on icon at bounding box center [470, 215] width 7 height 7
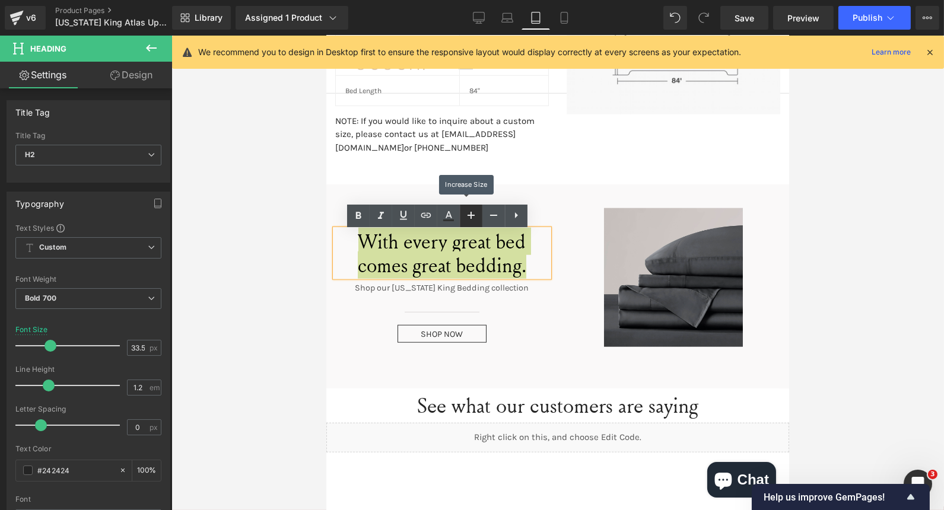
click at [471, 216] on icon at bounding box center [470, 215] width 7 height 7
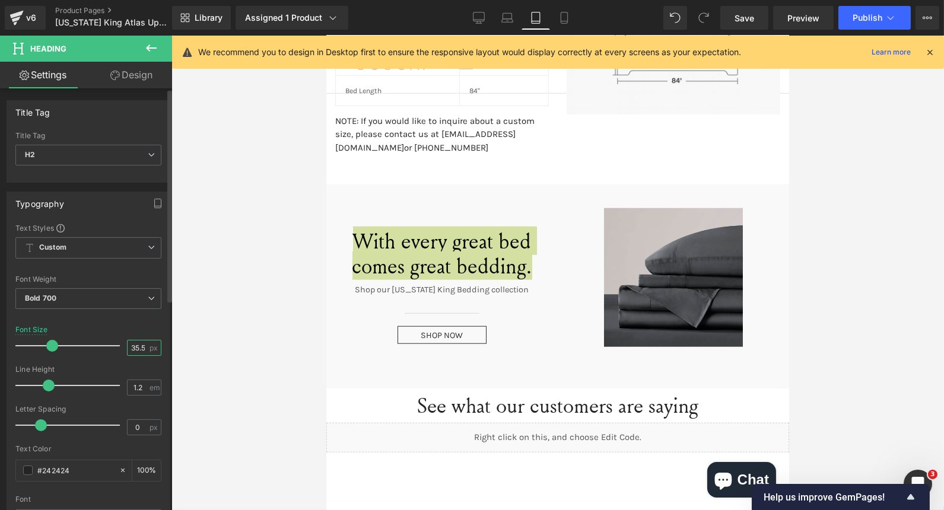
click at [135, 349] on input "35.56" at bounding box center [138, 347] width 21 height 15
type input "6"
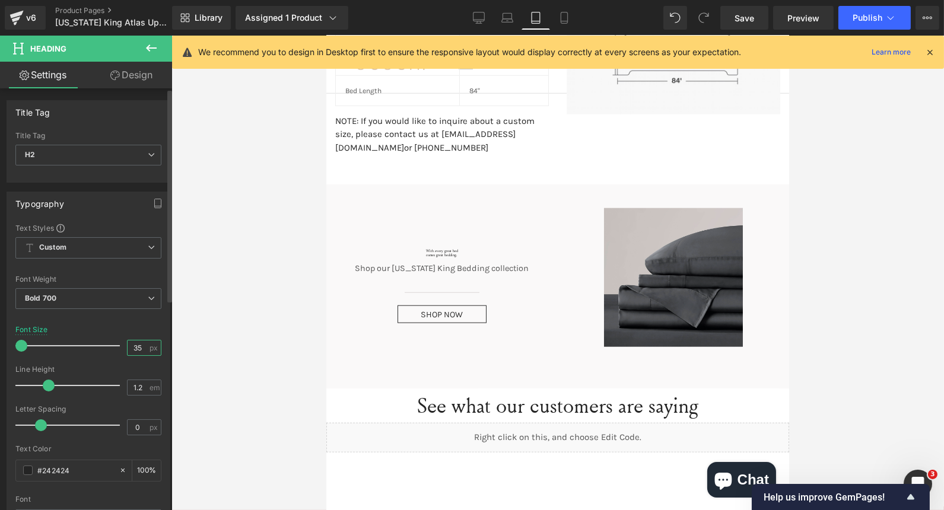
type input "35"
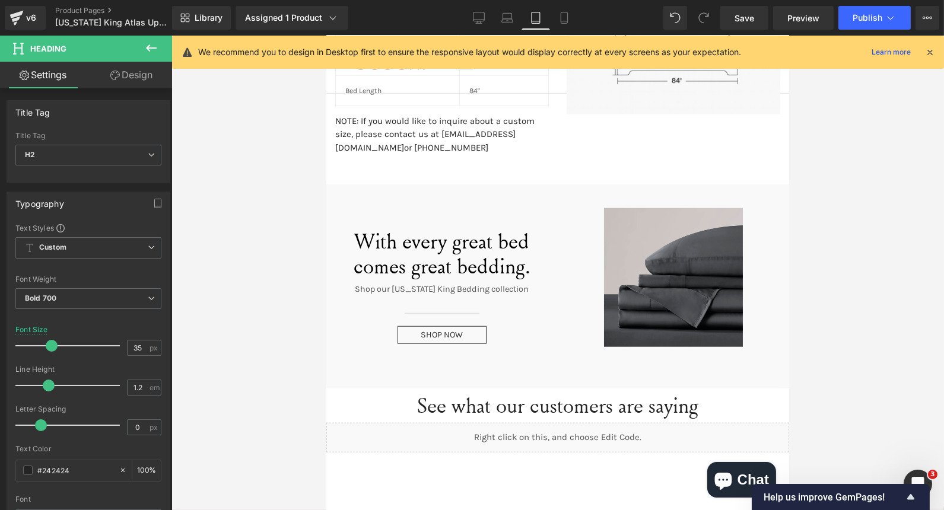
click at [259, 253] on div at bounding box center [557, 273] width 772 height 474
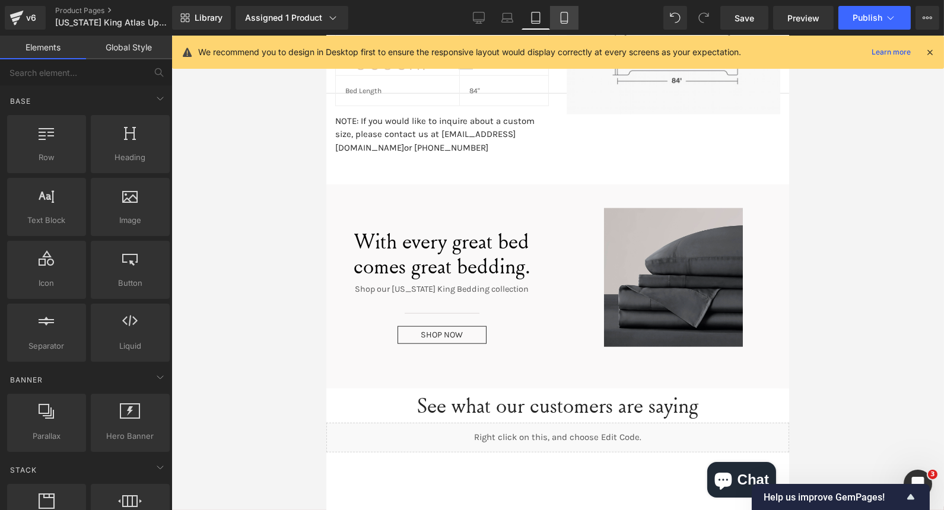
click at [565, 13] on icon at bounding box center [564, 18] width 12 height 12
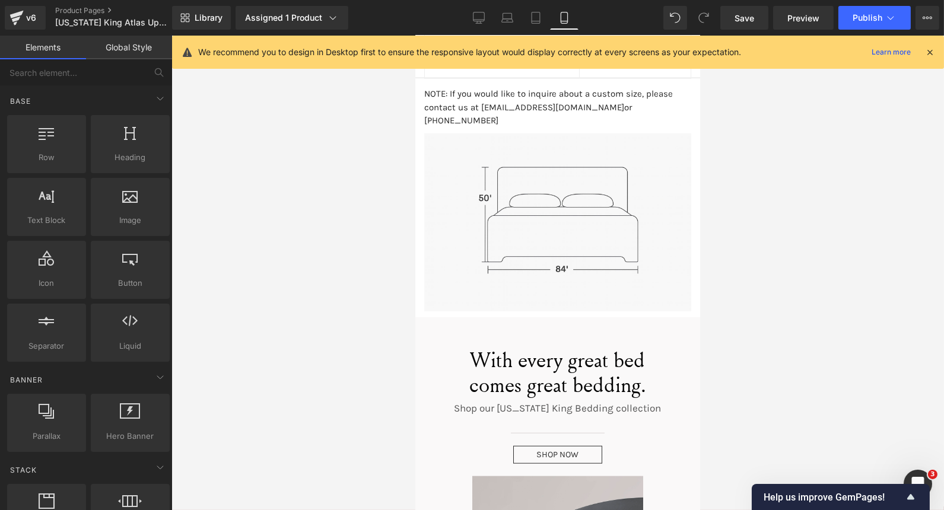
scroll to position [2607, 0]
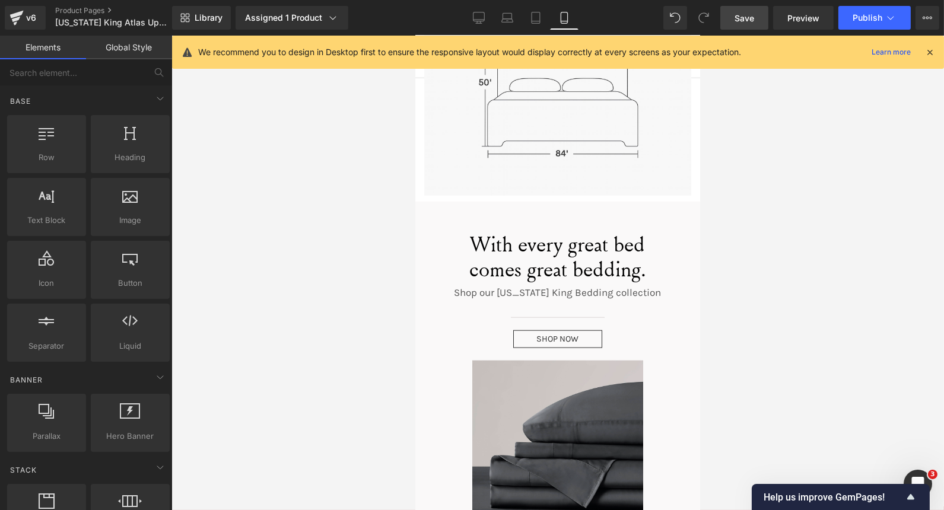
click at [742, 12] on span "Save" at bounding box center [744, 18] width 20 height 12
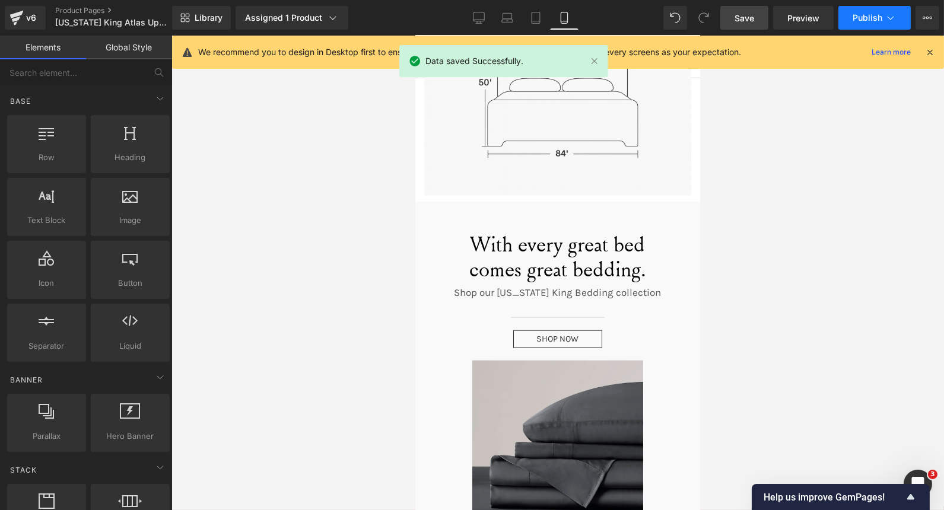
click at [897, 18] on button "Publish" at bounding box center [874, 18] width 72 height 24
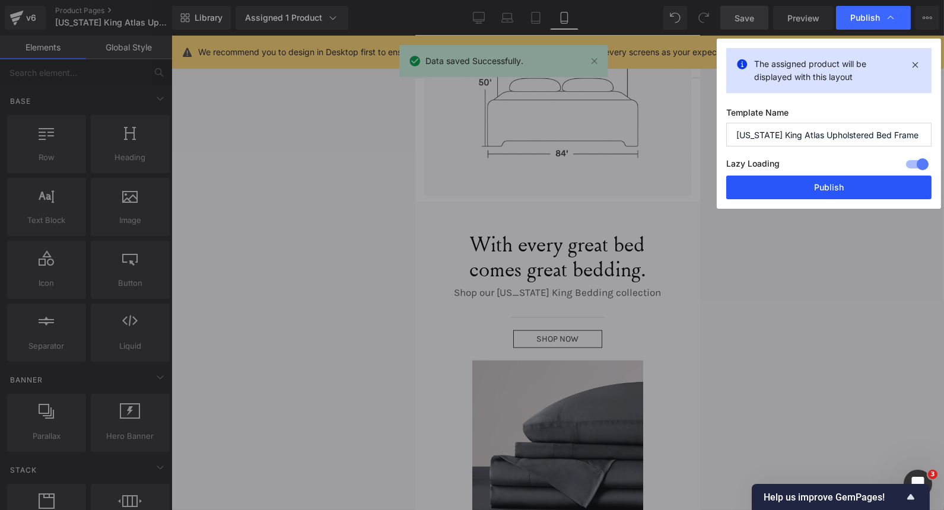
click at [815, 180] on button "Publish" at bounding box center [828, 188] width 205 height 24
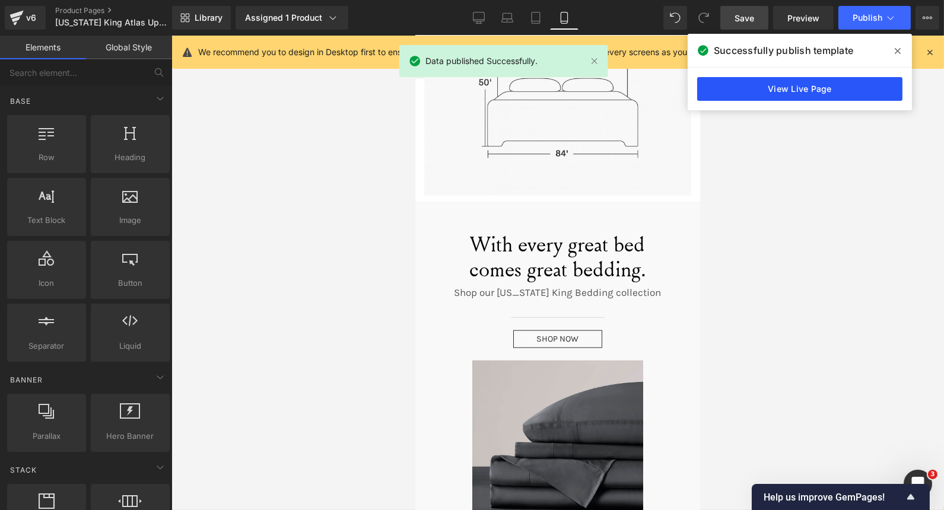
click at [807, 87] on link "View Live Page" at bounding box center [799, 89] width 205 height 24
